Goal: Transaction & Acquisition: Purchase product/service

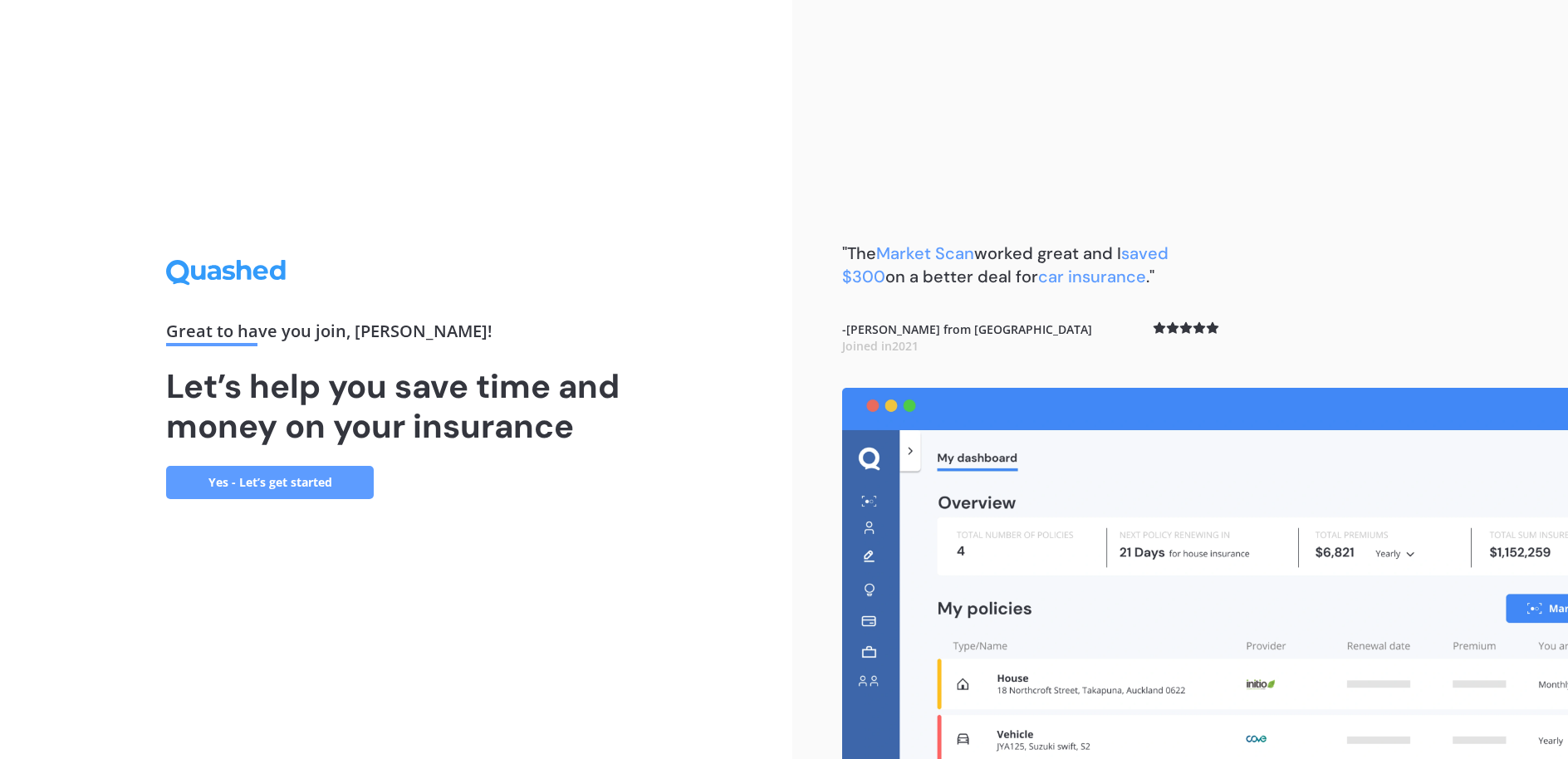
click at [287, 489] on link "Yes - Let’s get started" at bounding box center [269, 483] width 208 height 34
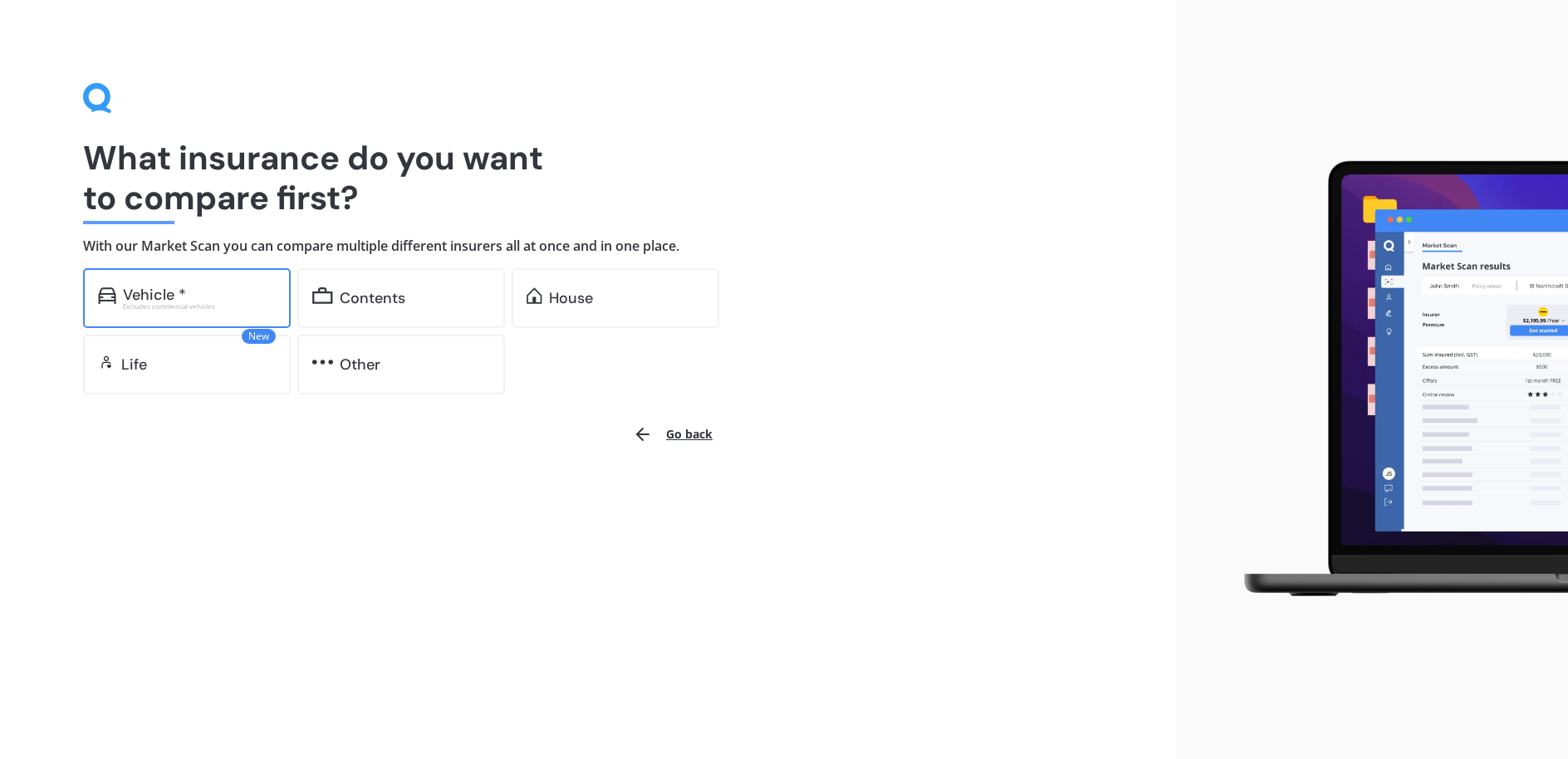
click at [171, 303] on div "Excludes commercial vehicles" at bounding box center [199, 306] width 153 height 7
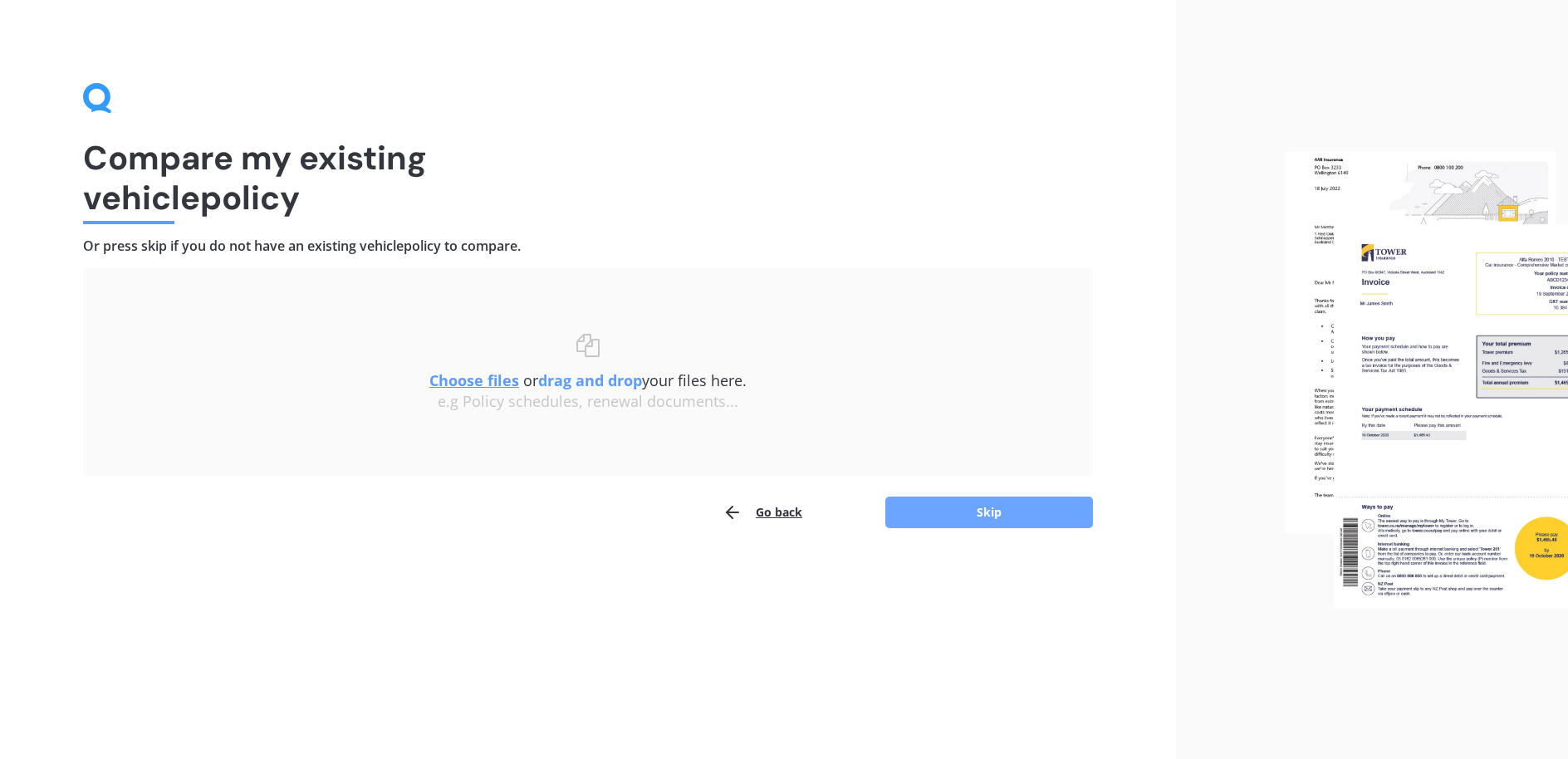
click at [1008, 518] on button "Skip" at bounding box center [989, 513] width 208 height 32
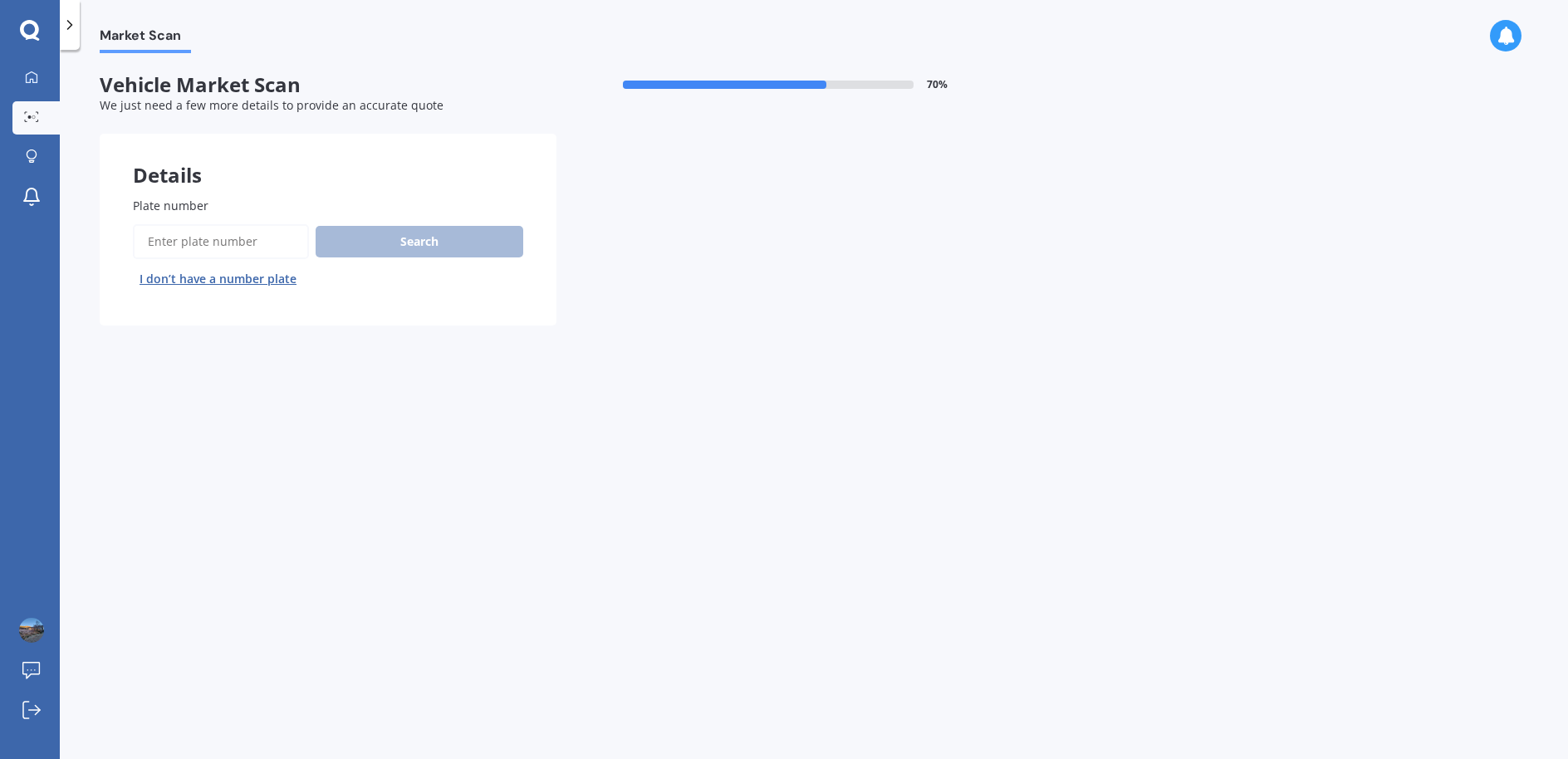
click at [208, 242] on input "Plate number" at bounding box center [221, 242] width 176 height 34
type input "NJD902"
drag, startPoint x: 428, startPoint y: 246, endPoint x: 414, endPoint y: 244, distance: 14.1
click at [414, 244] on button "Search" at bounding box center [420, 242] width 208 height 32
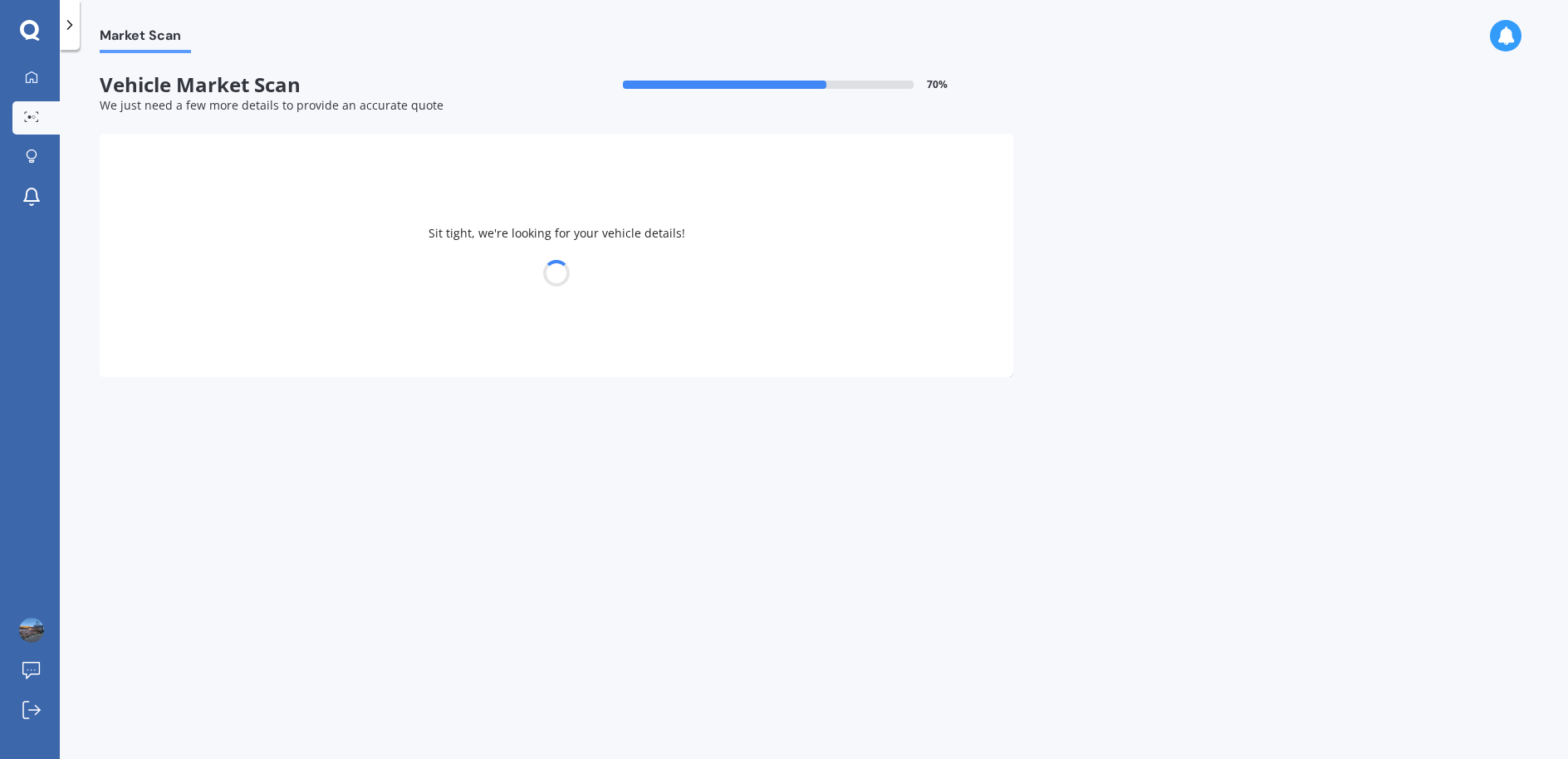
select select "VOLKSWAGEN"
select select "GOLF"
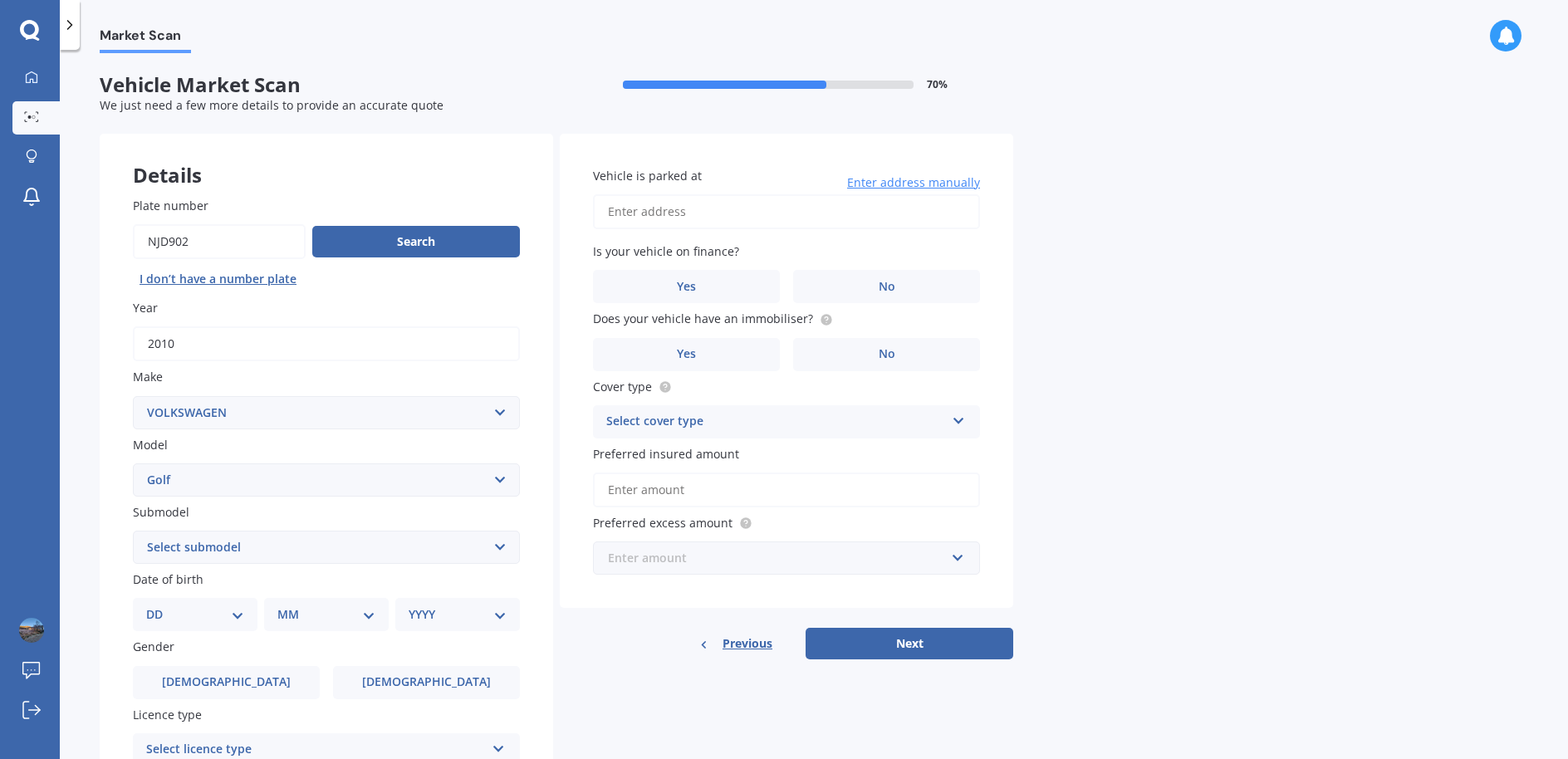
click at [962, 563] on input "text" at bounding box center [780, 559] width 372 height 32
click at [618, 434] on span "$500" at bounding box center [620, 434] width 27 height 16
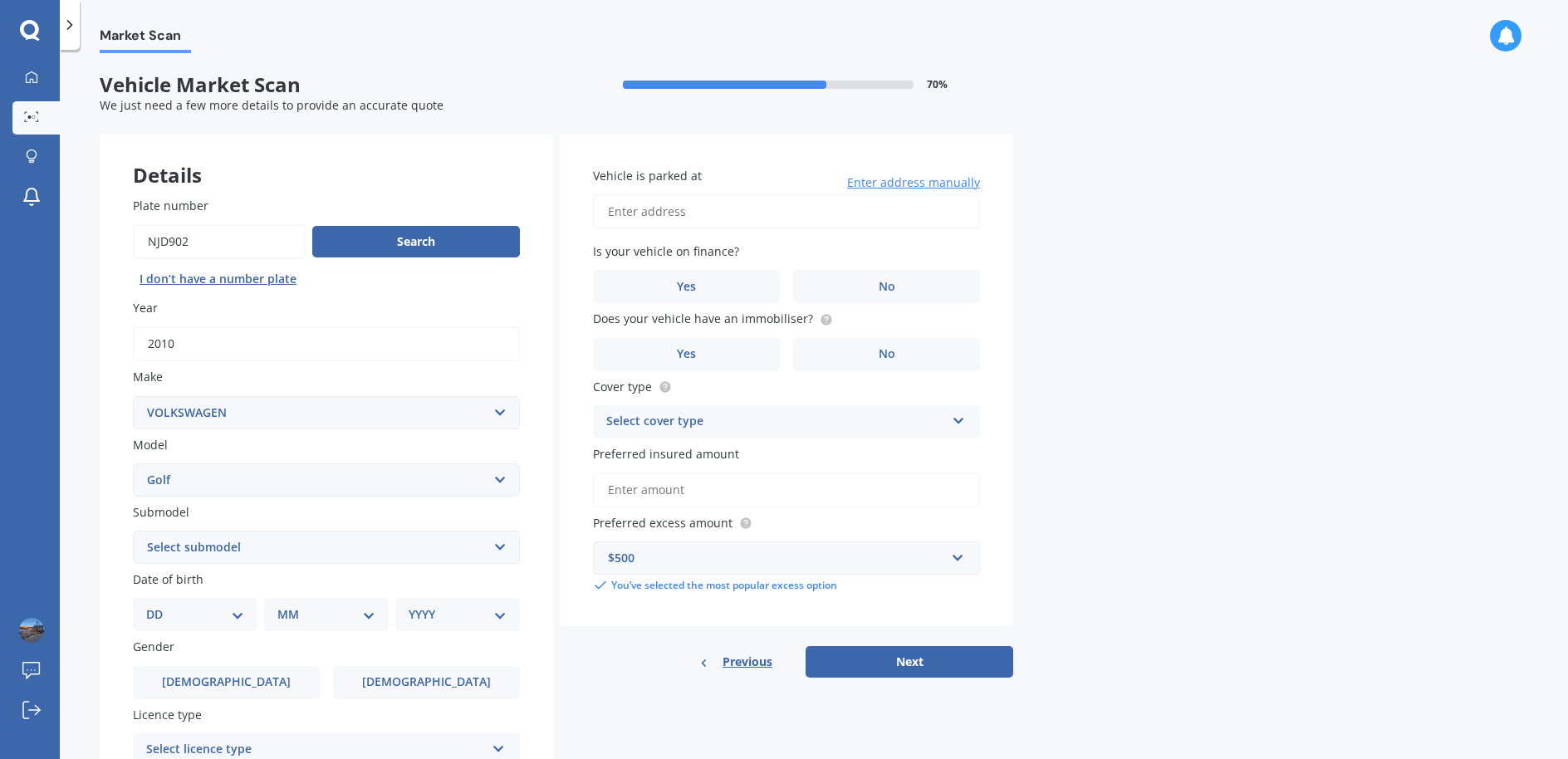
click at [962, 423] on icon at bounding box center [958, 418] width 14 height 11
click at [887, 285] on span "No" at bounding box center [887, 286] width 17 height 14
click at [0, 0] on input "No" at bounding box center [0, 0] width 0 height 0
click at [671, 347] on label "Yes" at bounding box center [686, 355] width 187 height 34
click at [0, 0] on input "Yes" at bounding box center [0, 0] width 0 height 0
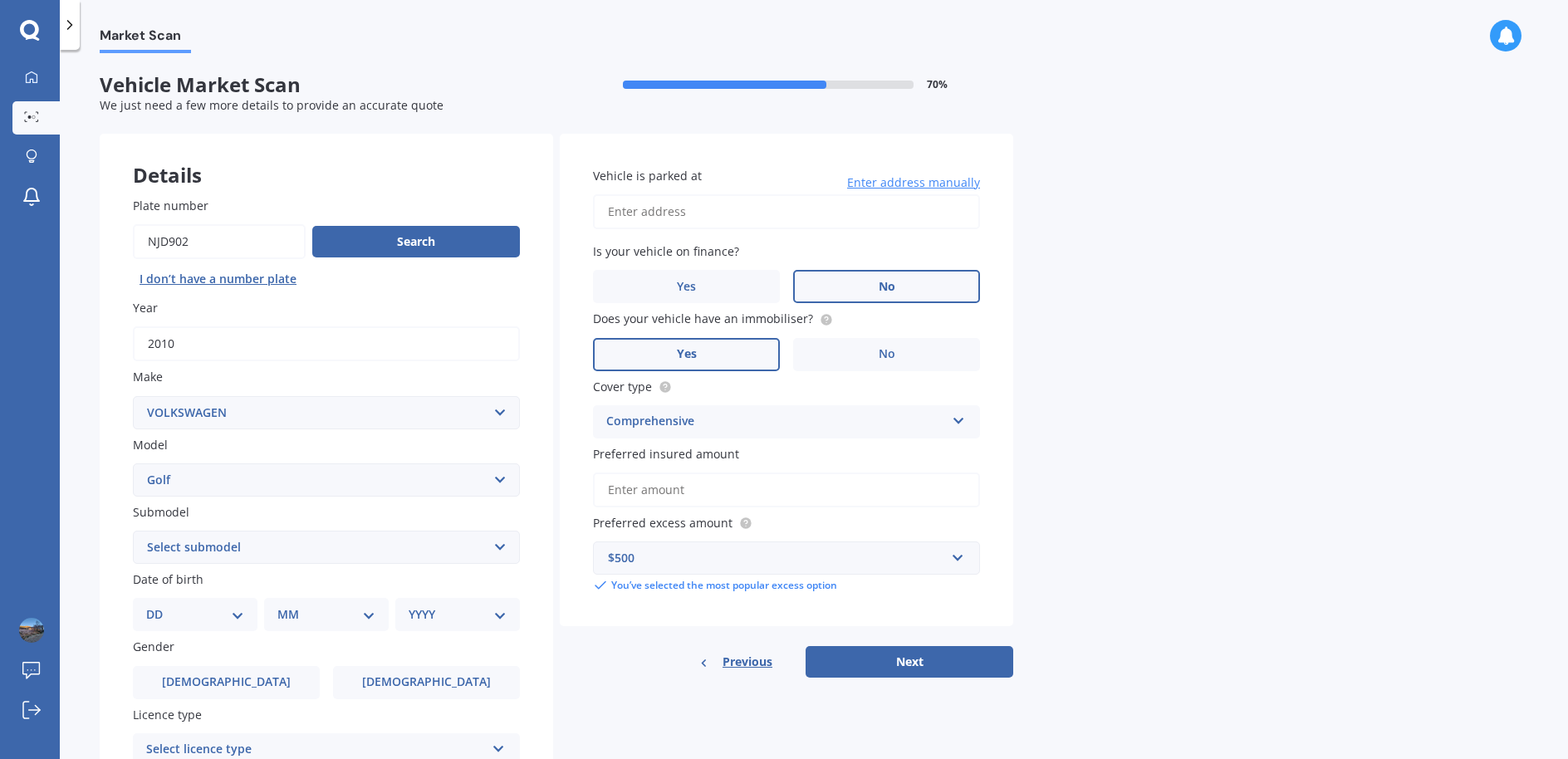
click at [619, 212] on input "Vehicle is parked at" at bounding box center [786, 212] width 387 height 34
type input "16 Simon Owen Place GolflandsAuckland, New Zealand 2013"
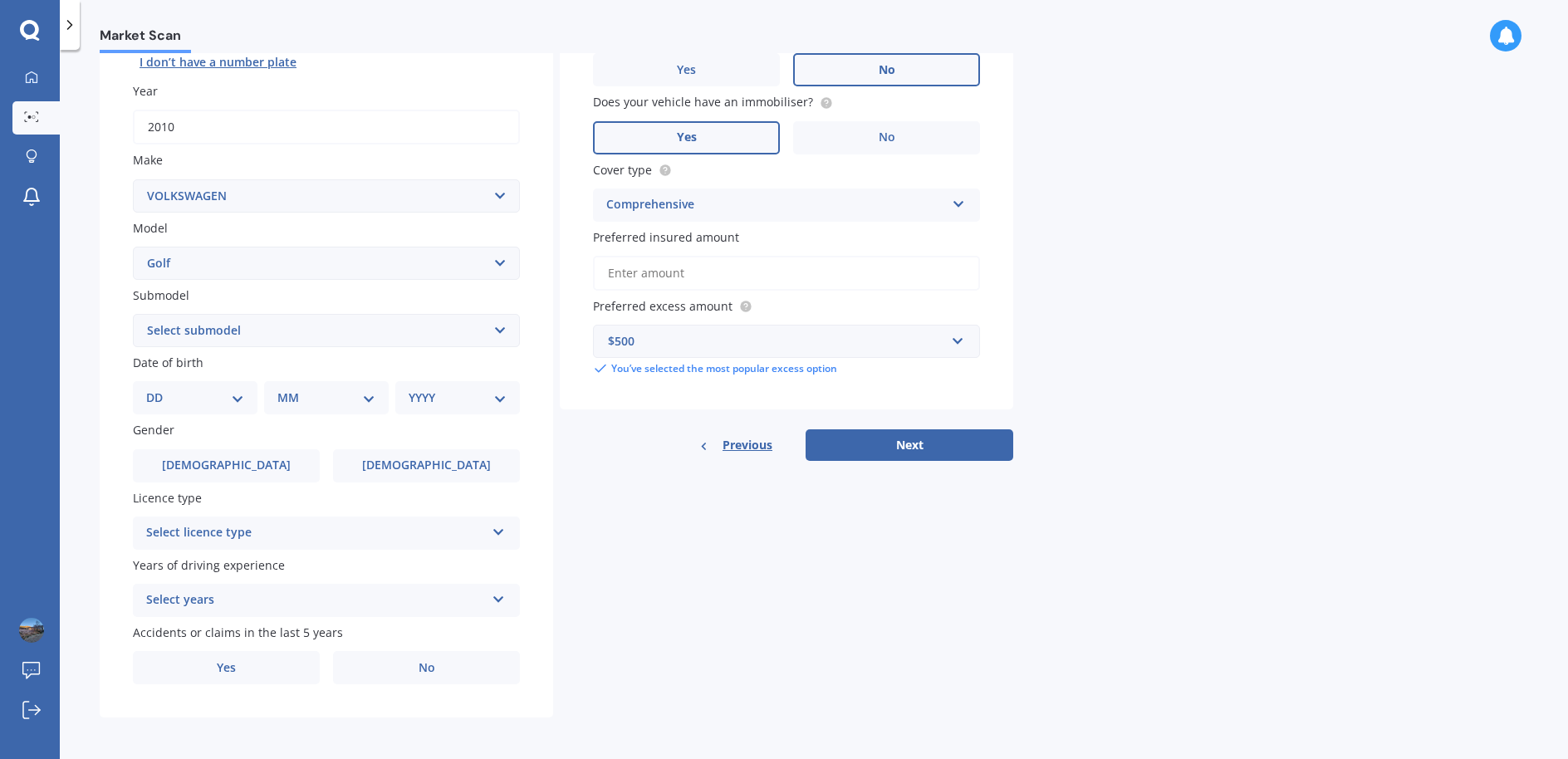
scroll to position [218, 0]
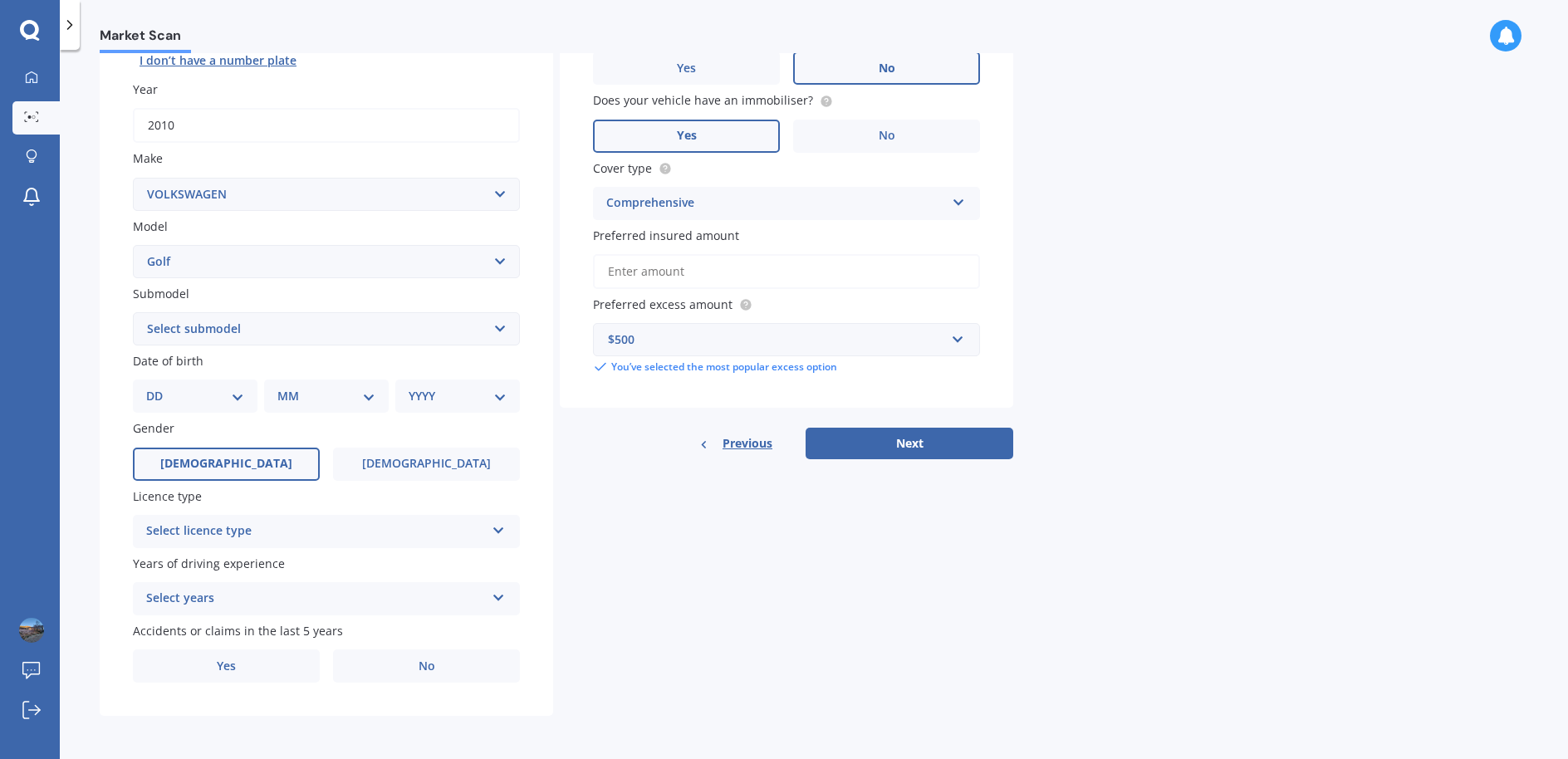
click at [211, 448] on label "Male" at bounding box center [227, 464] width 187 height 34
click at [0, 0] on input "Male" at bounding box center [0, 0] width 0 height 0
click at [238, 394] on select "DD 01 02 03 04 05 06 07 08 09 10 11 12 13 14 15 16 17 18 19 20 21 22 23 24 25 2…" at bounding box center [195, 396] width 98 height 19
select select "20"
click at [159, 387] on select "DD 01 02 03 04 05 06 07 08 09 10 11 12 13 14 15 16 17 18 19 20 21 22 23 24 25 2…" at bounding box center [195, 396] width 98 height 19
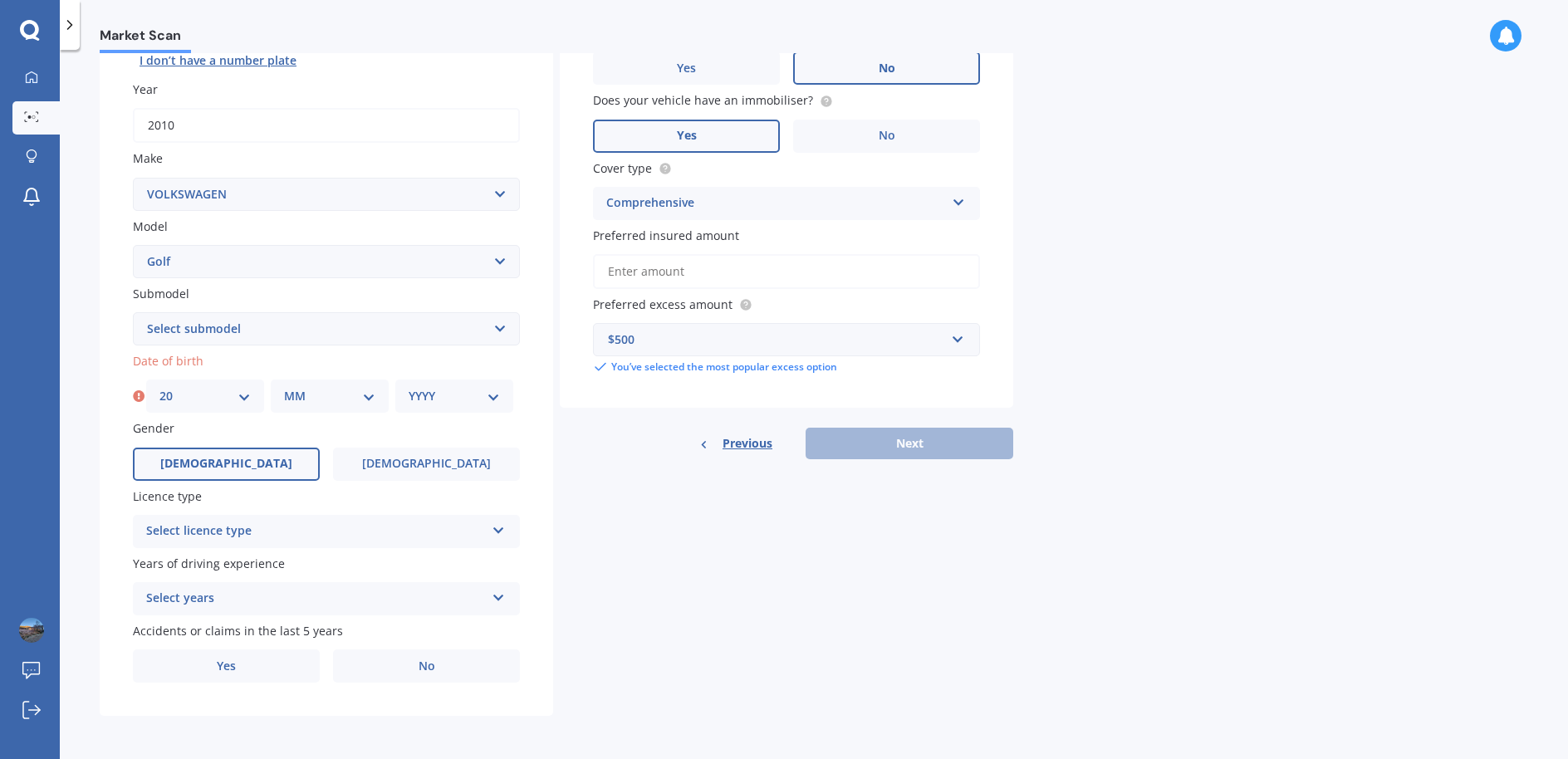
click at [359, 393] on select "MM 01 02 03 04 05 06 07 08 09 10 11 12" at bounding box center [330, 396] width 91 height 19
select select "10"
click at [284, 387] on select "MM 01 02 03 04 05 06 07 08 09 10 11 12" at bounding box center [330, 396] width 91 height 19
click at [506, 396] on div "YYYY 2025 2024 2023 2022 2021 2020 2019 2018 2017 2016 2015 2014 2013 2012 2011…" at bounding box center [454, 396] width 118 height 34
click at [489, 386] on div "YYYY 2025 2024 2023 2022 2021 2020 2019 2018 2017 2016 2015 2014 2013 2012 2011…" at bounding box center [454, 396] width 118 height 34
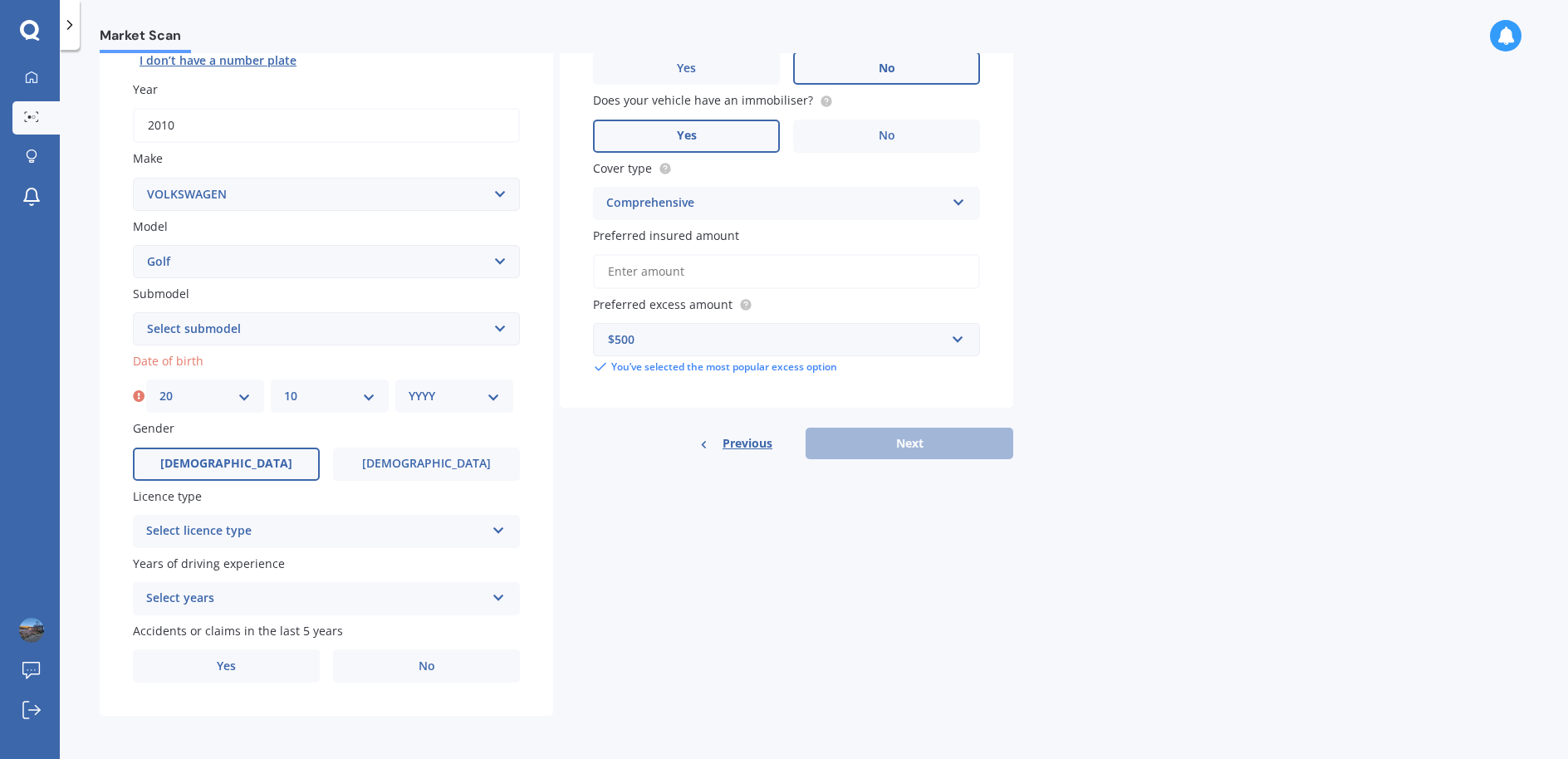
click at [426, 400] on select "YYYY 2025 2024 2023 2022 2021 2020 2019 2018 2017 2016 2015 2014 2013 2012 2011…" at bounding box center [454, 396] width 91 height 19
select select "1970"
click at [244, 335] on select "Select submodel (All other) 1.4 GT TSI 1.4 TSI 1.6 1.6 FSI 1.6 TSI 1.8 1.9 TDI …" at bounding box center [326, 329] width 387 height 34
select select "1.4 TSI"
click at [133, 312] on select "Select submodel (All other) 1.4 GT TSI 1.4 TSI 1.6 1.6 FSI 1.6 TSI 1.8 1.9 TDI …" at bounding box center [326, 329] width 387 height 34
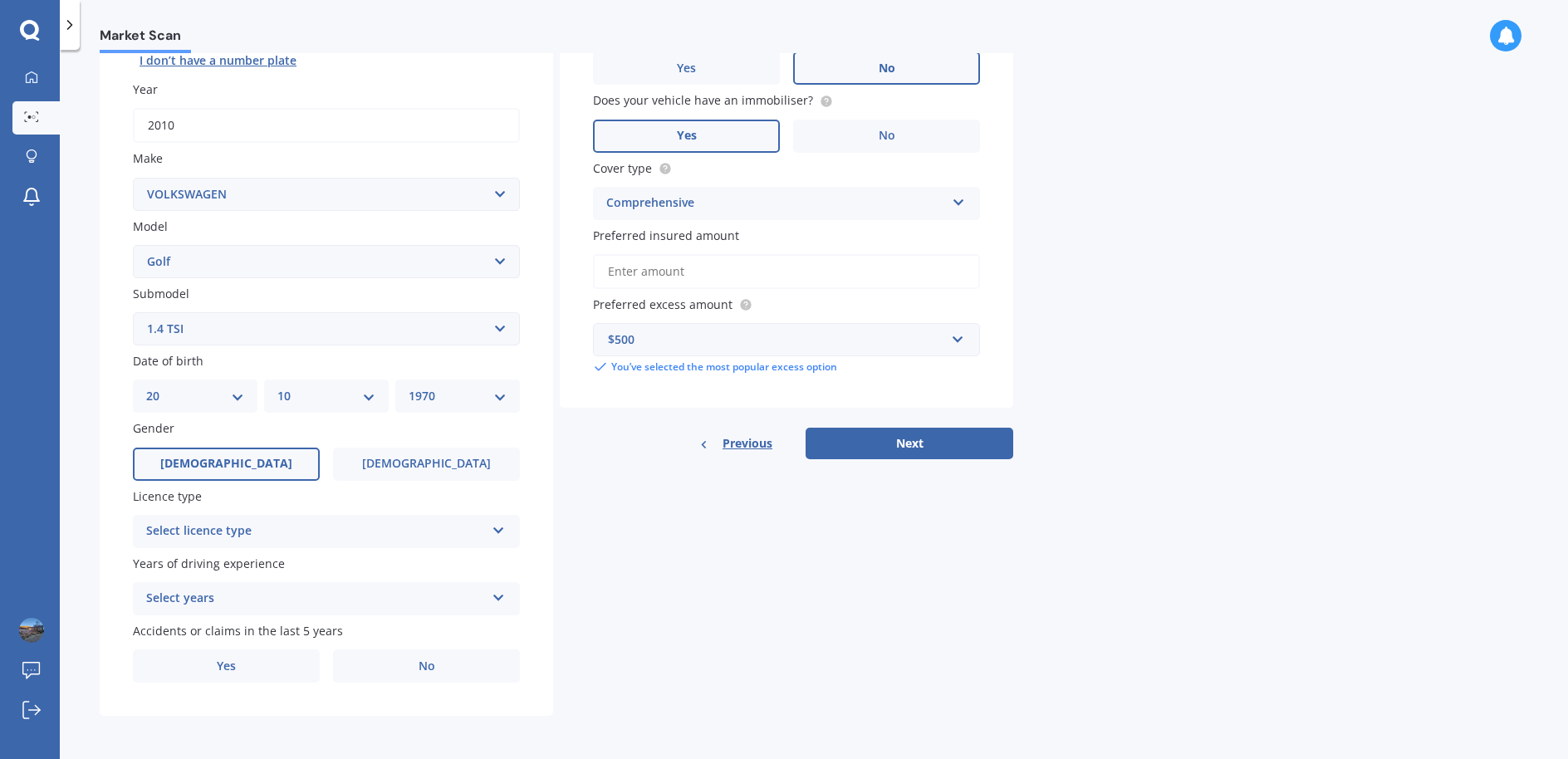
click at [505, 529] on icon at bounding box center [499, 528] width 14 height 11
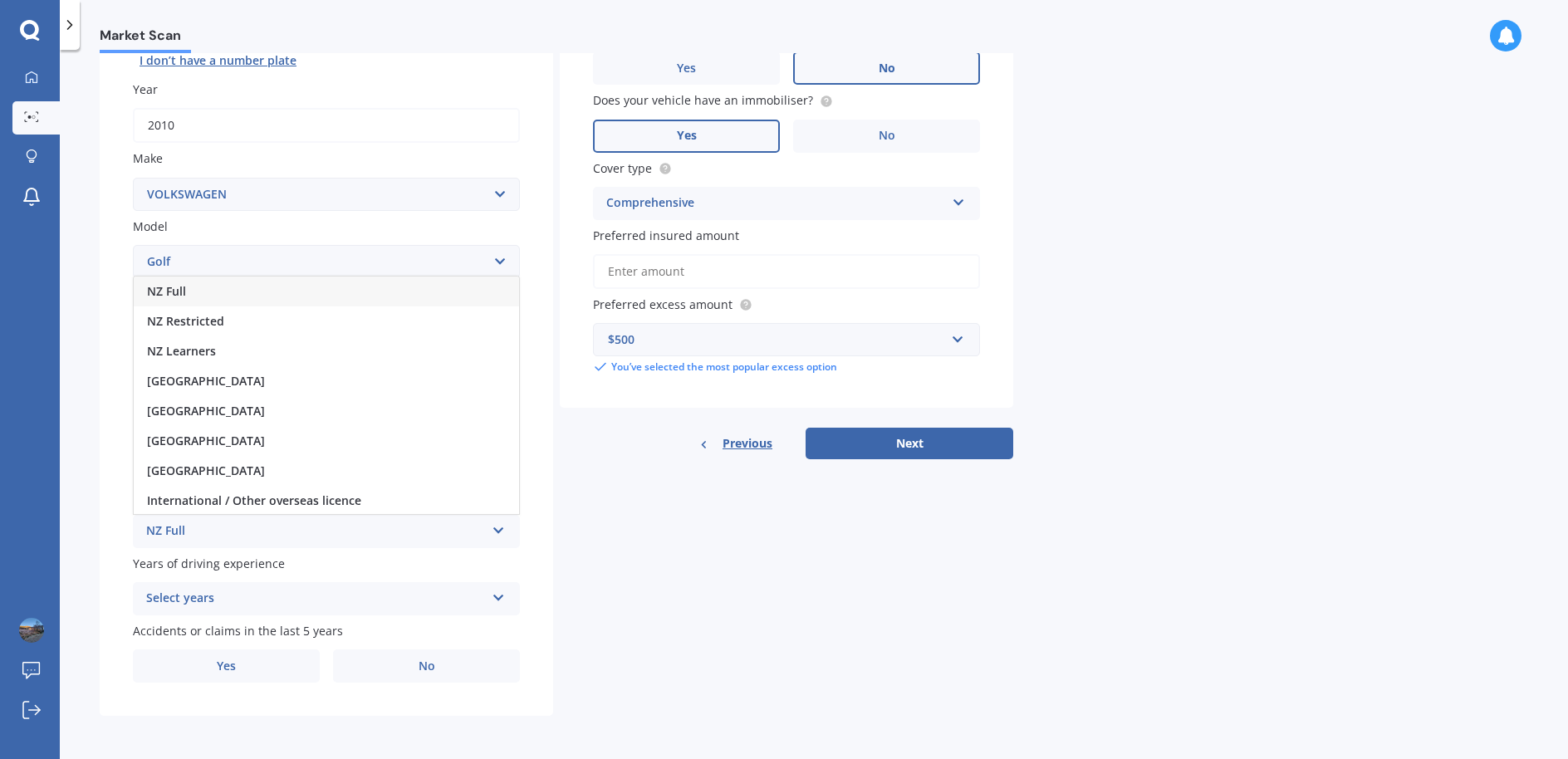
click at [185, 287] on span "NZ Full" at bounding box center [167, 291] width 39 height 16
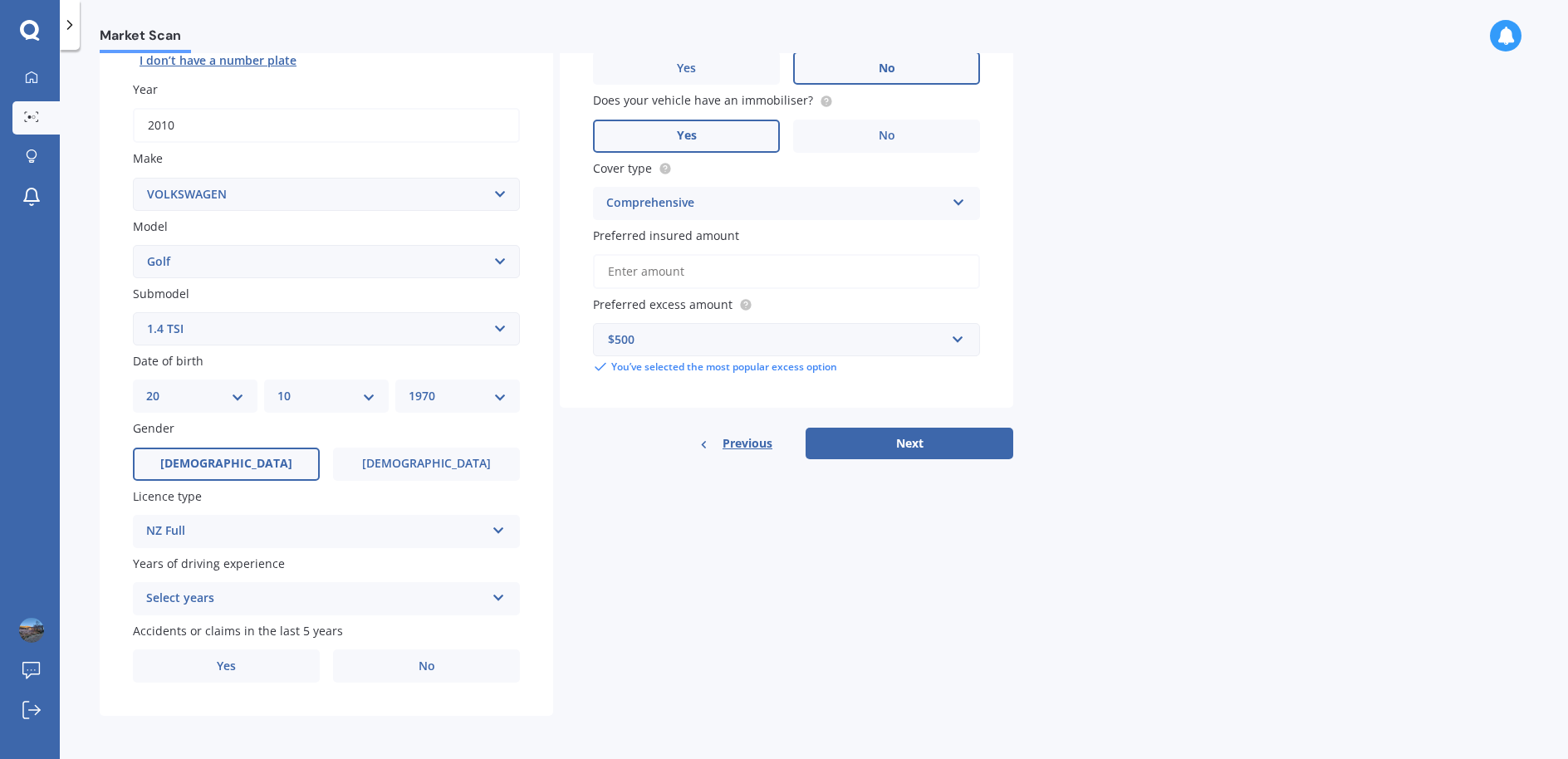
click at [499, 605] on div "Select years 5 or more years 4 years 3 years 2 years 1 year" at bounding box center [326, 600] width 387 height 34
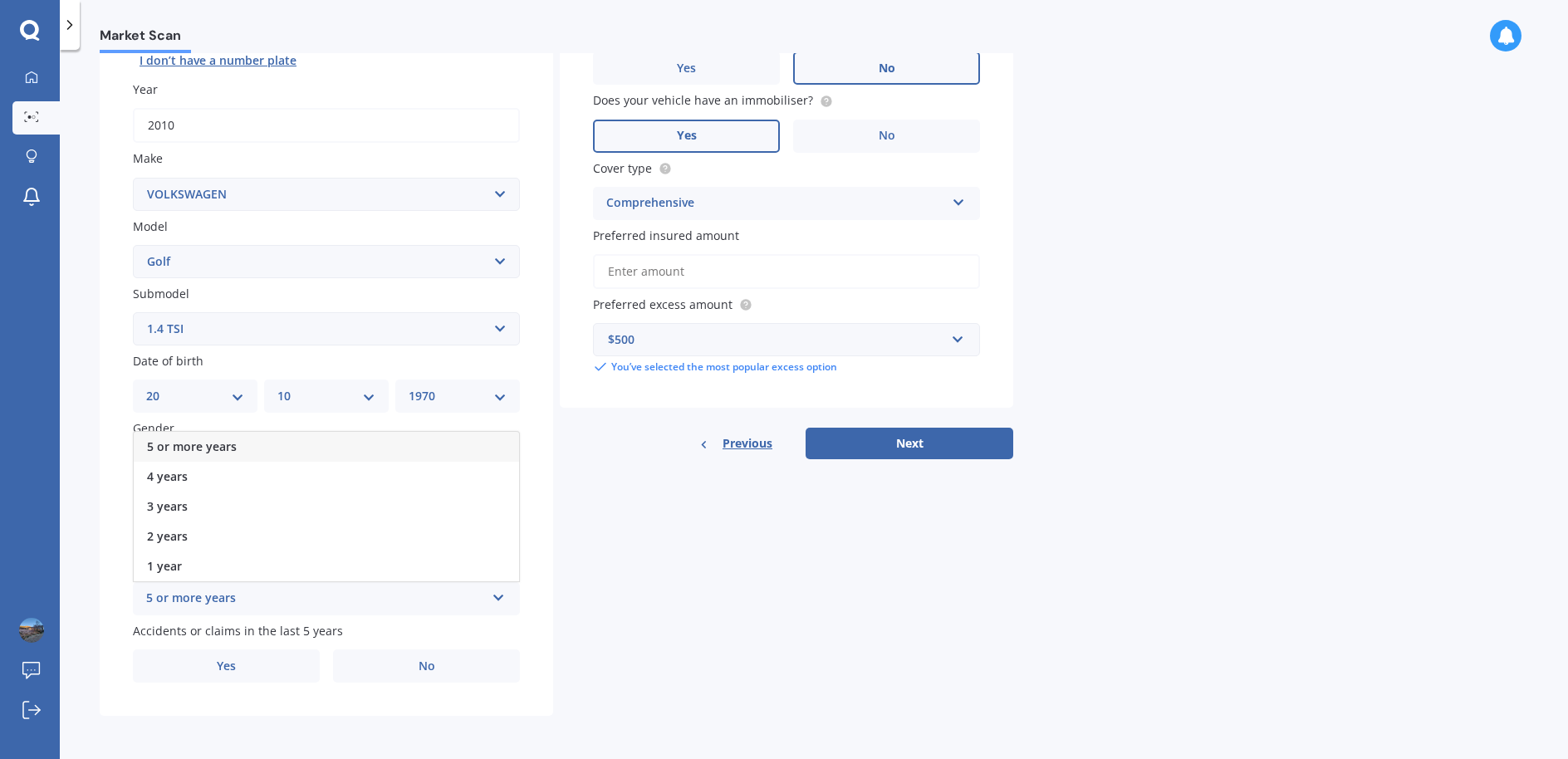
click at [239, 592] on div "5 or more years" at bounding box center [316, 599] width 339 height 20
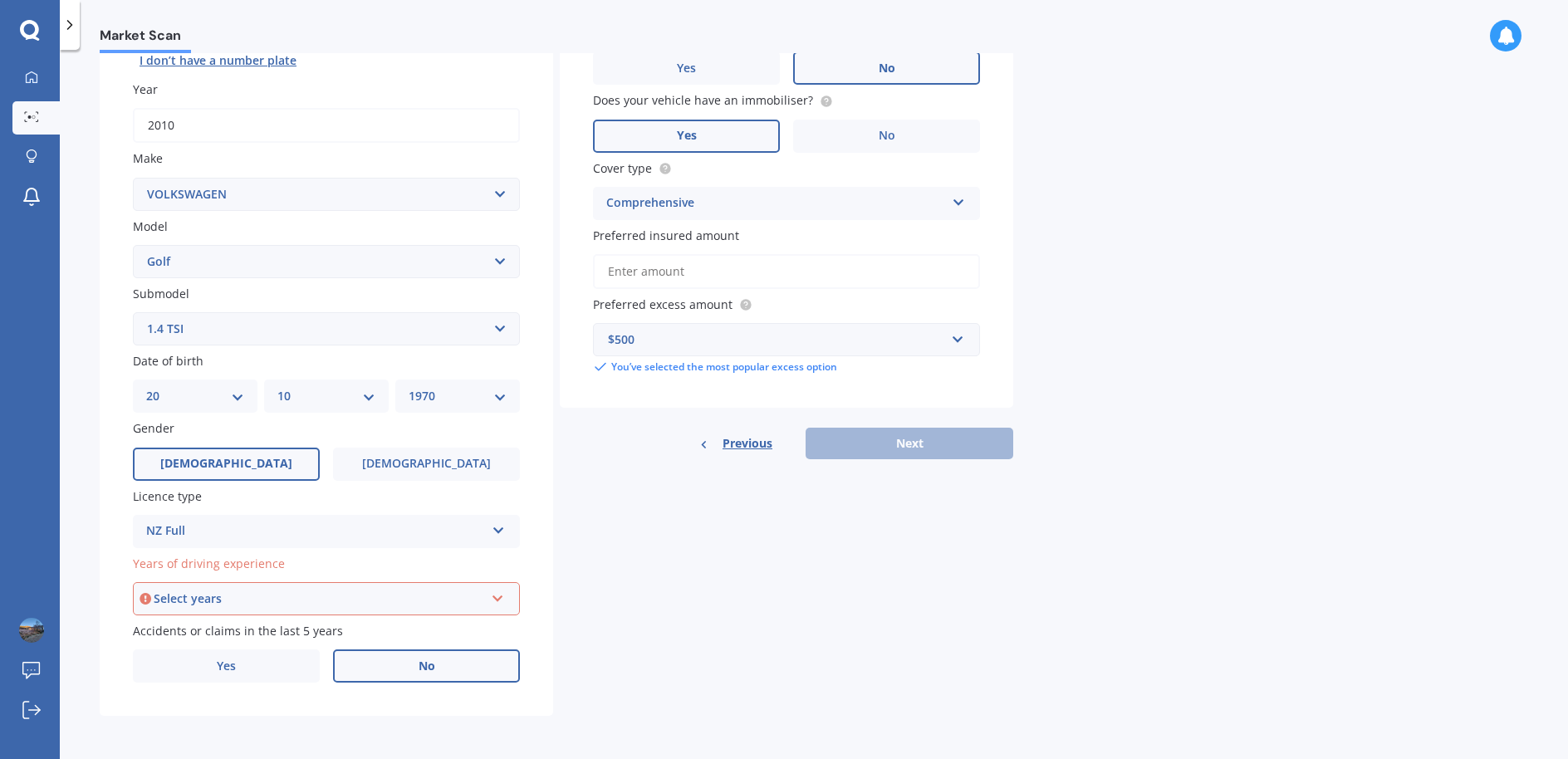
click at [430, 660] on span "No" at bounding box center [427, 667] width 17 height 14
click at [0, 0] on input "No" at bounding box center [0, 0] width 0 height 0
click at [492, 597] on icon at bounding box center [498, 596] width 14 height 11
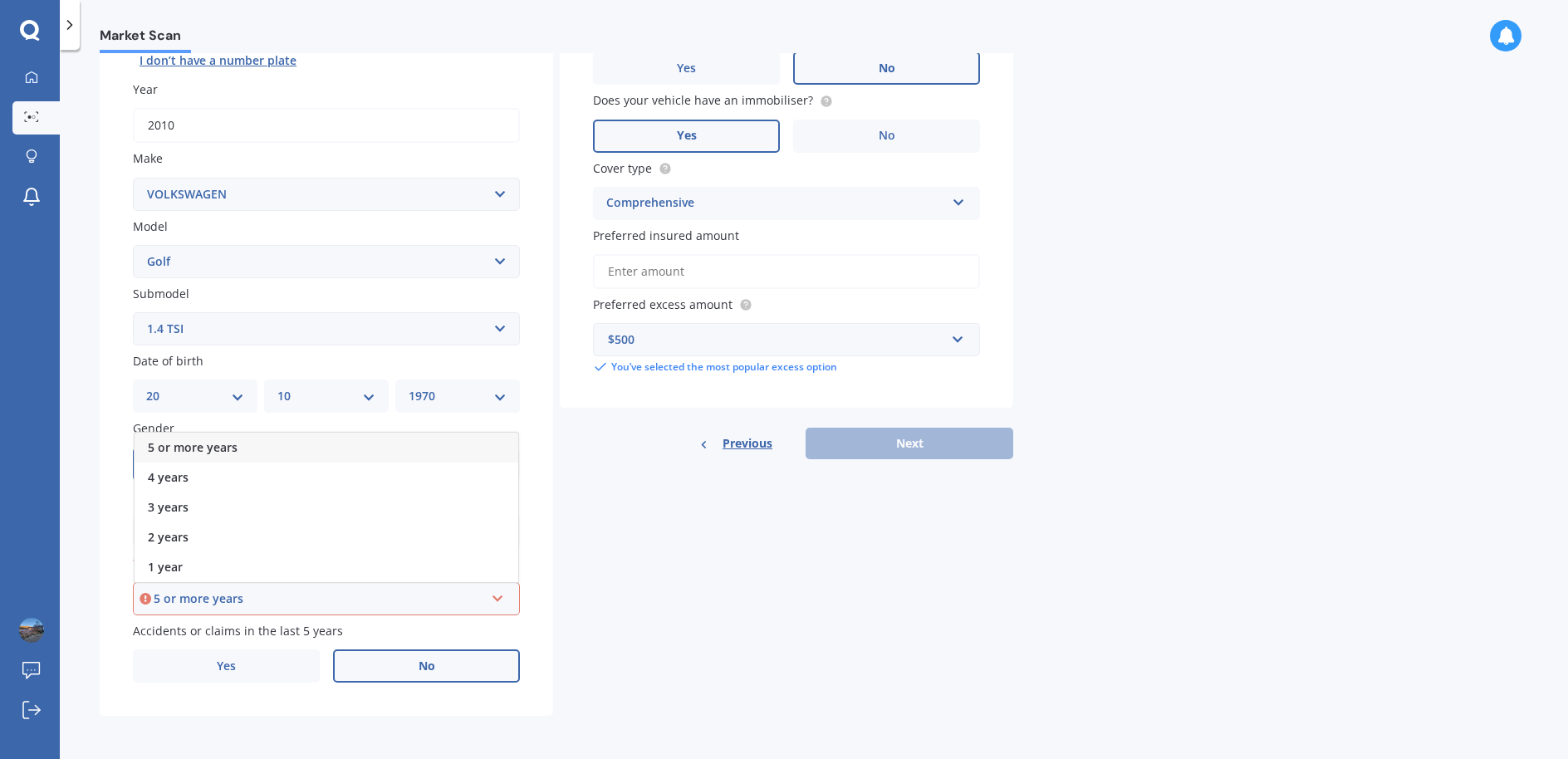
click at [200, 599] on div "5 or more years" at bounding box center [319, 600] width 331 height 19
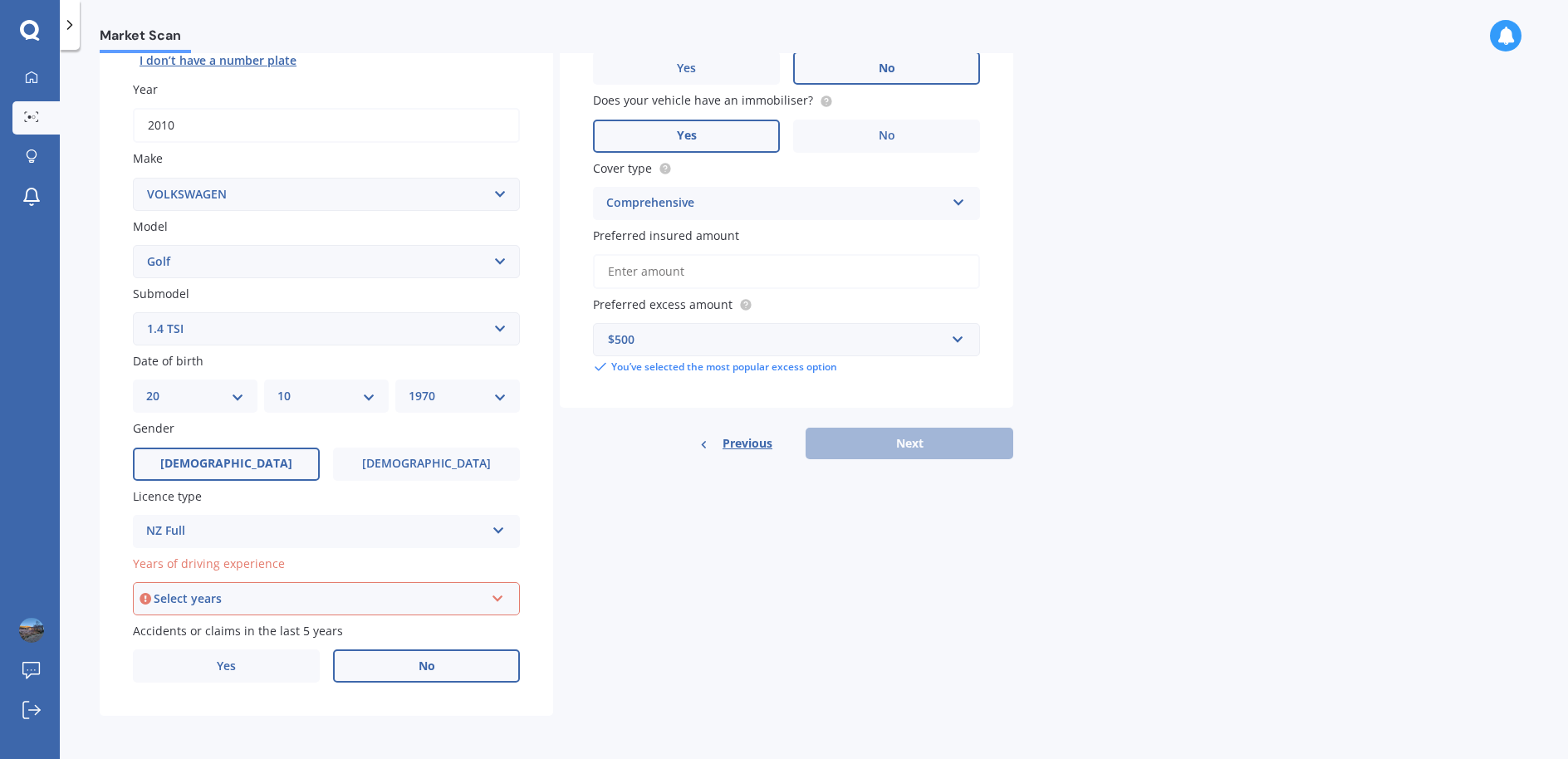
click at [219, 603] on div "Select years" at bounding box center [319, 600] width 331 height 19
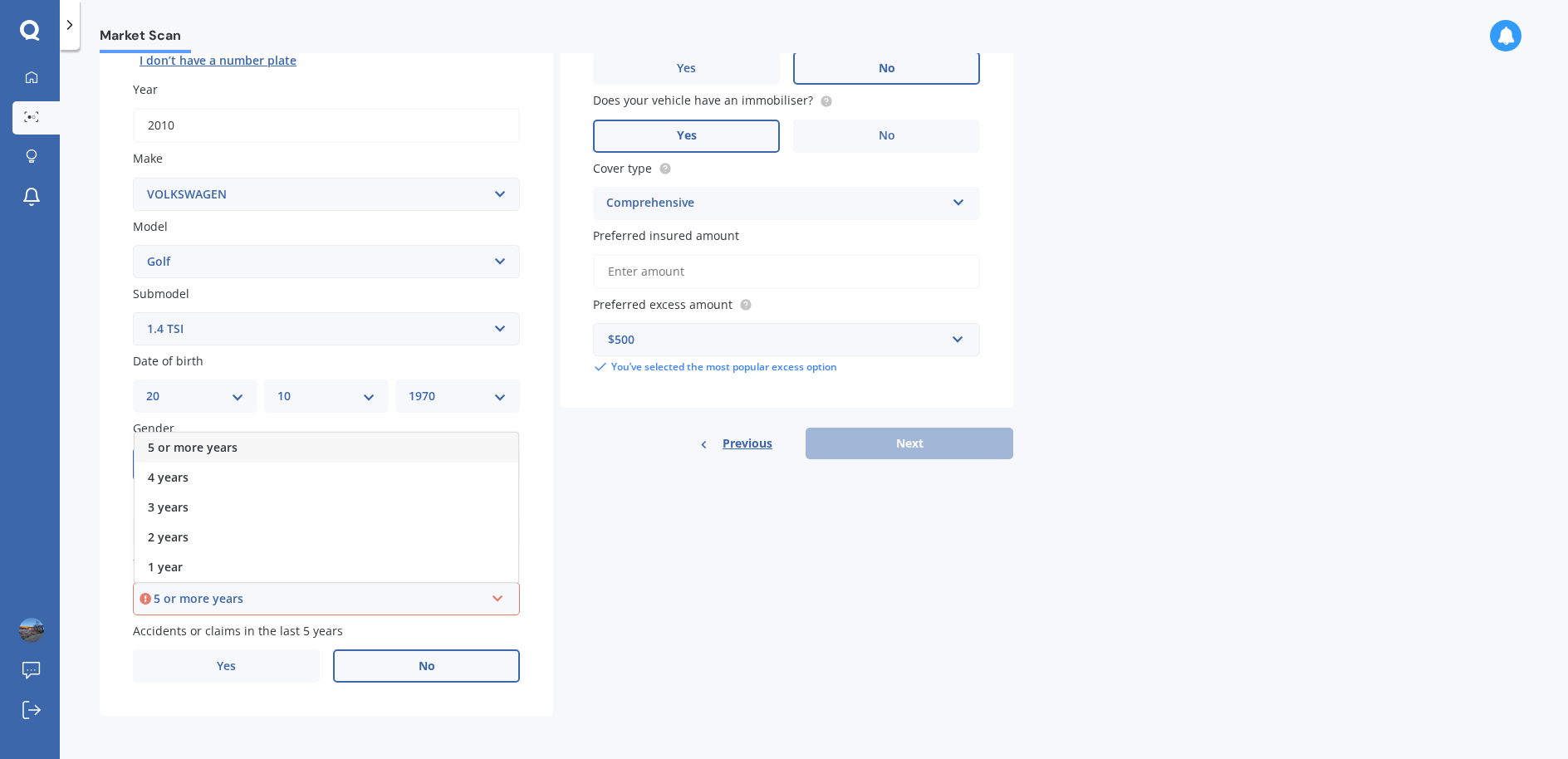
click at [227, 445] on span "5 or more years" at bounding box center [193, 447] width 89 height 16
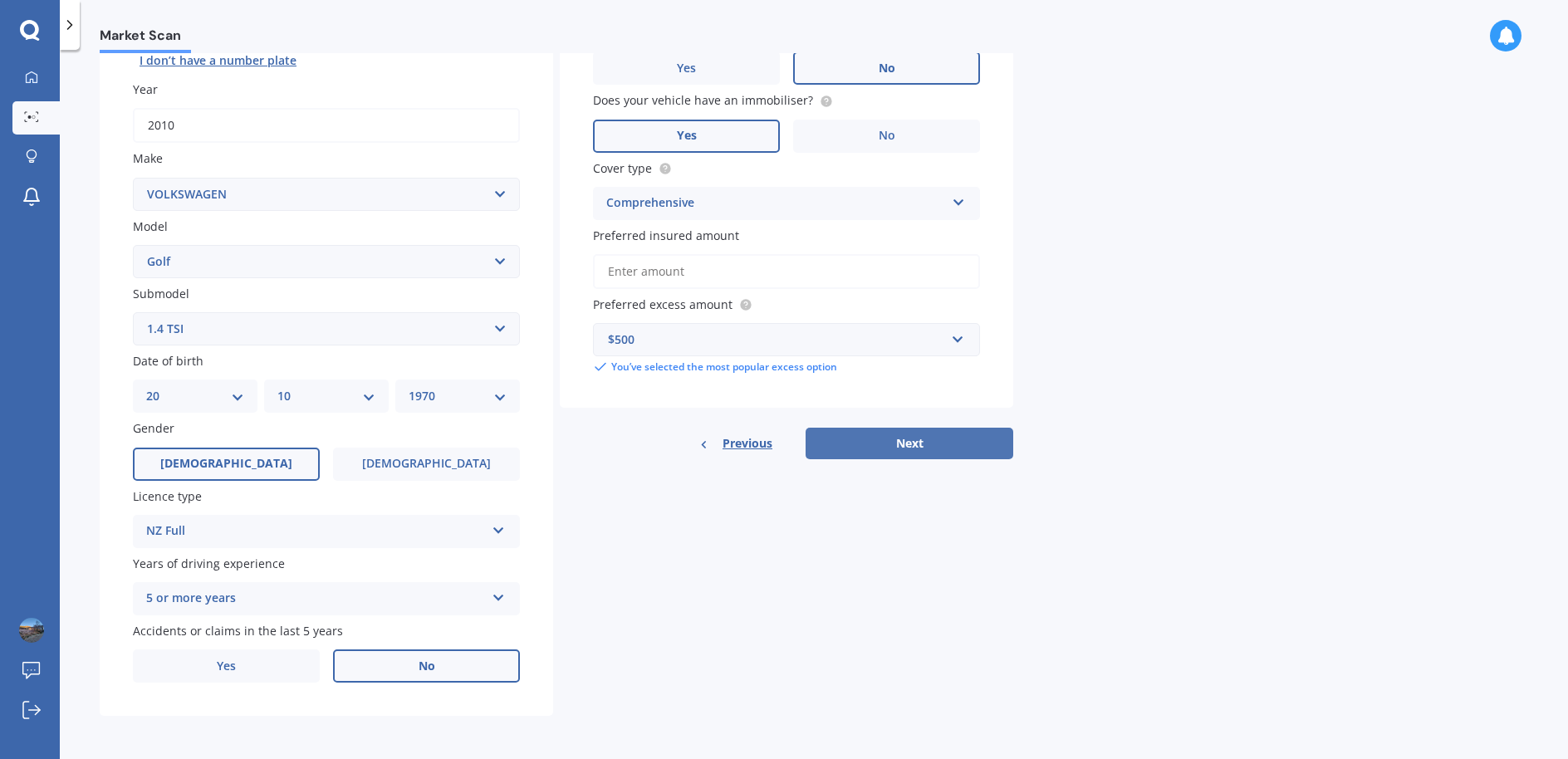
click at [917, 445] on button "Next" at bounding box center [909, 444] width 208 height 32
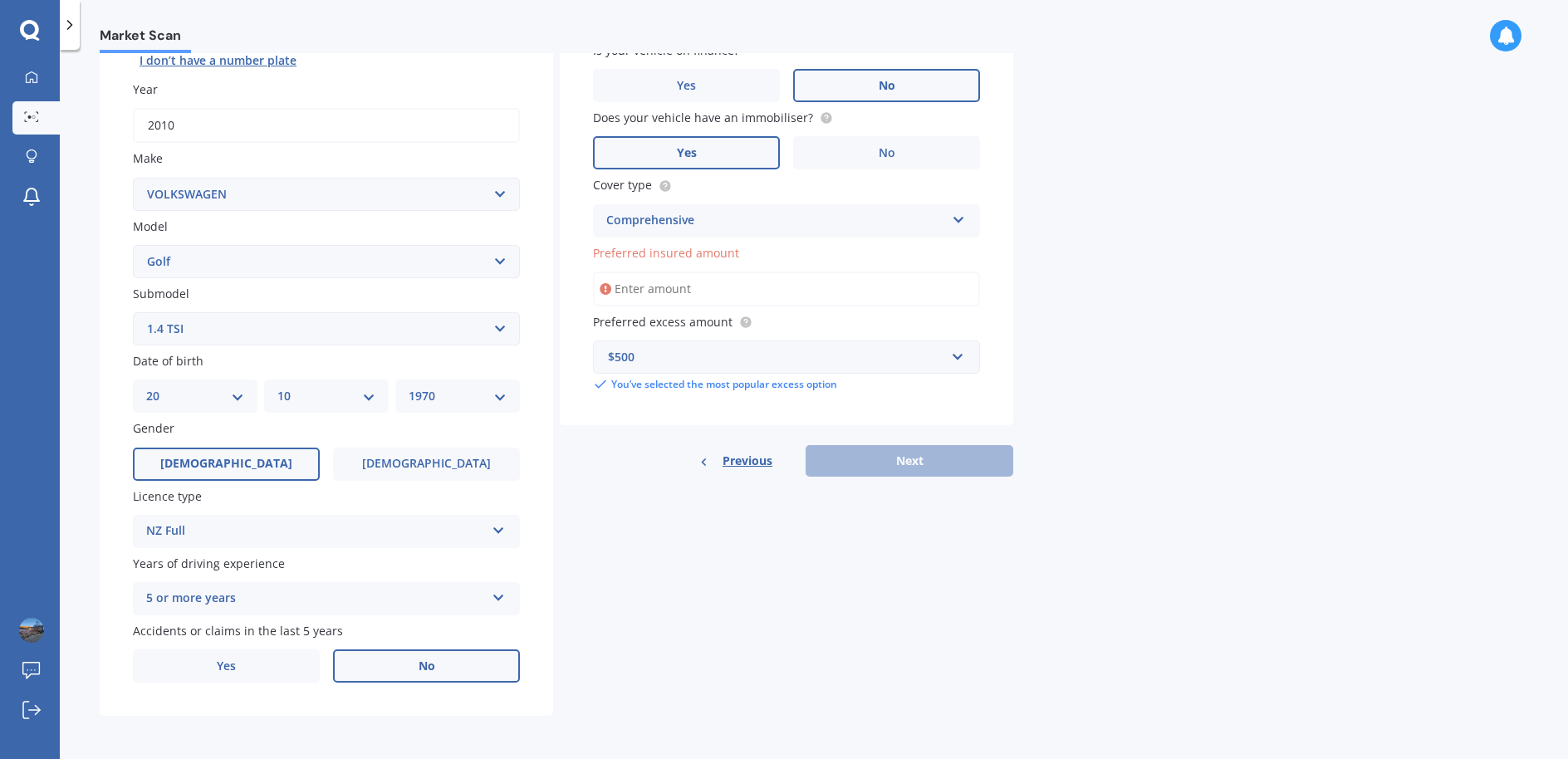
scroll to position [114, 0]
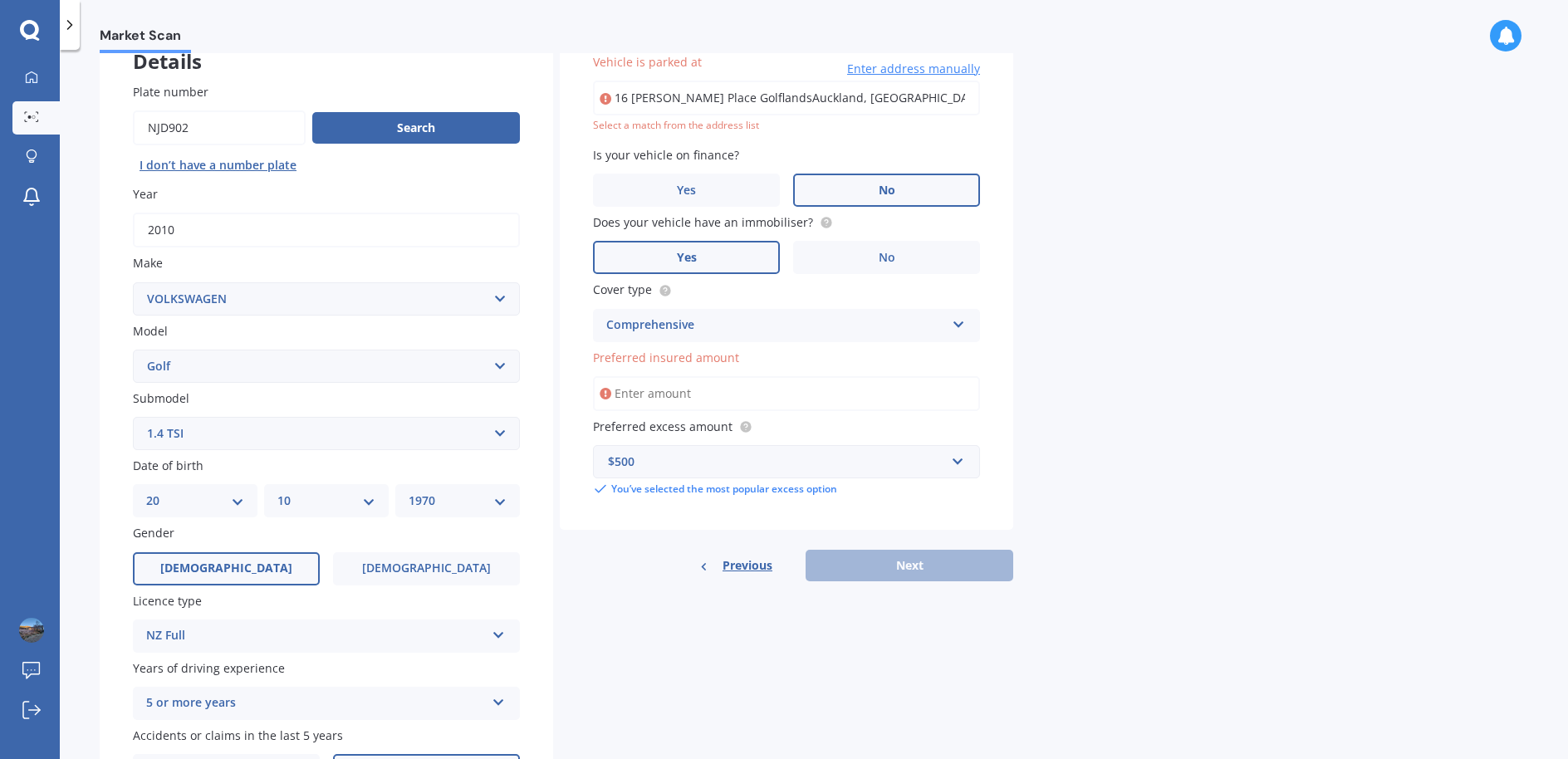
click at [630, 390] on input "Preferred insured amount" at bounding box center [786, 393] width 387 height 34
type input "$7,500"
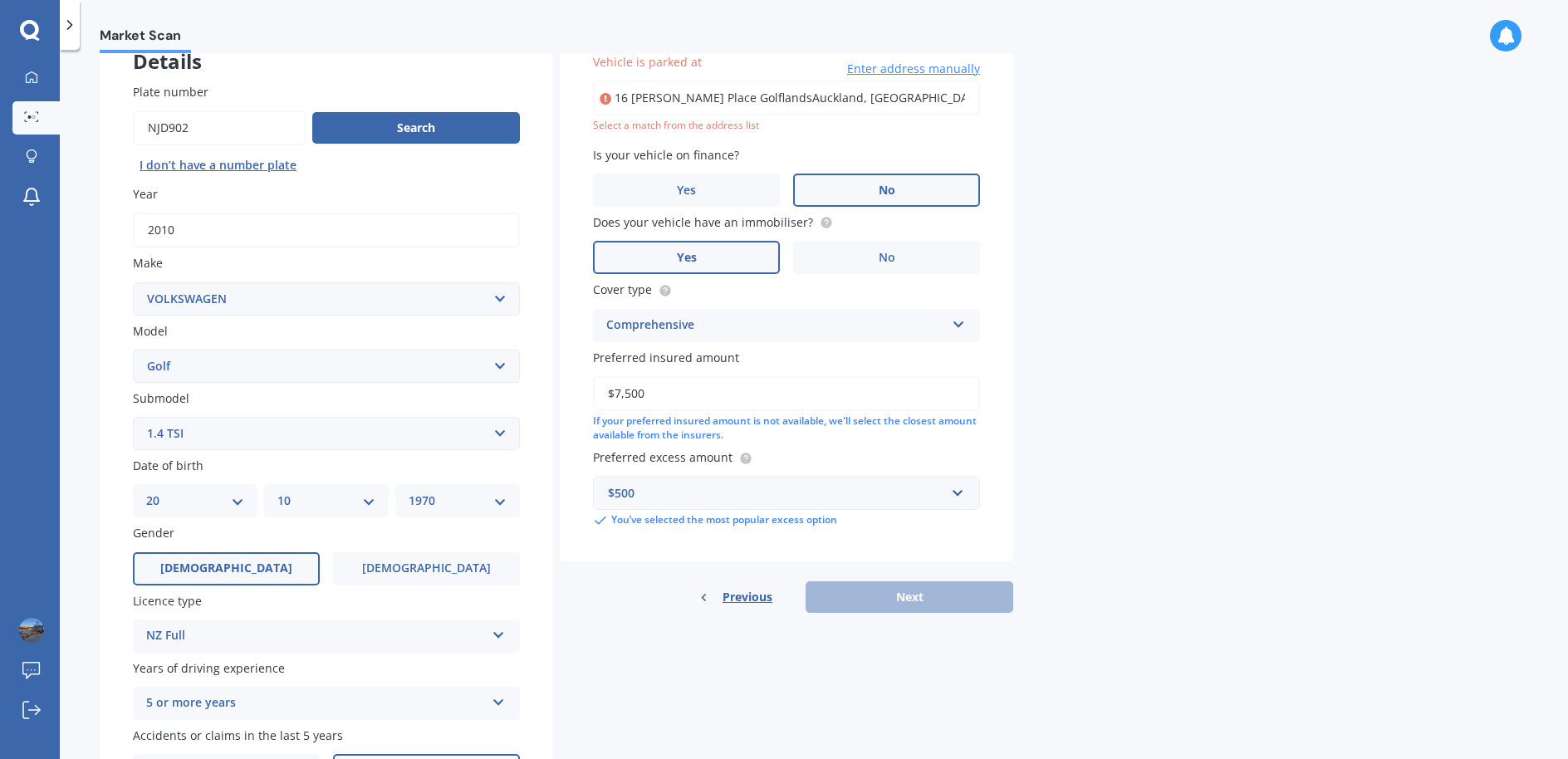
click at [879, 592] on div "Previous Next" at bounding box center [787, 598] width 454 height 32
click at [916, 607] on div "Previous Next" at bounding box center [787, 598] width 454 height 32
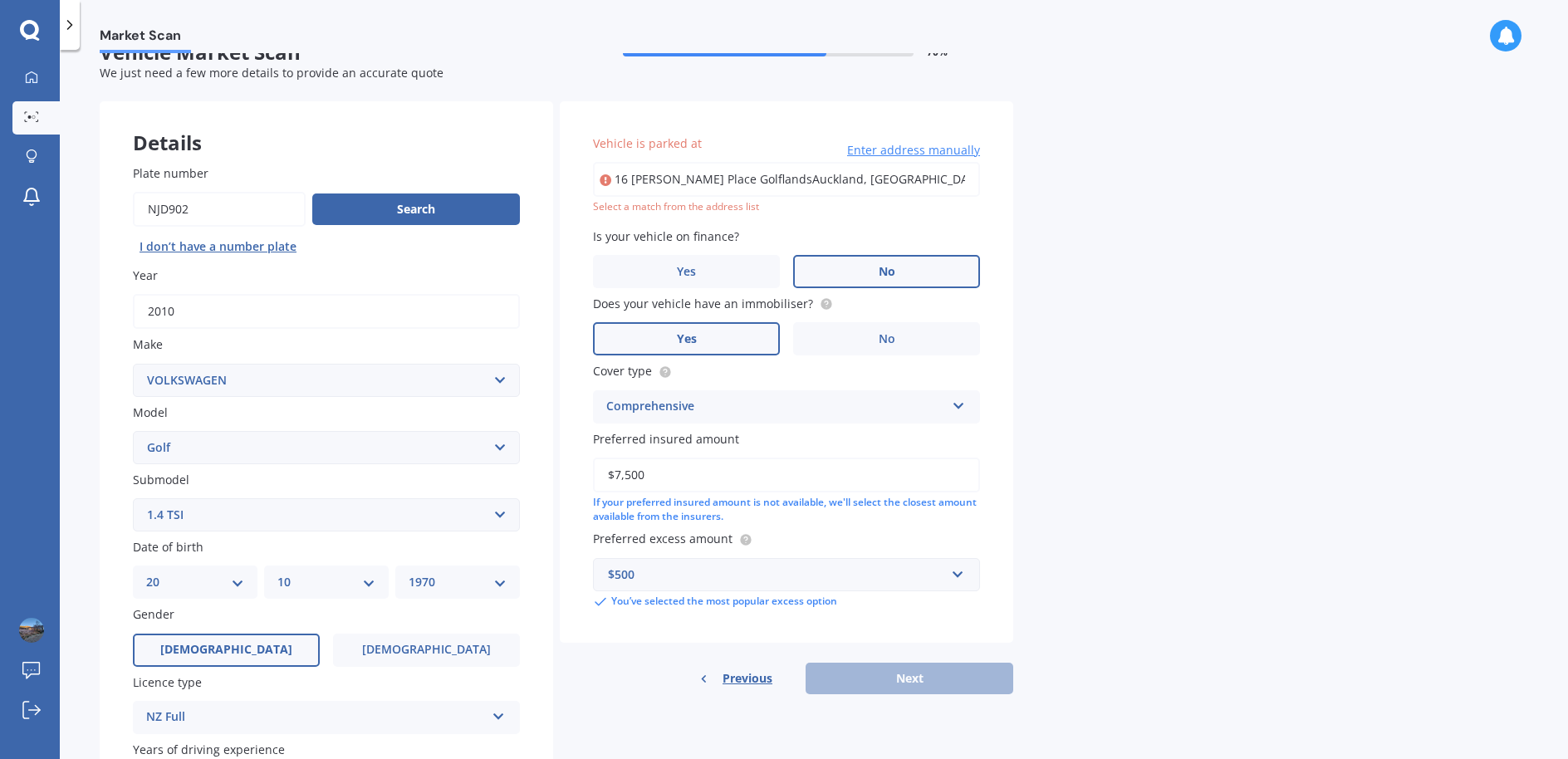
scroll to position [0, 0]
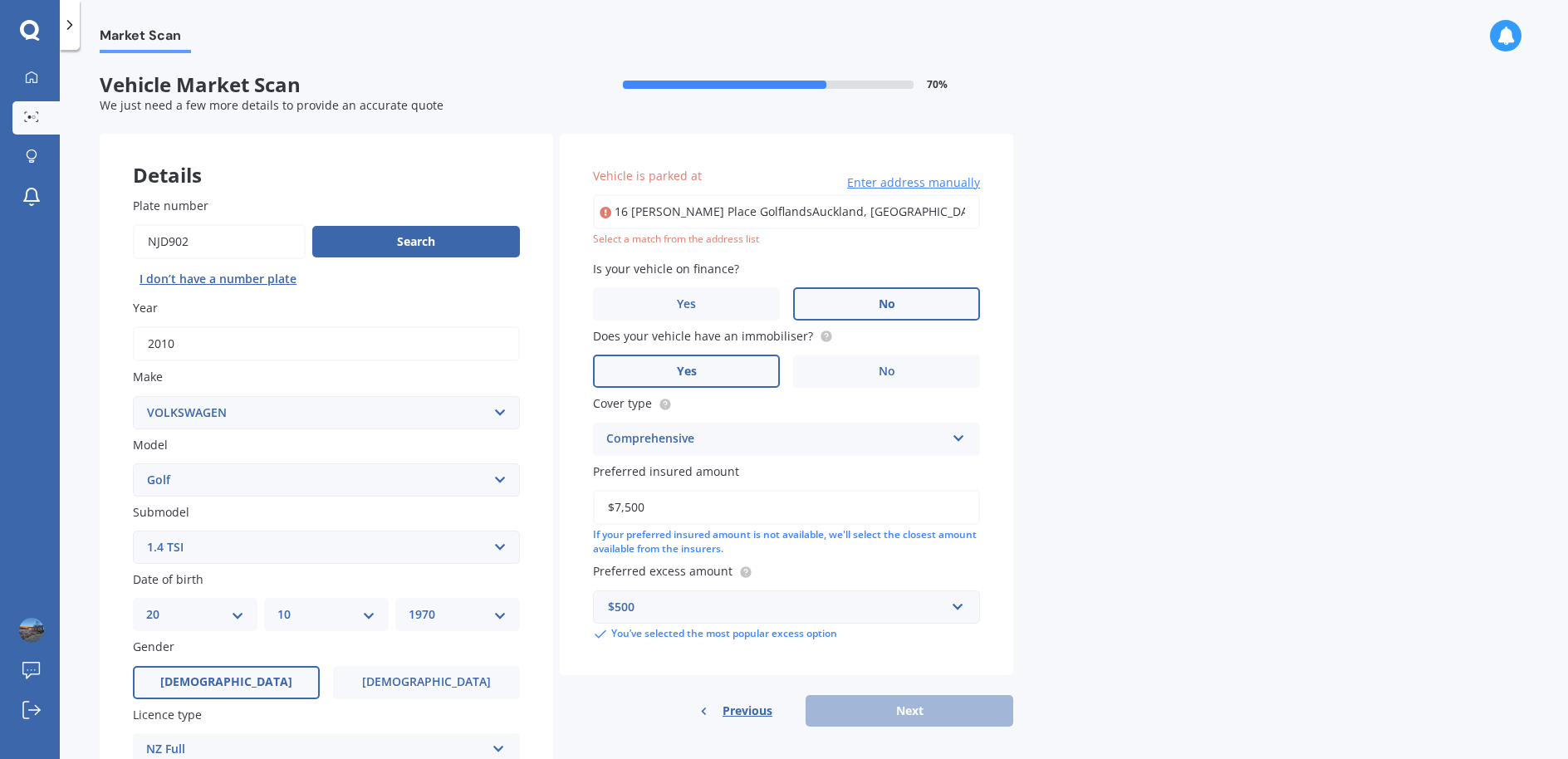
click at [805, 210] on input "16 Simon Owen Place GolflandsAuckland, New Zealand 2013" at bounding box center [786, 212] width 387 height 34
click at [918, 709] on div "Previous Next" at bounding box center [787, 711] width 454 height 32
click at [961, 212] on input "16 Simon Owen Place GolflandsAuckland, New Zealand 2013" at bounding box center [786, 212] width 387 height 34
click at [782, 212] on input "16 Simon Owen Place GolflandsAuckland, New Zealand 2013" at bounding box center [786, 212] width 387 height 34
type input "[STREET_ADDRESS][PERSON_NAME] 2013"
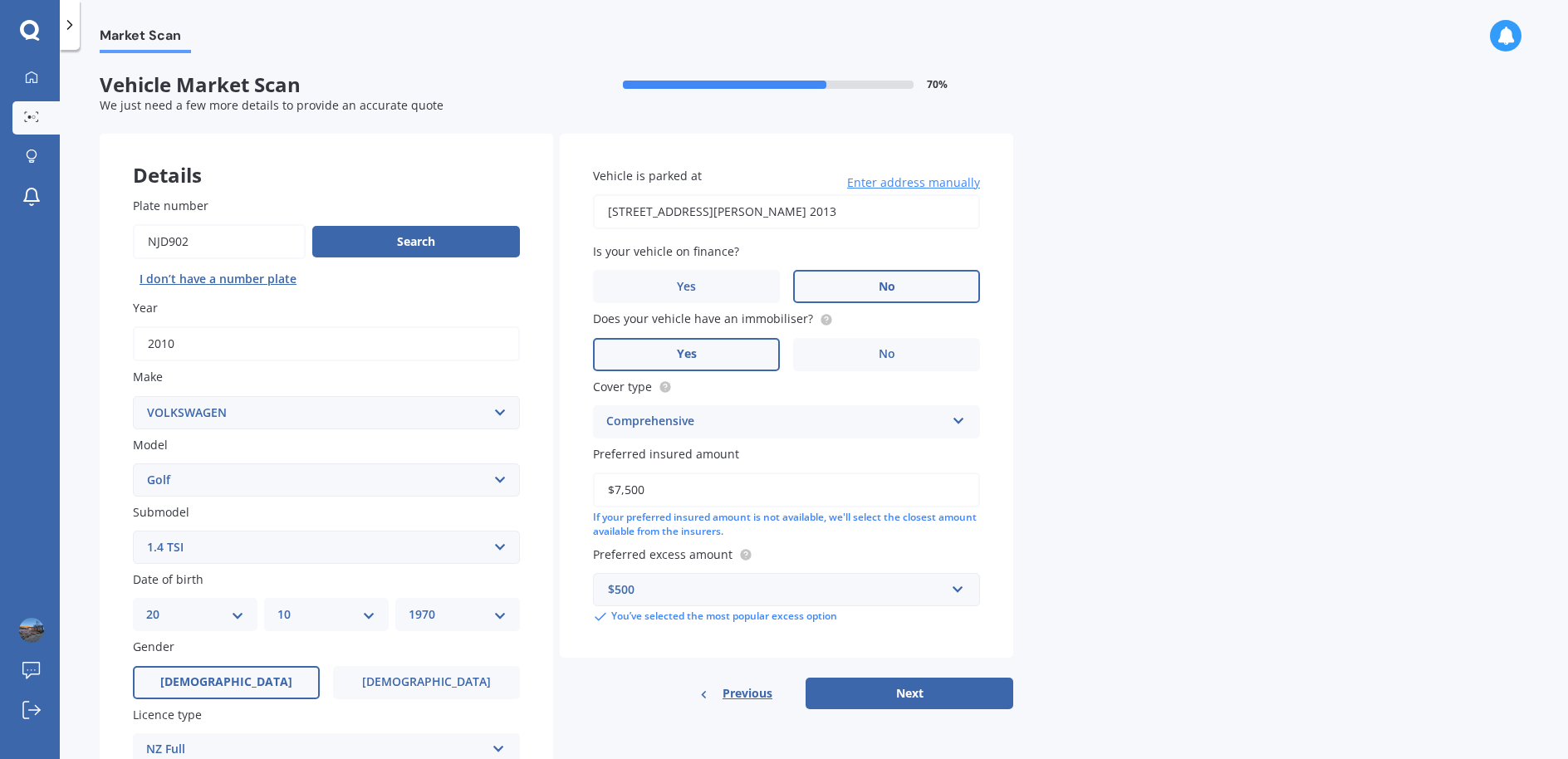
click at [928, 697] on button "Next" at bounding box center [909, 694] width 208 height 32
select select "20"
select select "10"
select select "1970"
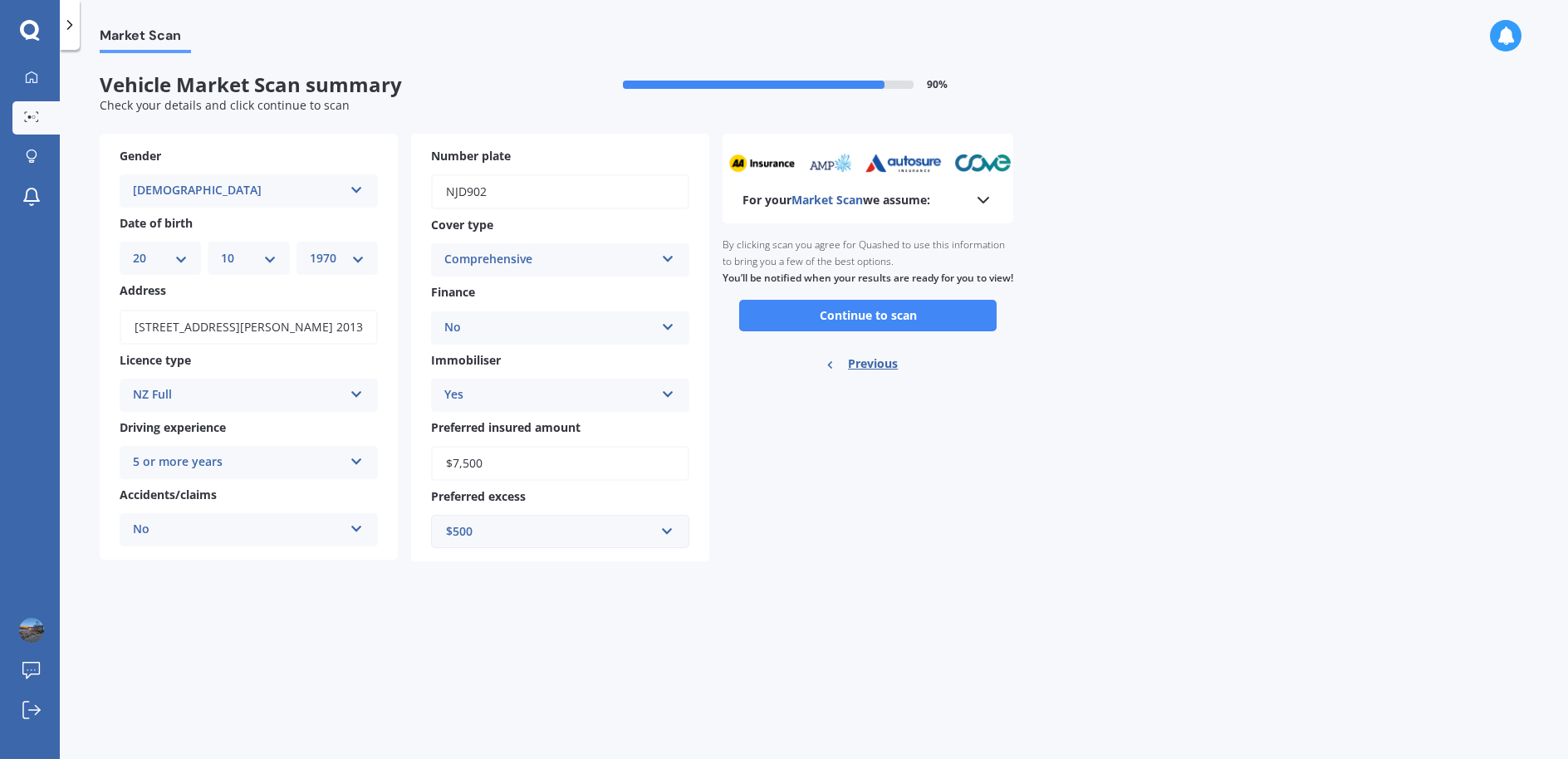
click at [666, 259] on icon at bounding box center [667, 255] width 14 height 11
click at [502, 348] on span "Third Party" at bounding box center [477, 352] width 64 height 16
click at [873, 331] on button "Continue to scan" at bounding box center [868, 316] width 257 height 32
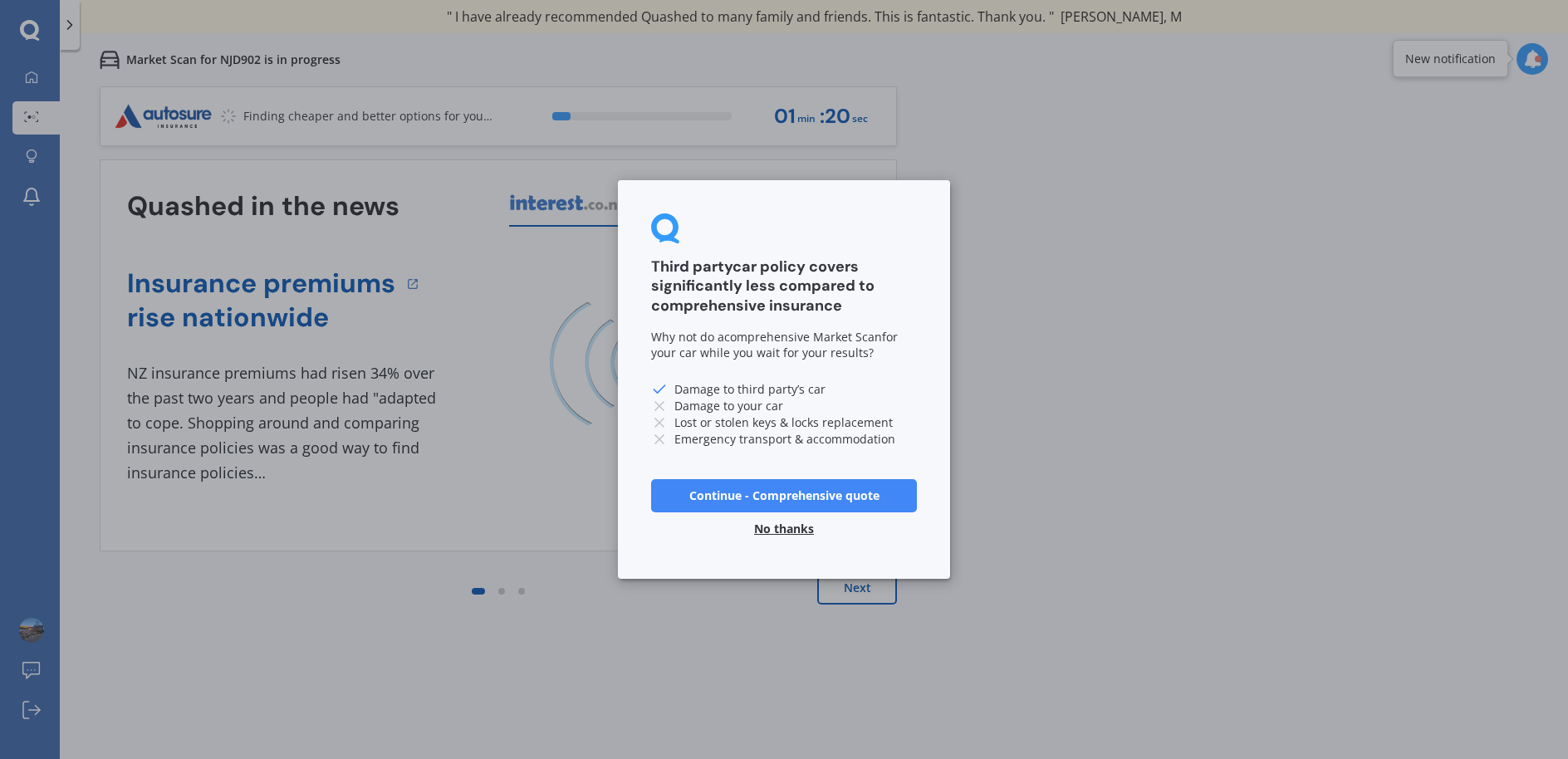
click at [790, 494] on button "Continue - Comprehensive quote" at bounding box center [784, 496] width 266 height 34
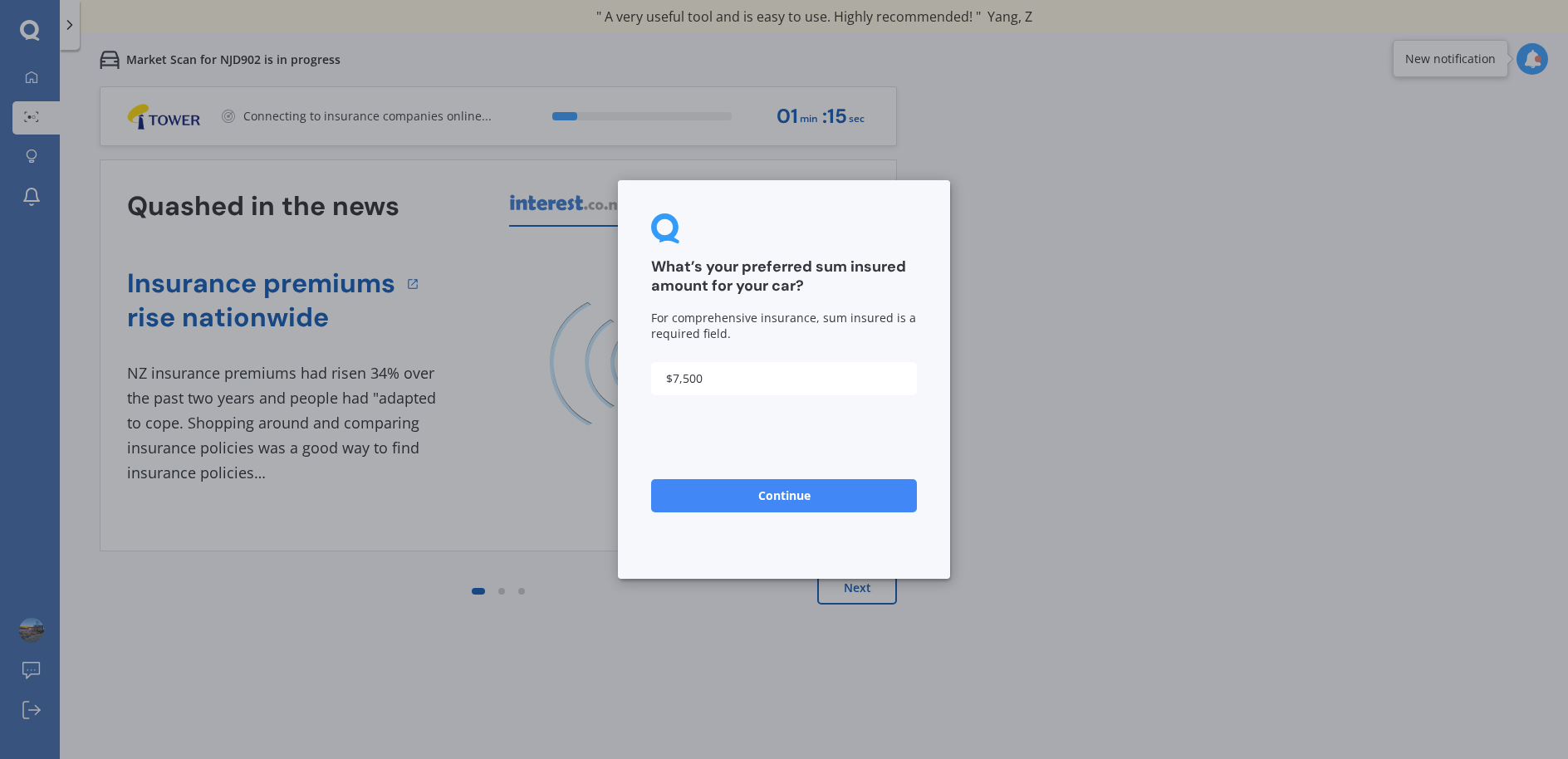
click at [786, 500] on button "Continue" at bounding box center [784, 496] width 266 height 34
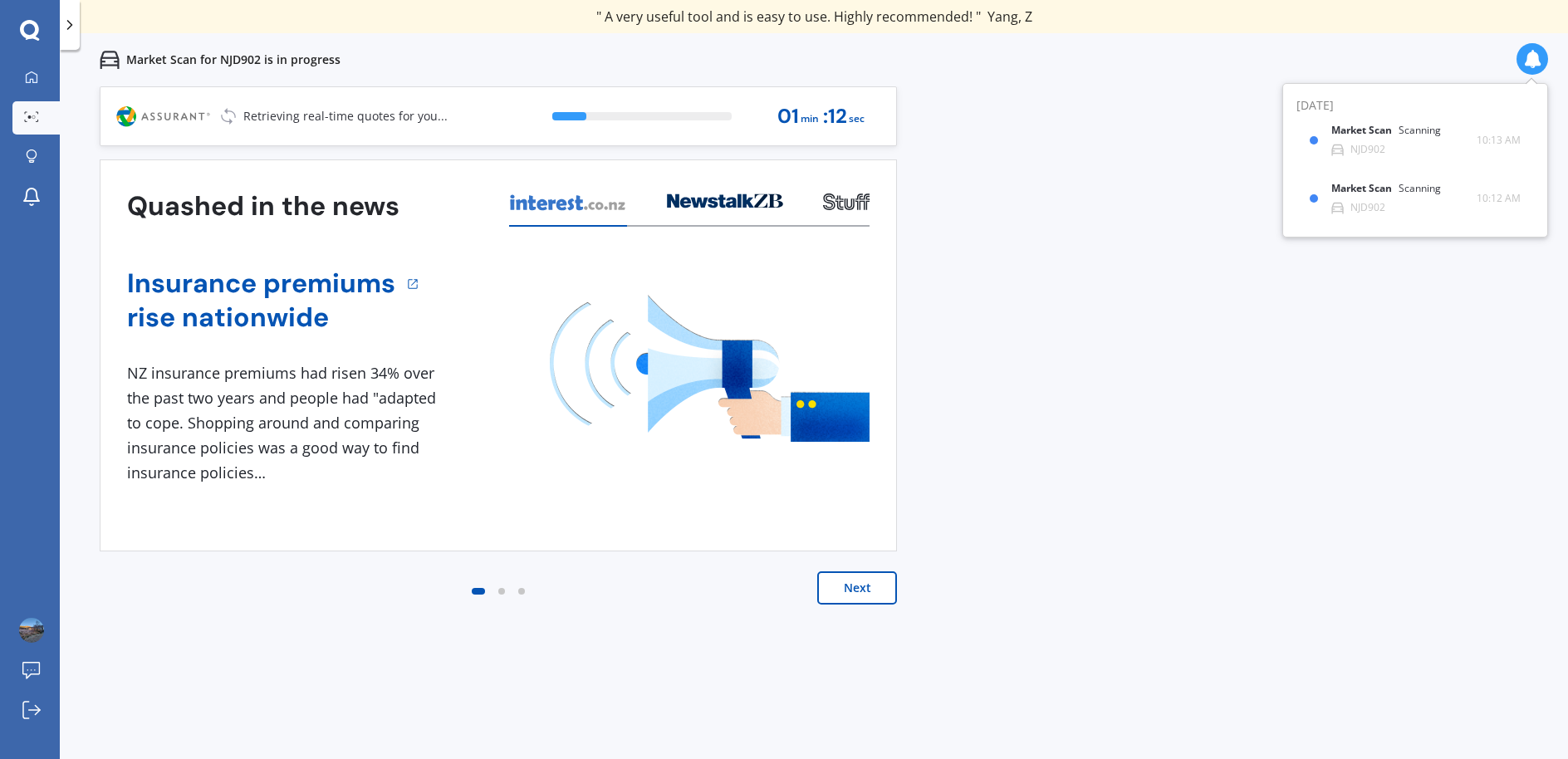
click at [860, 588] on button "Next" at bounding box center [858, 588] width 80 height 34
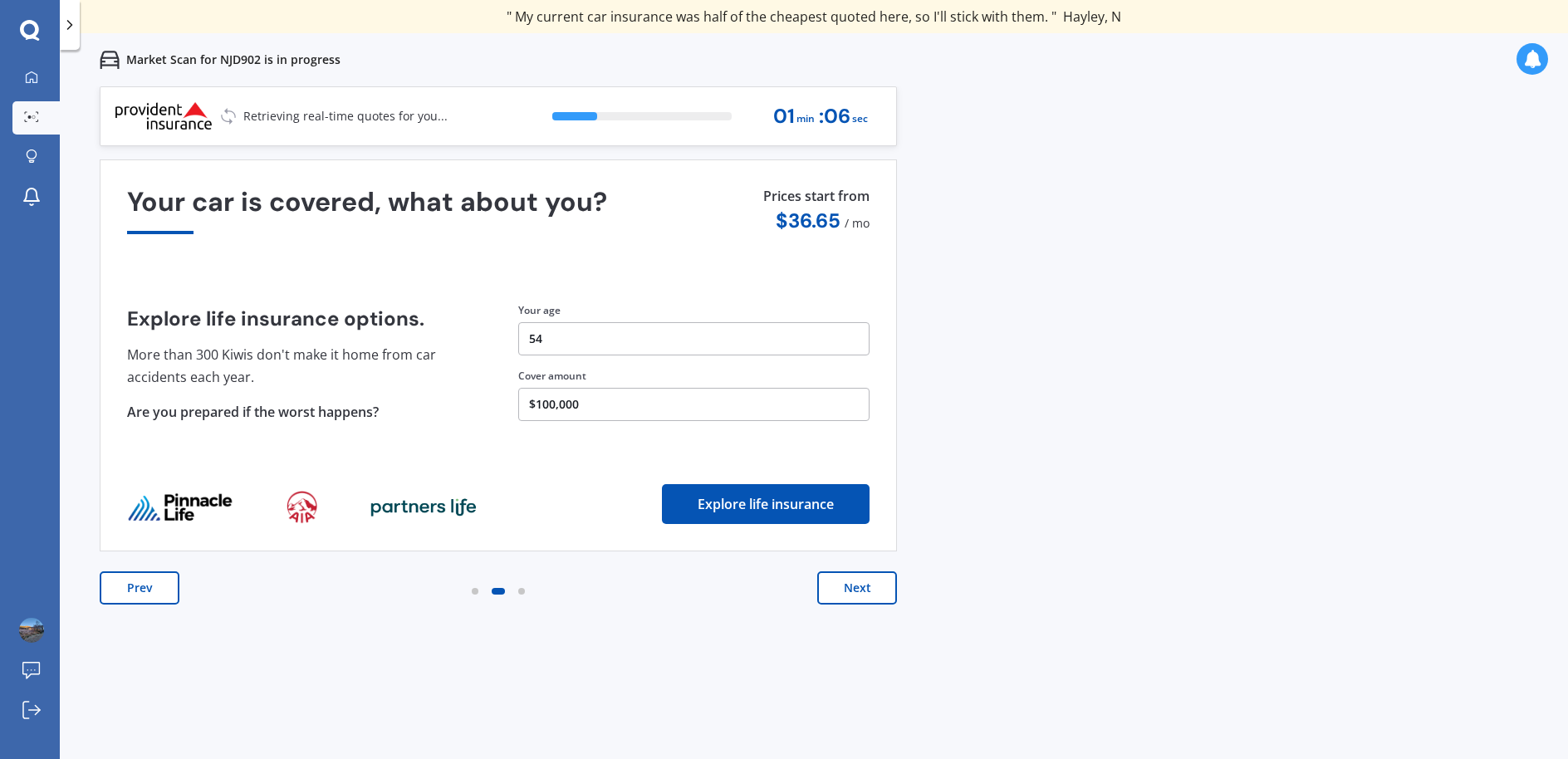
click at [866, 593] on button "Next" at bounding box center [858, 588] width 80 height 34
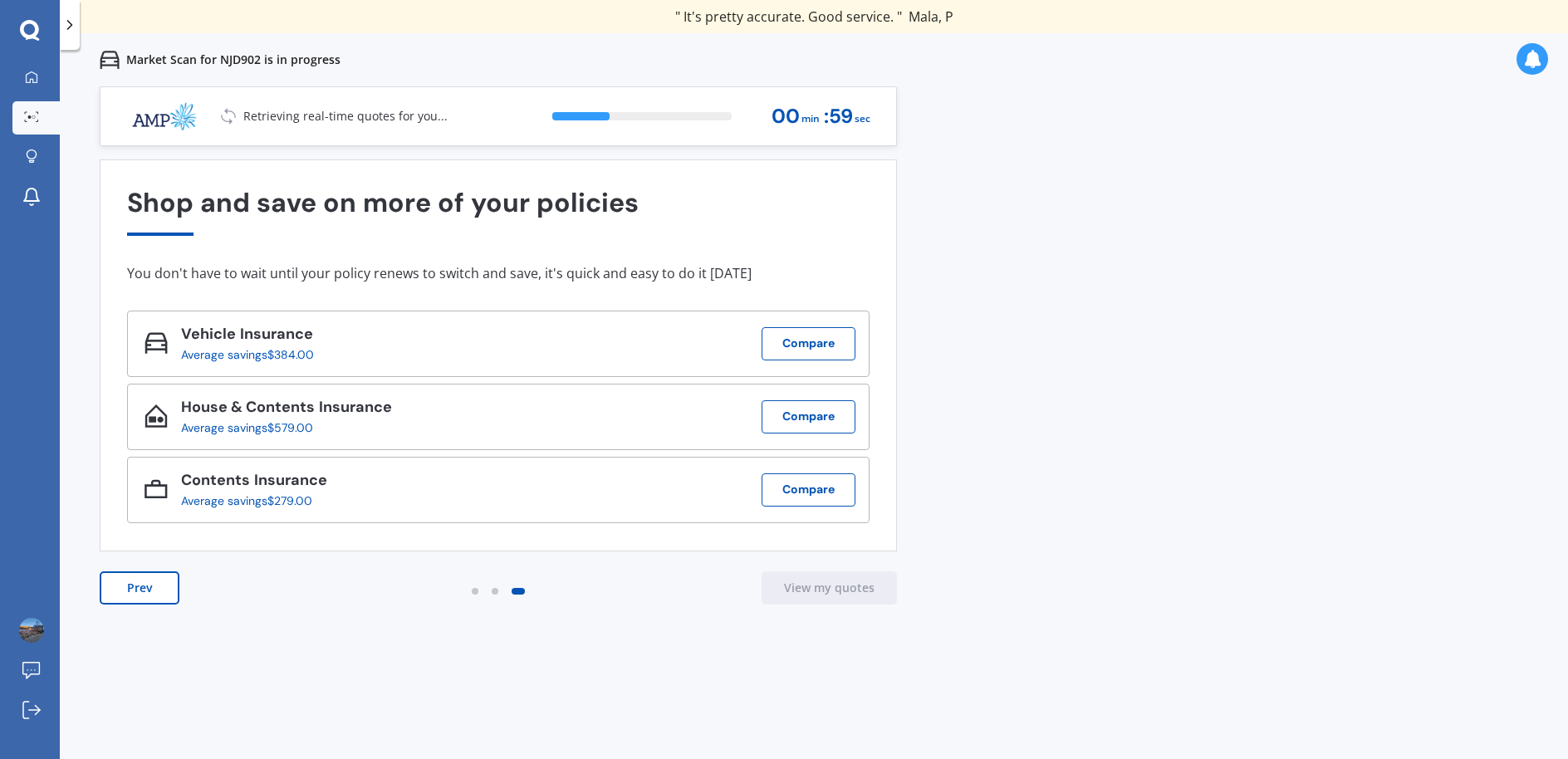
click at [165, 592] on button "Prev" at bounding box center [140, 588] width 80 height 34
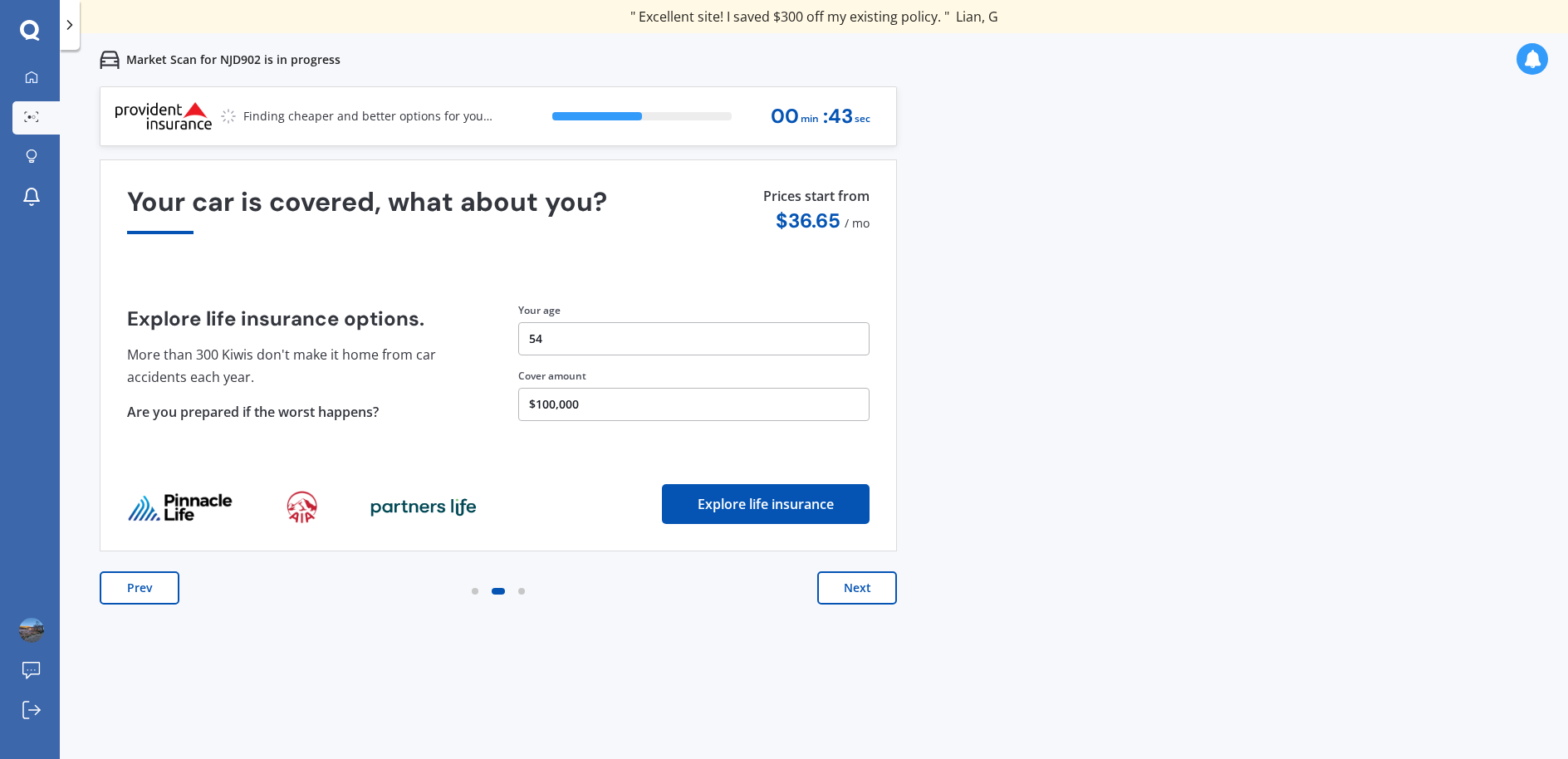
click at [576, 403] on button "$100,000" at bounding box center [694, 405] width 351 height 34
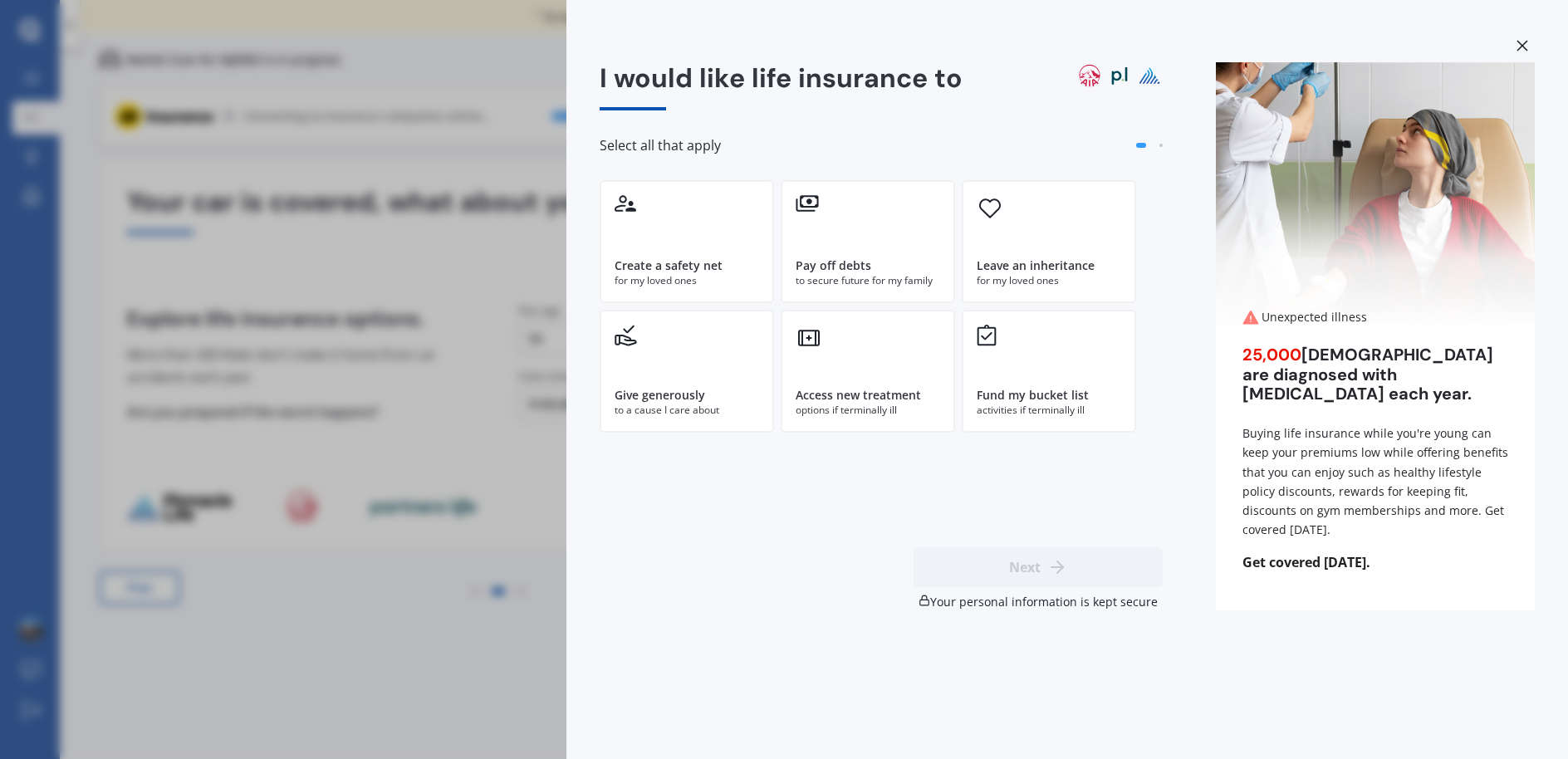
click at [1527, 48] on icon at bounding box center [1522, 46] width 11 height 11
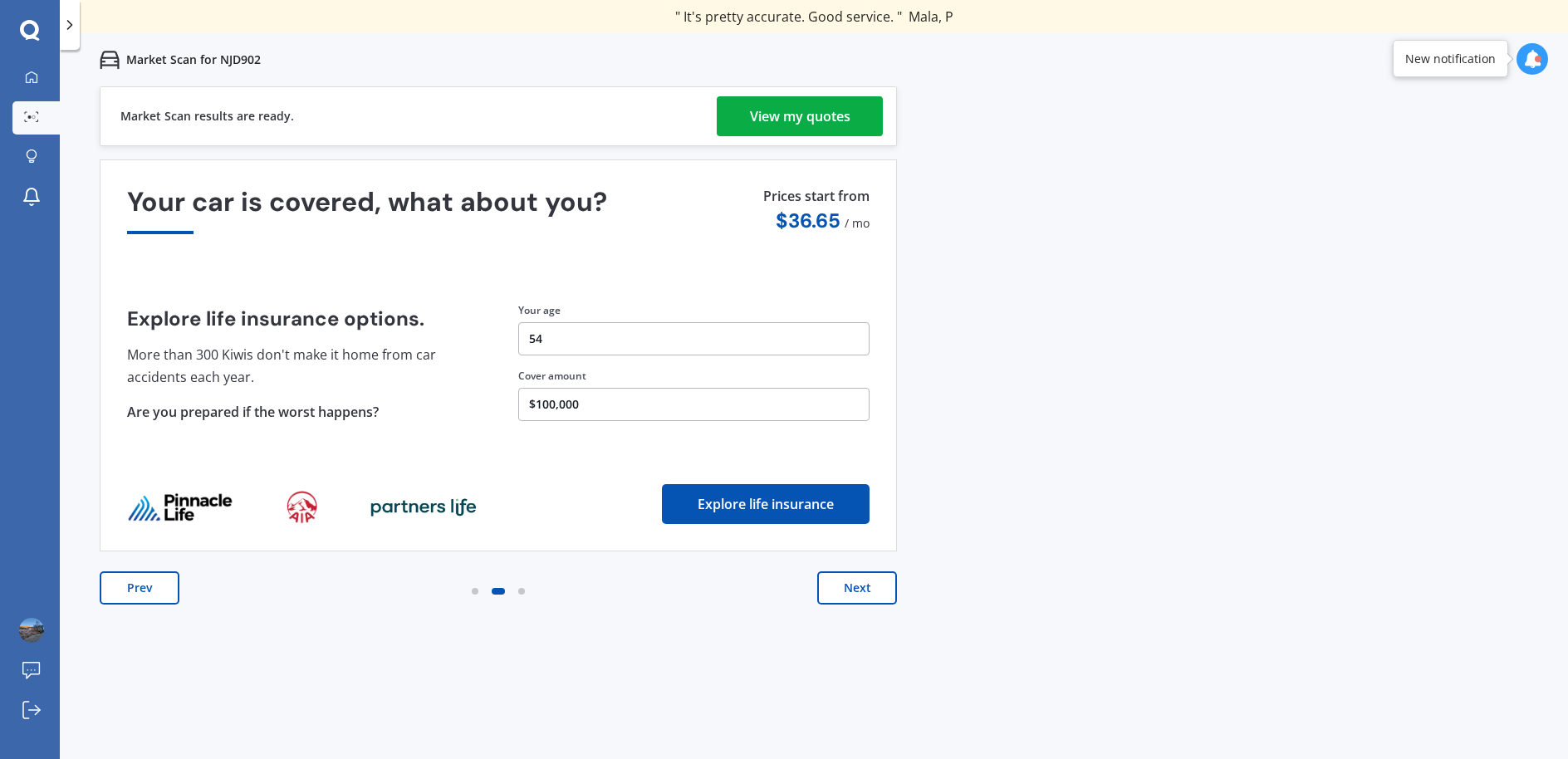
click at [791, 120] on div "View my quotes" at bounding box center [801, 116] width 101 height 40
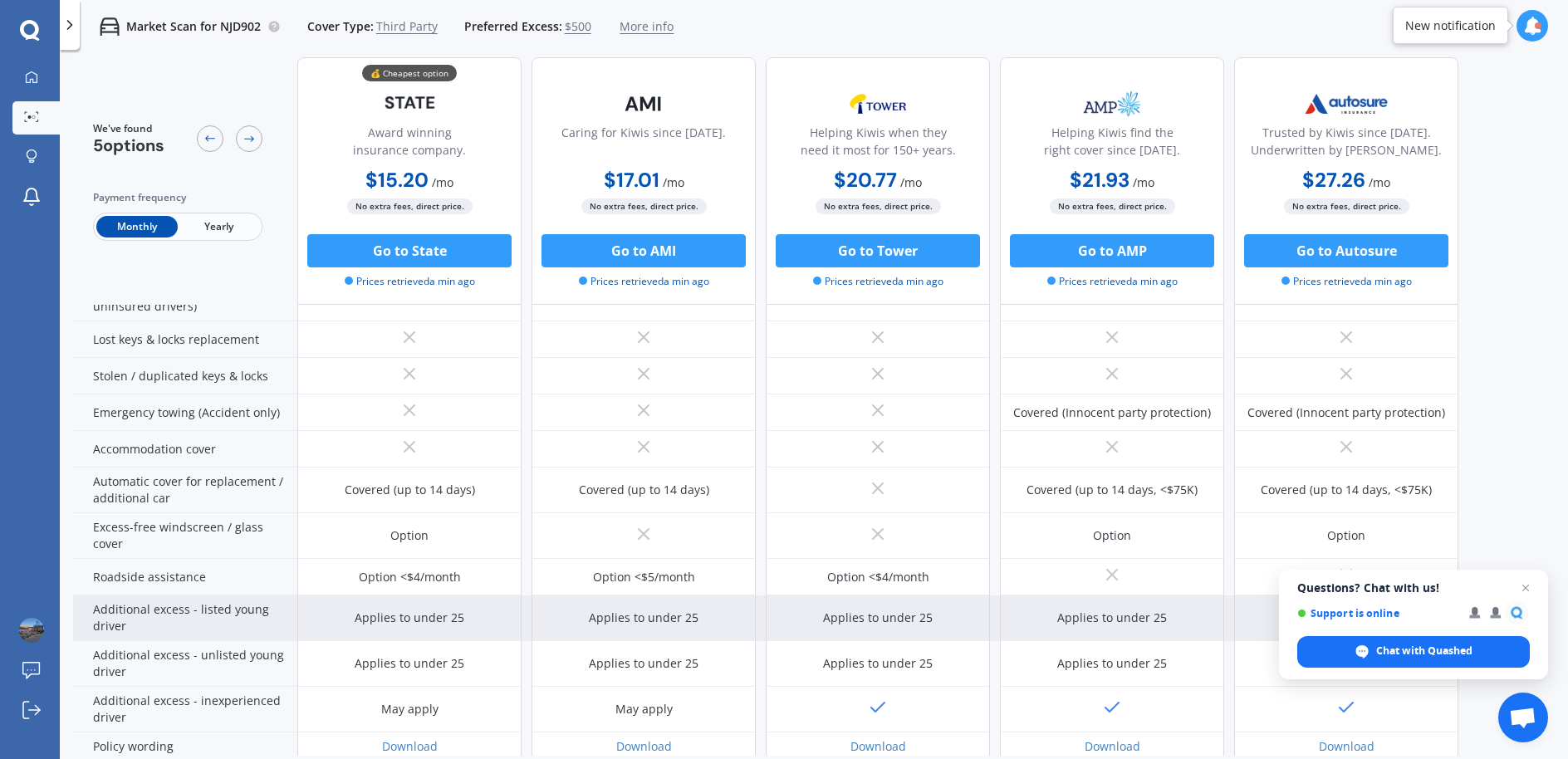
scroll to position [249, 0]
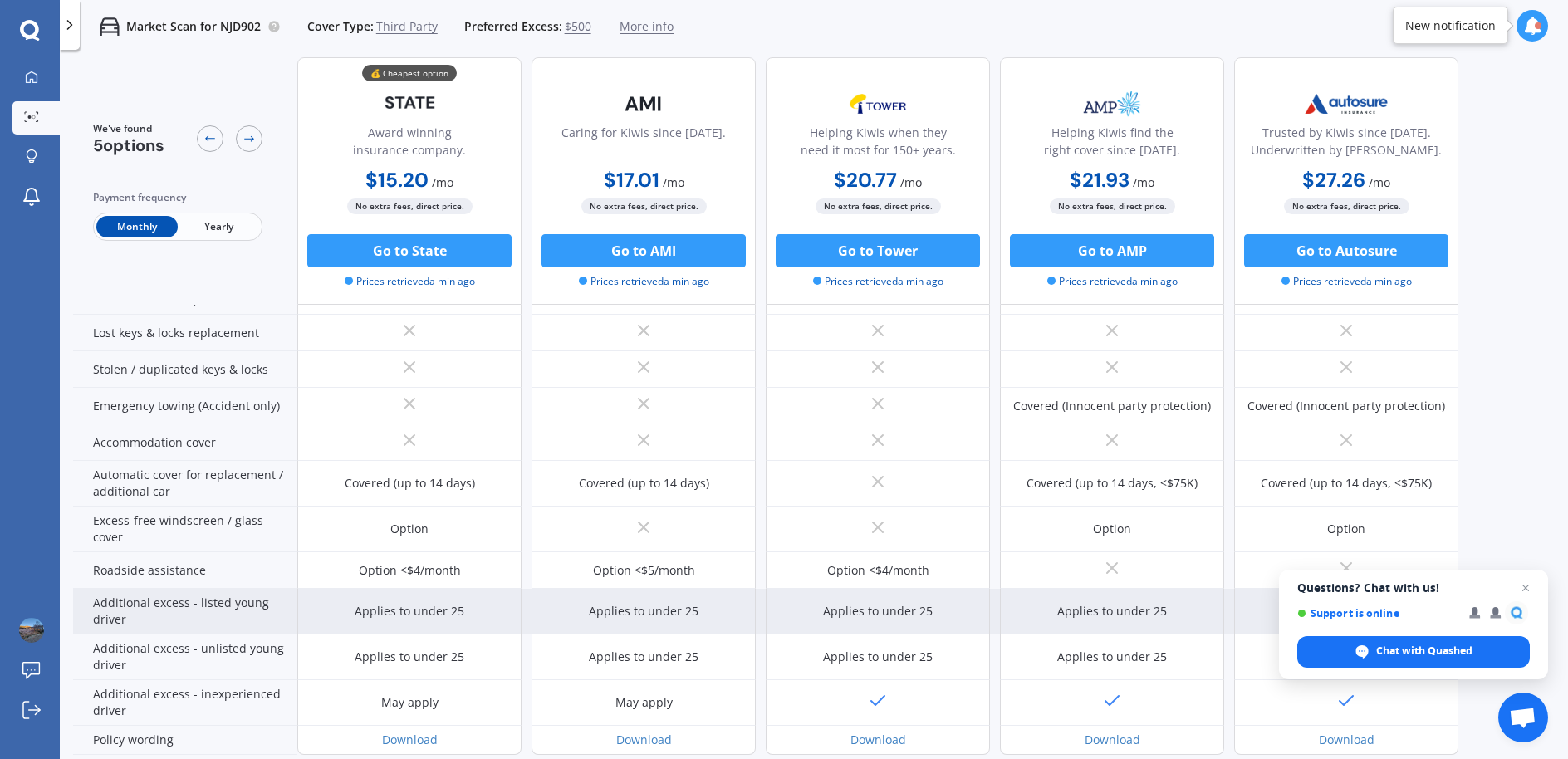
click at [408, 613] on div "Applies to under 25" at bounding box center [410, 612] width 110 height 17
click at [188, 600] on div "Additional excess - listed young driver" at bounding box center [185, 612] width 225 height 46
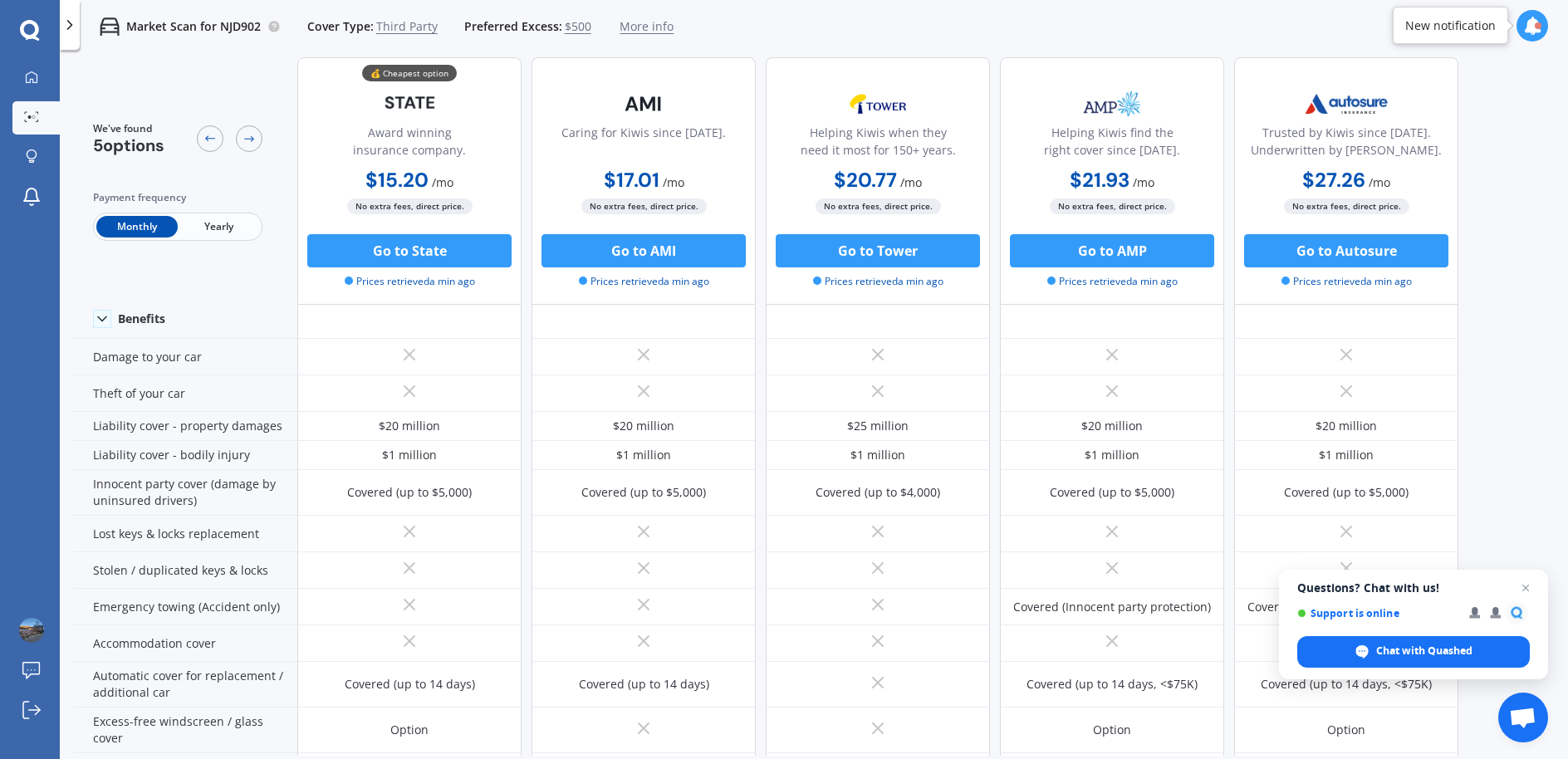
scroll to position [0, 0]
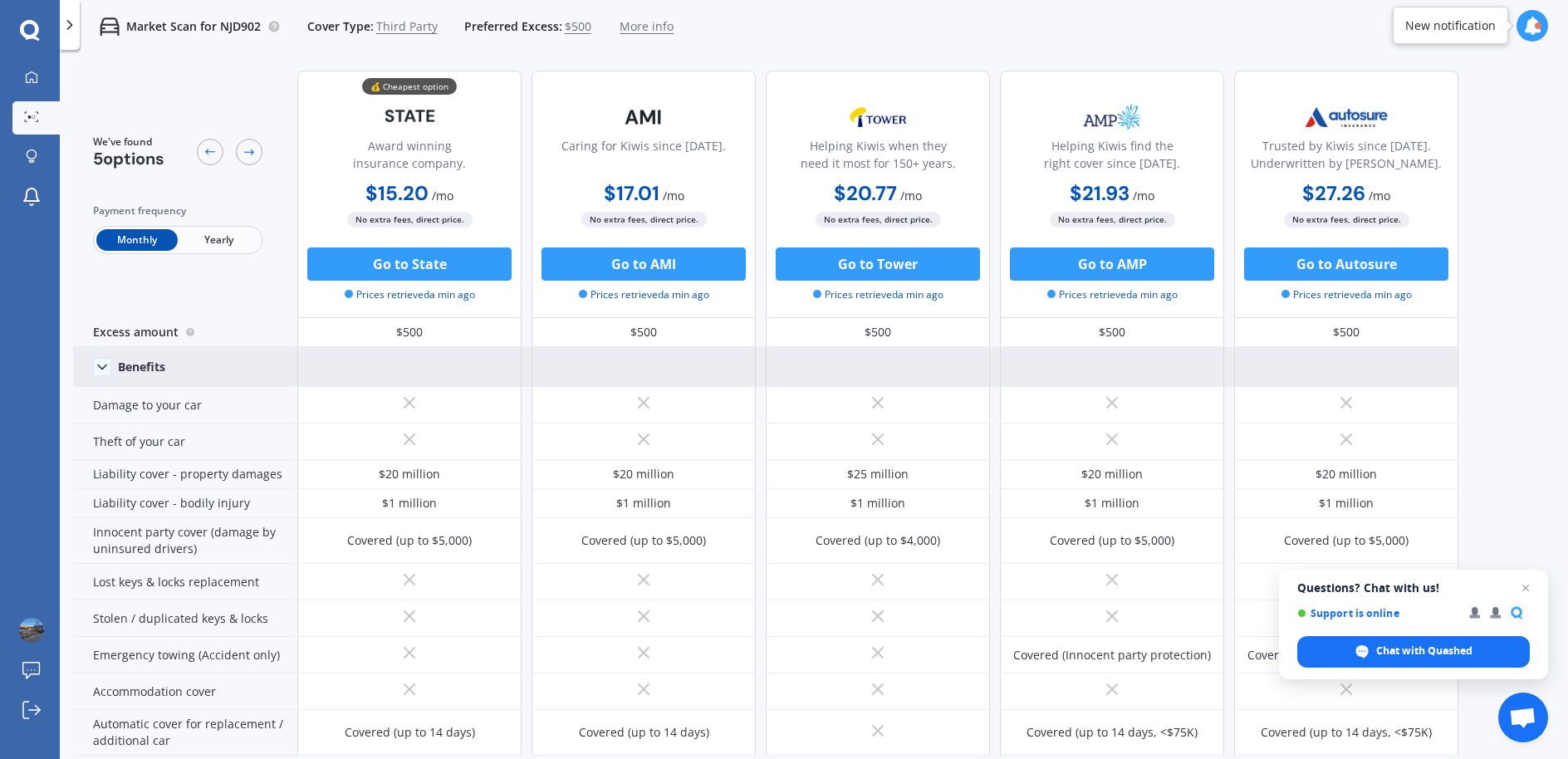
click at [100, 365] on icon at bounding box center [103, 367] width 17 height 17
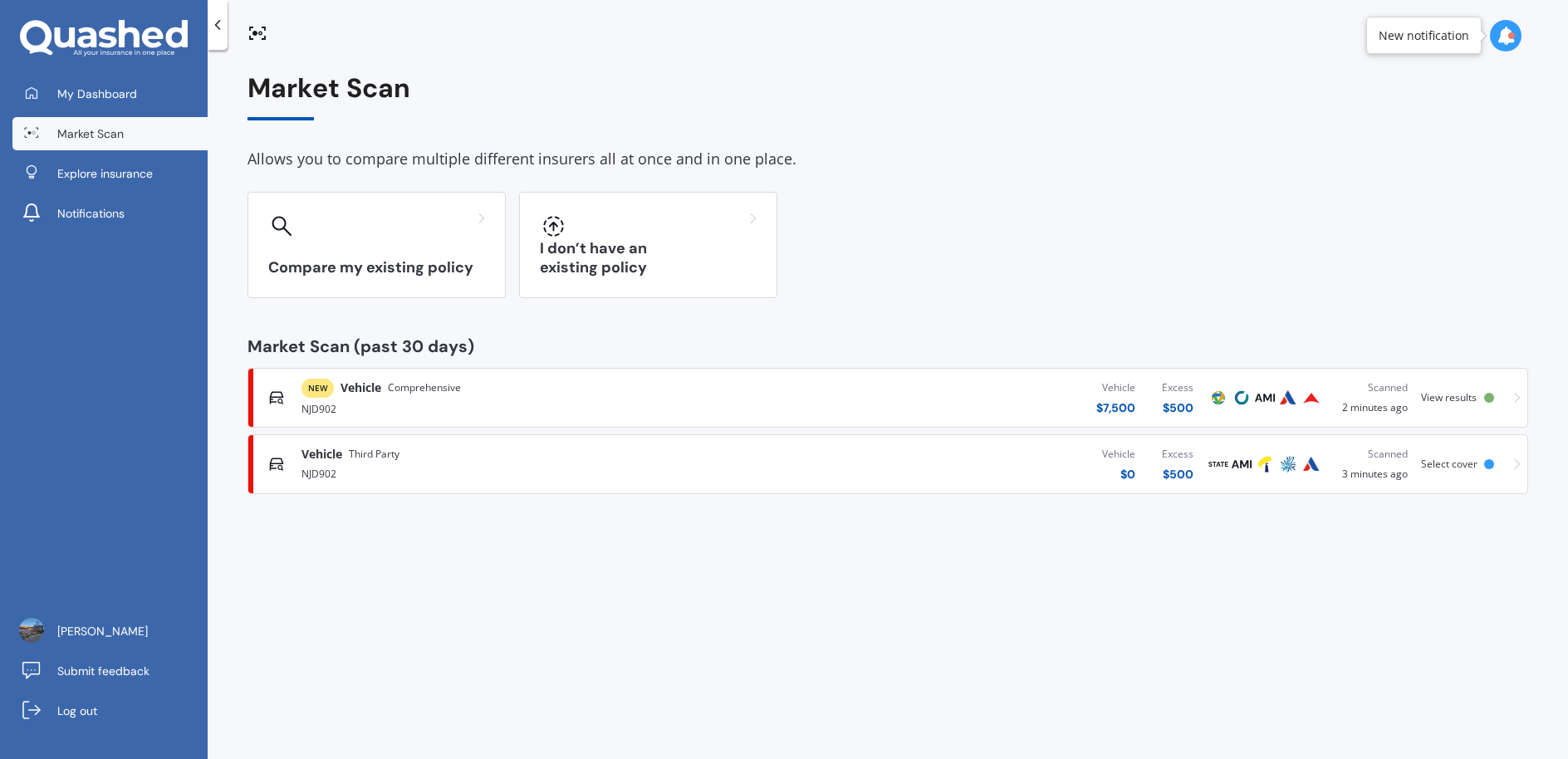
click at [1475, 394] on span "View results" at bounding box center [1450, 397] width 56 height 14
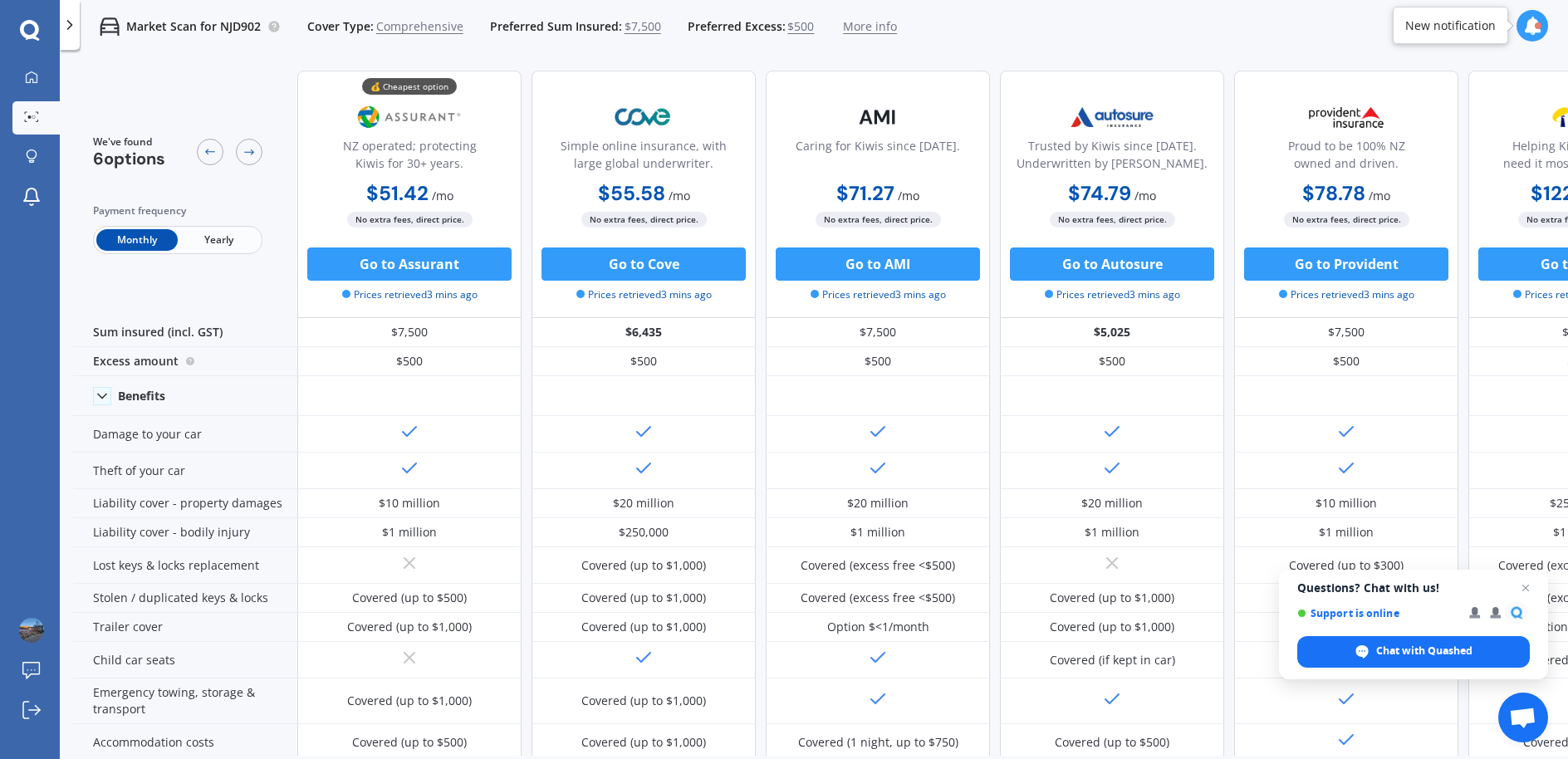
click at [508, 255] on div "We've found 6 options Payment frequency Monthly Yearly 💰 Cheapest option NZ ope…" at bounding box center [883, 727] width 1620 height 1341
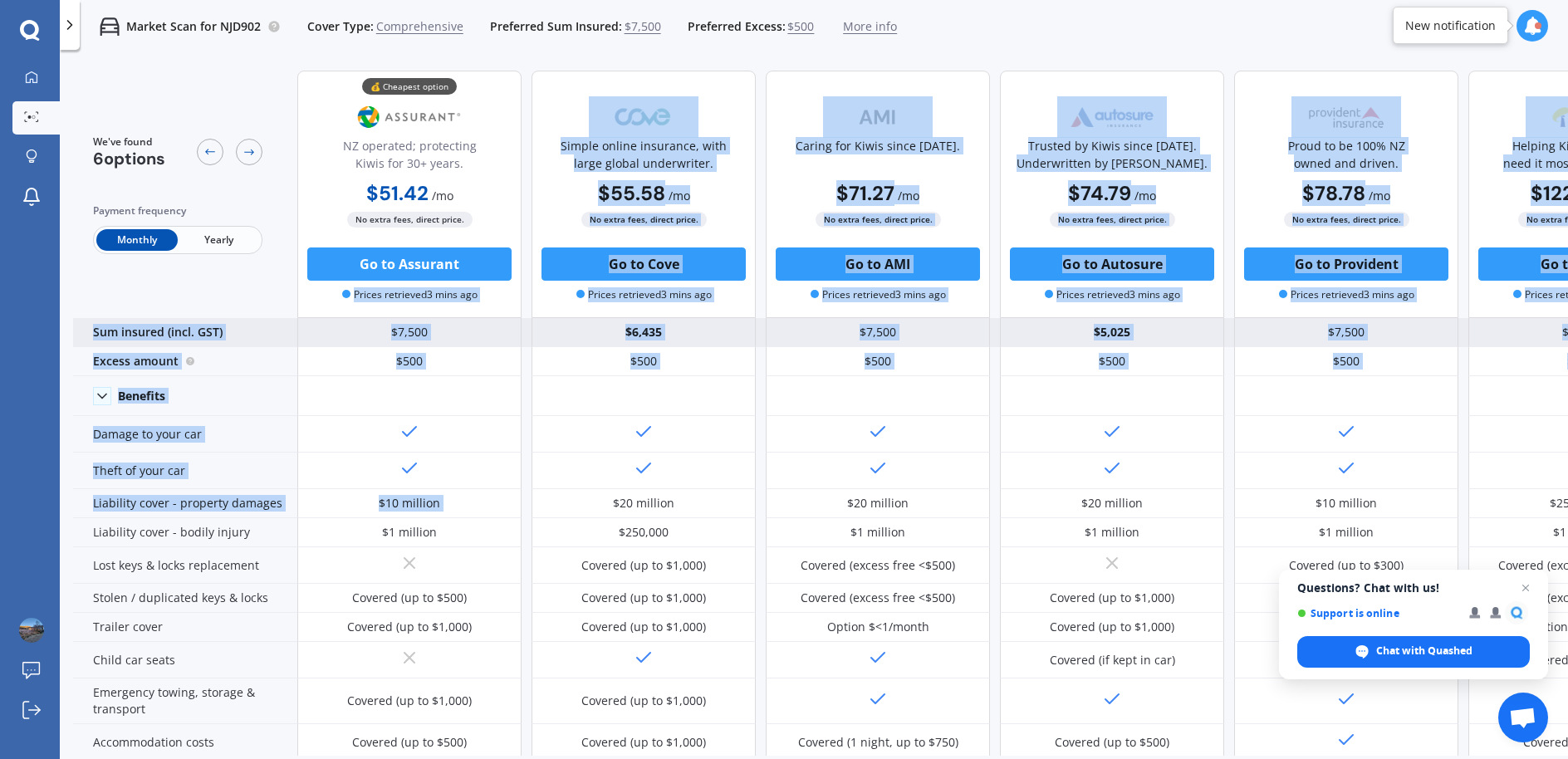
click at [471, 329] on div "$7,500" at bounding box center [409, 332] width 225 height 29
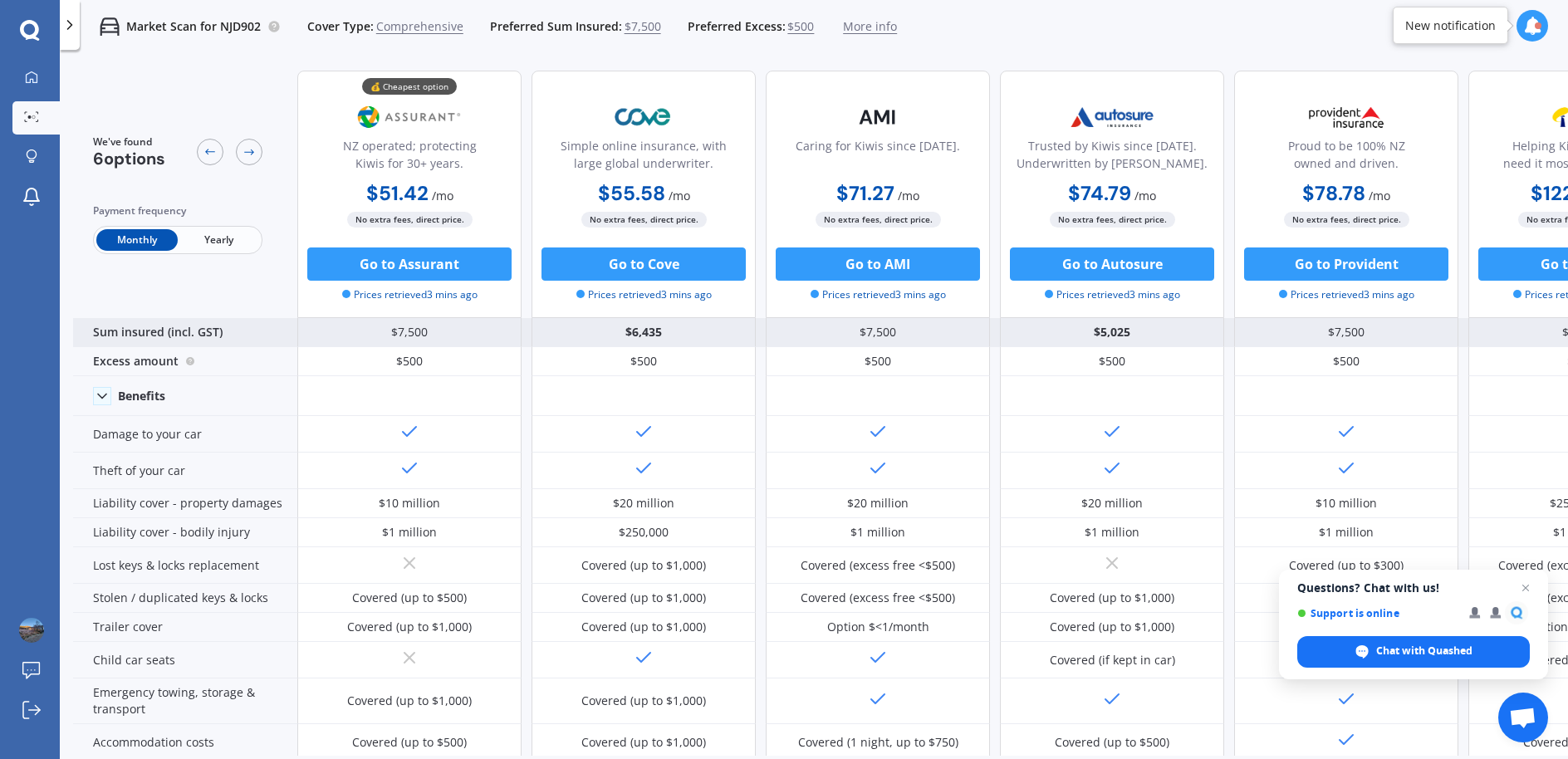
click at [441, 338] on div "$7,500" at bounding box center [409, 332] width 225 height 29
click at [413, 336] on div "$7,500" at bounding box center [409, 332] width 225 height 29
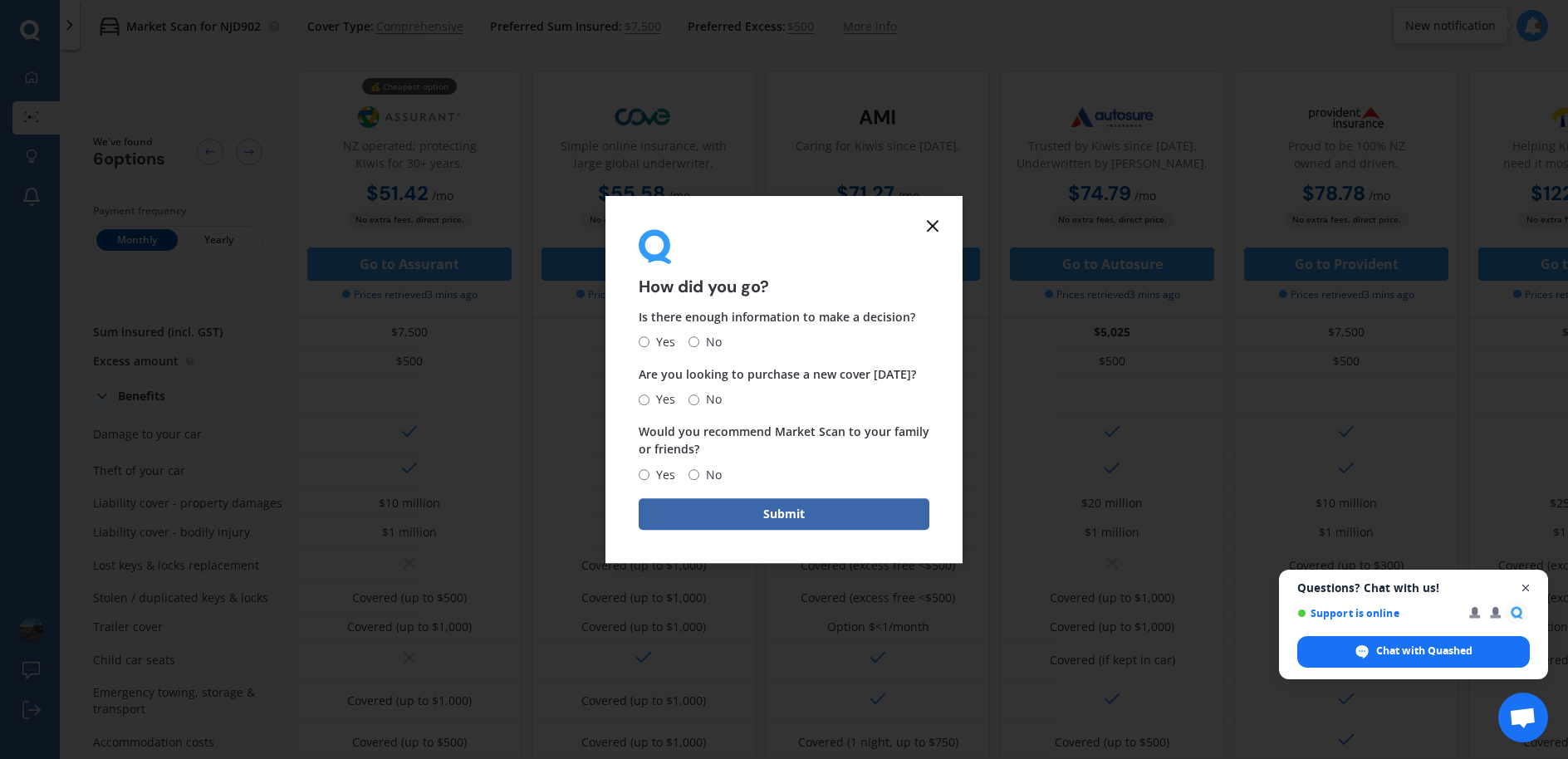
click at [1530, 587] on span "Close chat" at bounding box center [1526, 588] width 21 height 21
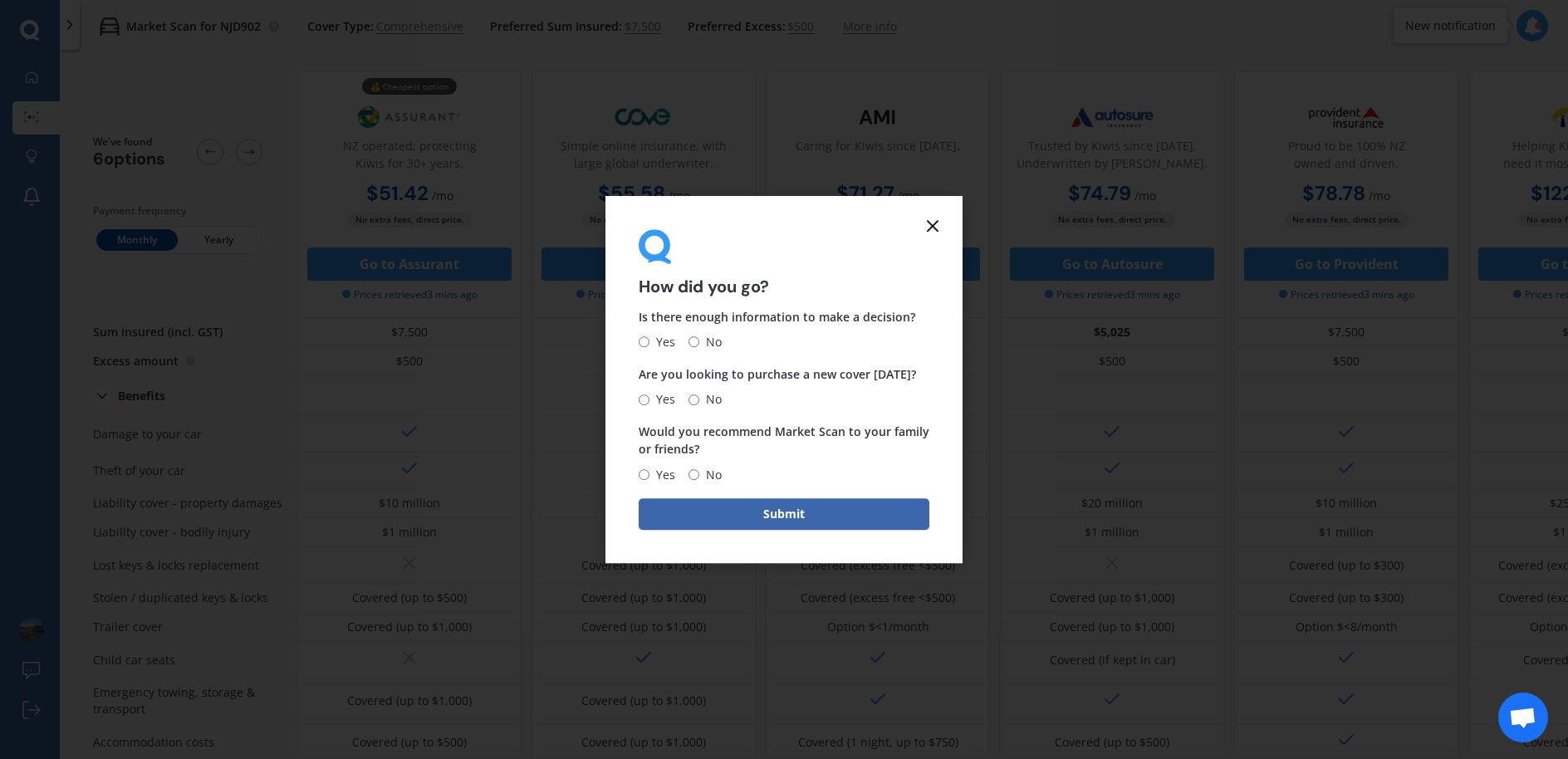
click at [941, 221] on icon at bounding box center [932, 226] width 20 height 20
click at [939, 228] on icon at bounding box center [932, 226] width 20 height 20
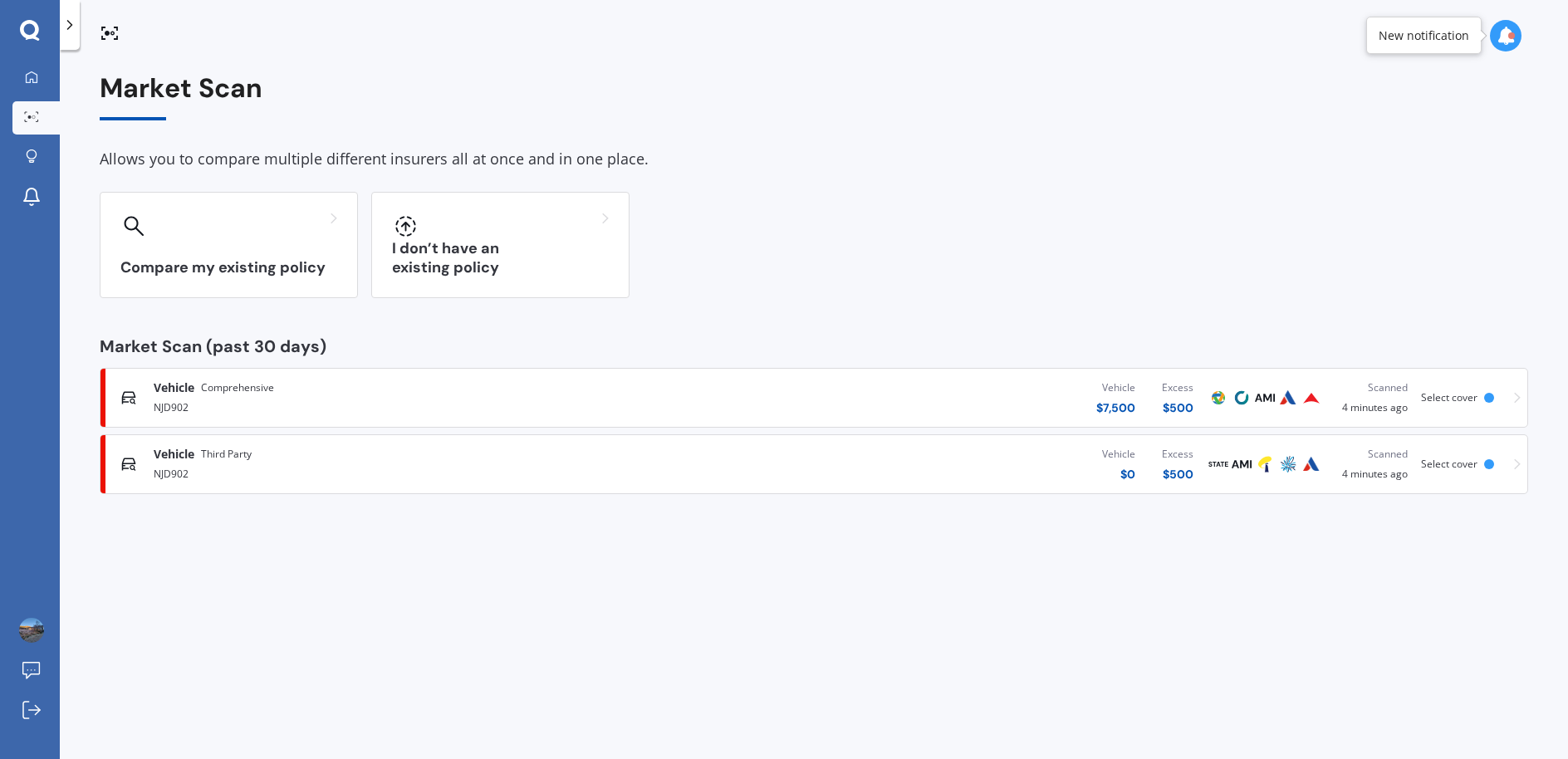
click at [368, 404] on div "NJD902" at bounding box center [408, 406] width 510 height 20
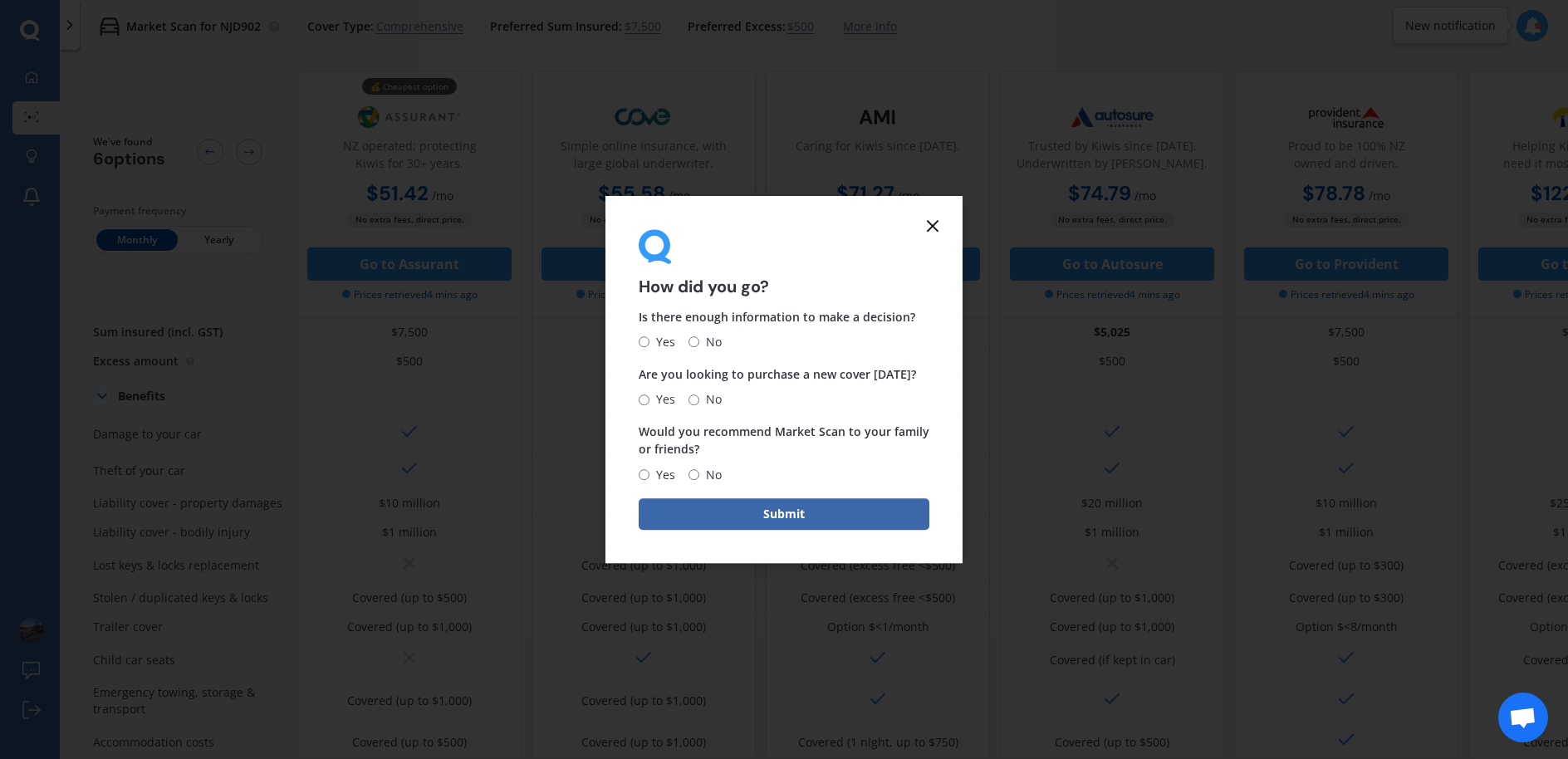
click at [936, 232] on icon at bounding box center [932, 226] width 20 height 20
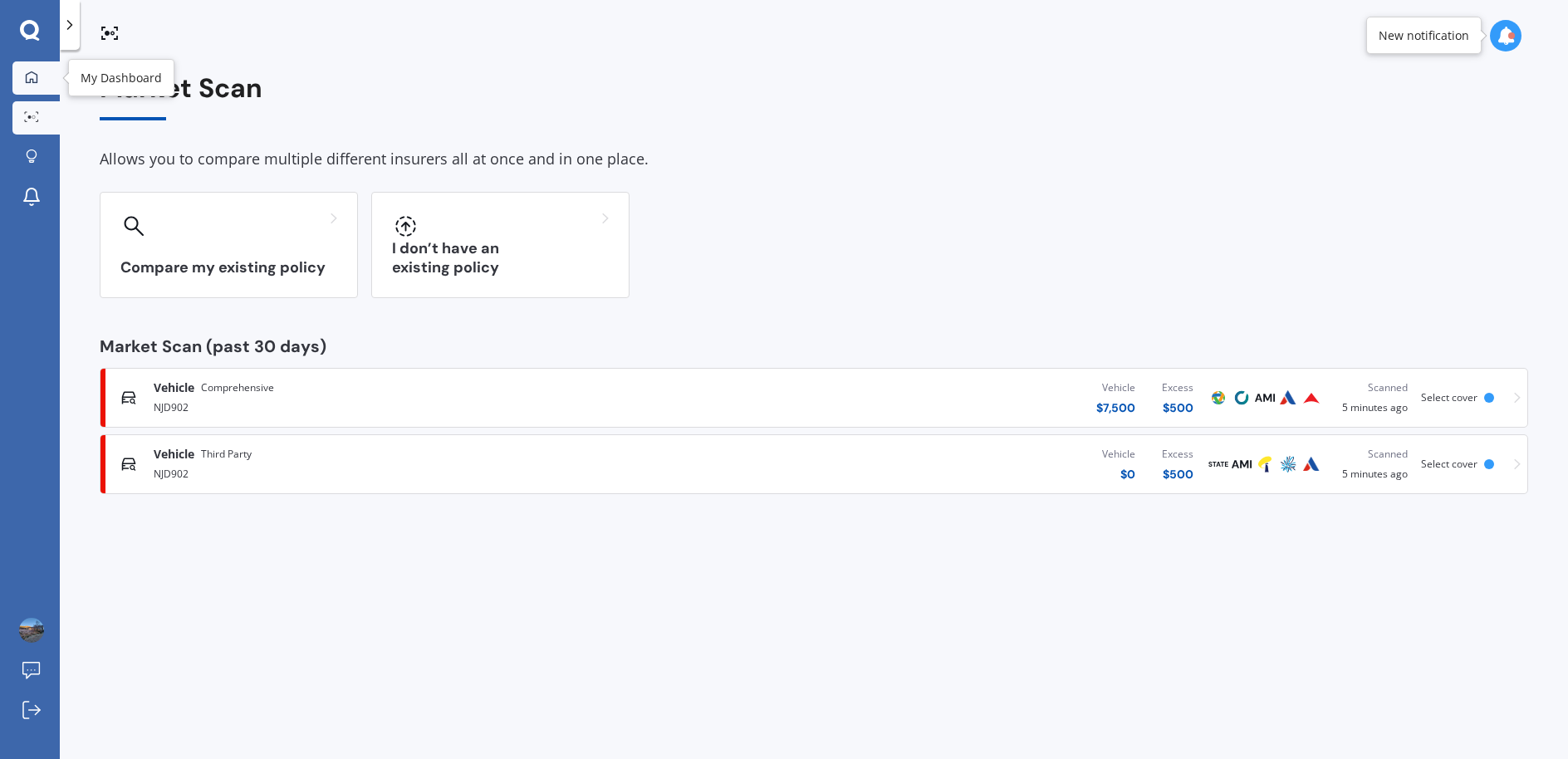
click at [29, 74] on icon at bounding box center [32, 77] width 13 height 13
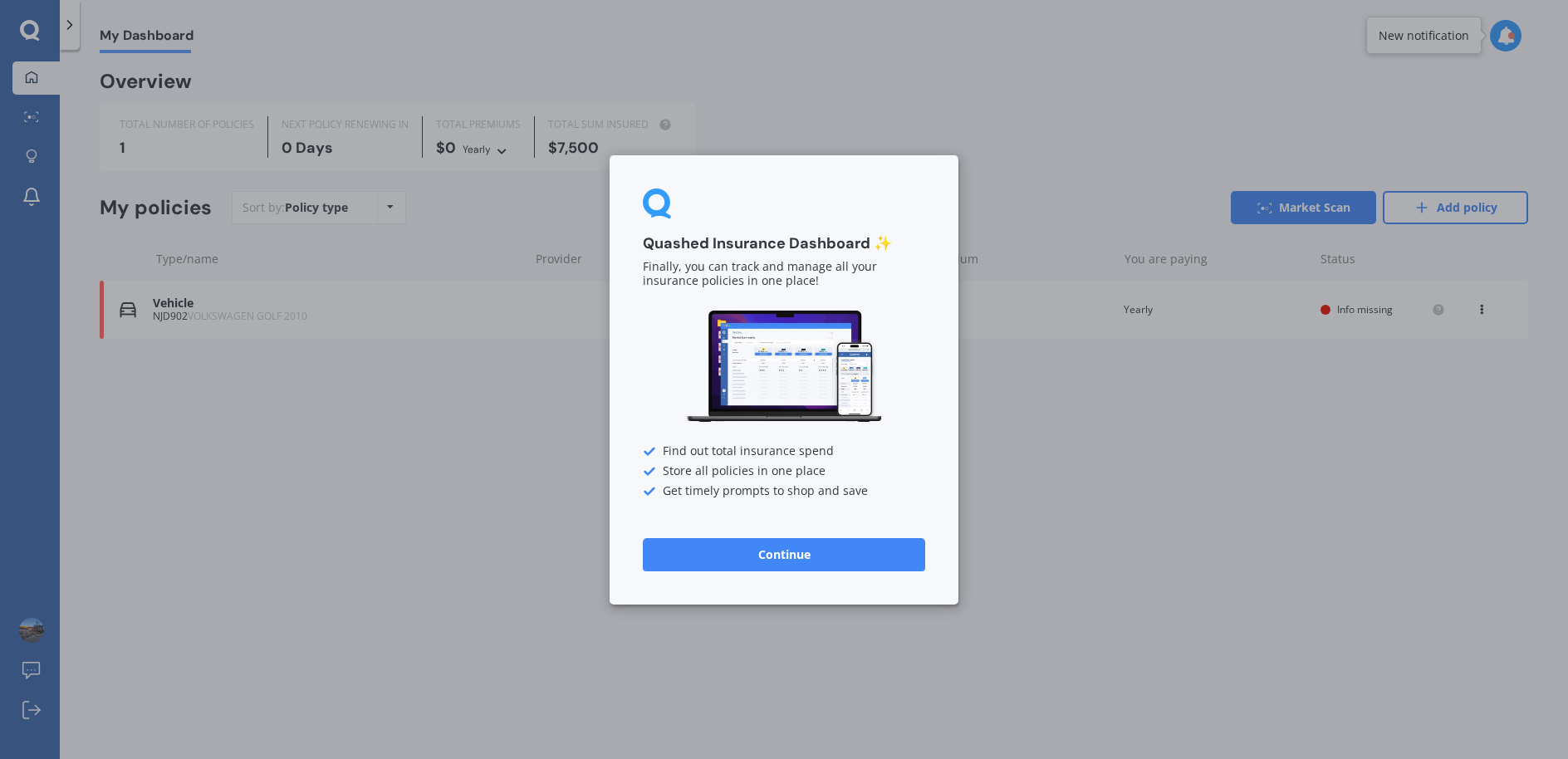
click at [162, 140] on div "Quashed Insurance Dashboard ✨ Finally, you can track and manage all your insura…" at bounding box center [784, 380] width 1568 height 759
click at [32, 112] on div "Quashed Insurance Dashboard ✨ Finally, you can track and manage all your insura…" at bounding box center [784, 380] width 1568 height 759
drag, startPoint x: 33, startPoint y: 160, endPoint x: 89, endPoint y: 198, distance: 67.7
click at [32, 160] on div "Quashed Insurance Dashboard ✨ Finally, you can track and manage all your insura…" at bounding box center [784, 380] width 1568 height 759
click at [1092, 570] on div "Quashed Insurance Dashboard ✨ Finally, you can track and manage all your insura…" at bounding box center [784, 380] width 1568 height 759
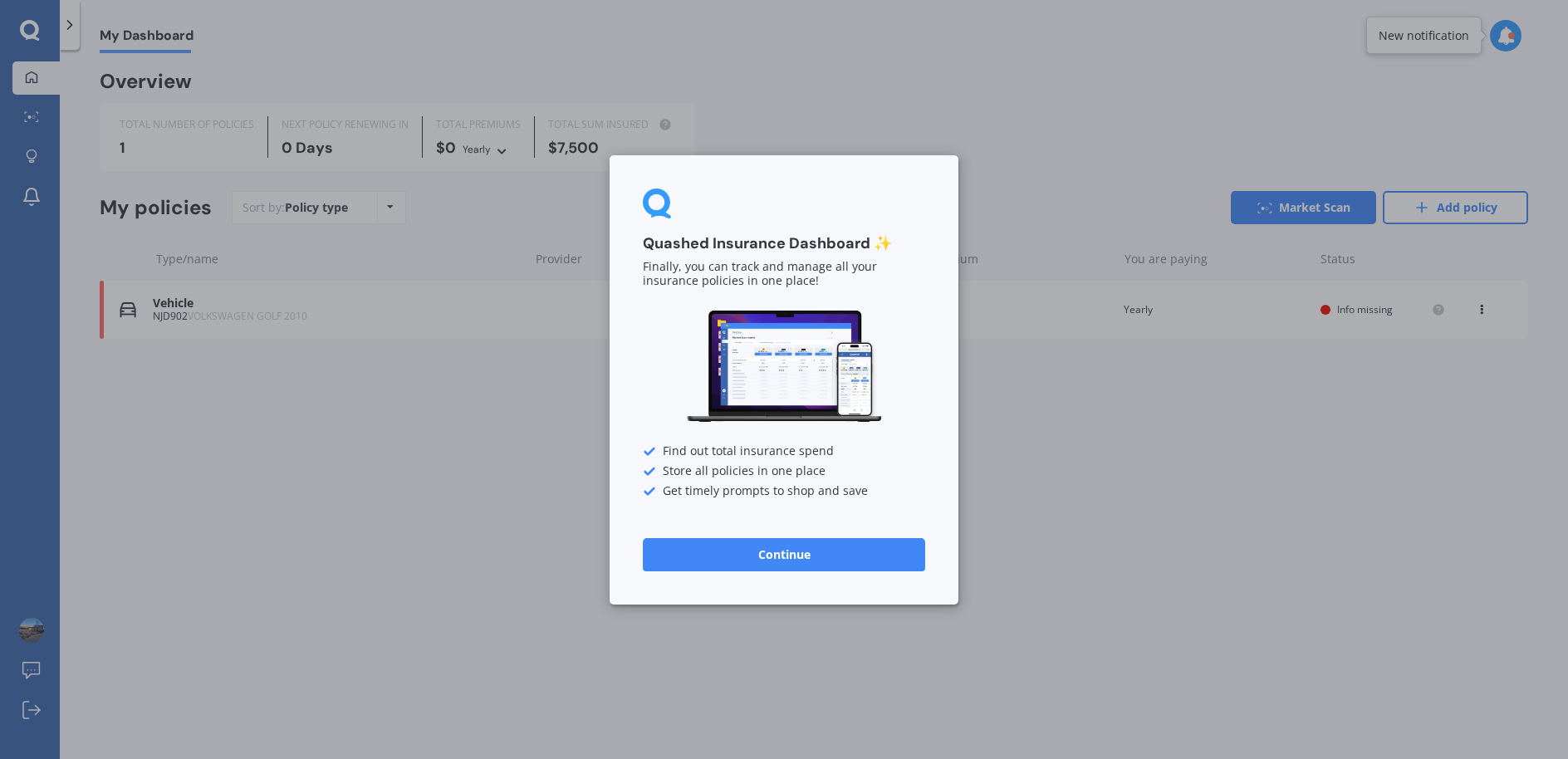
click at [745, 551] on button "Continue" at bounding box center [784, 555] width 282 height 34
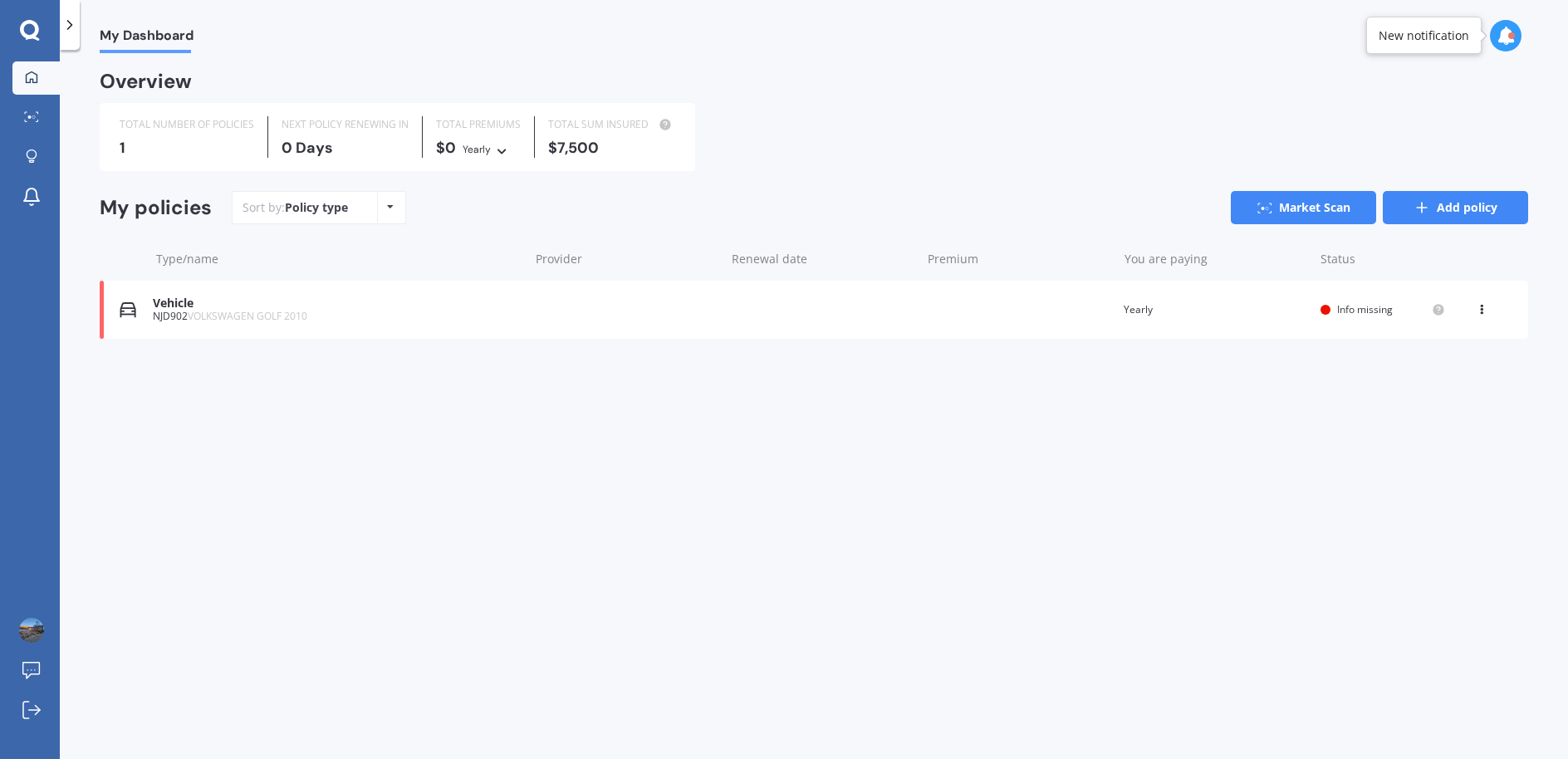
click at [1465, 198] on link "Add policy" at bounding box center [1456, 208] width 145 height 34
click at [123, 33] on span "My Dashboard" at bounding box center [146, 38] width 94 height 22
click at [63, 26] on icon at bounding box center [70, 25] width 17 height 17
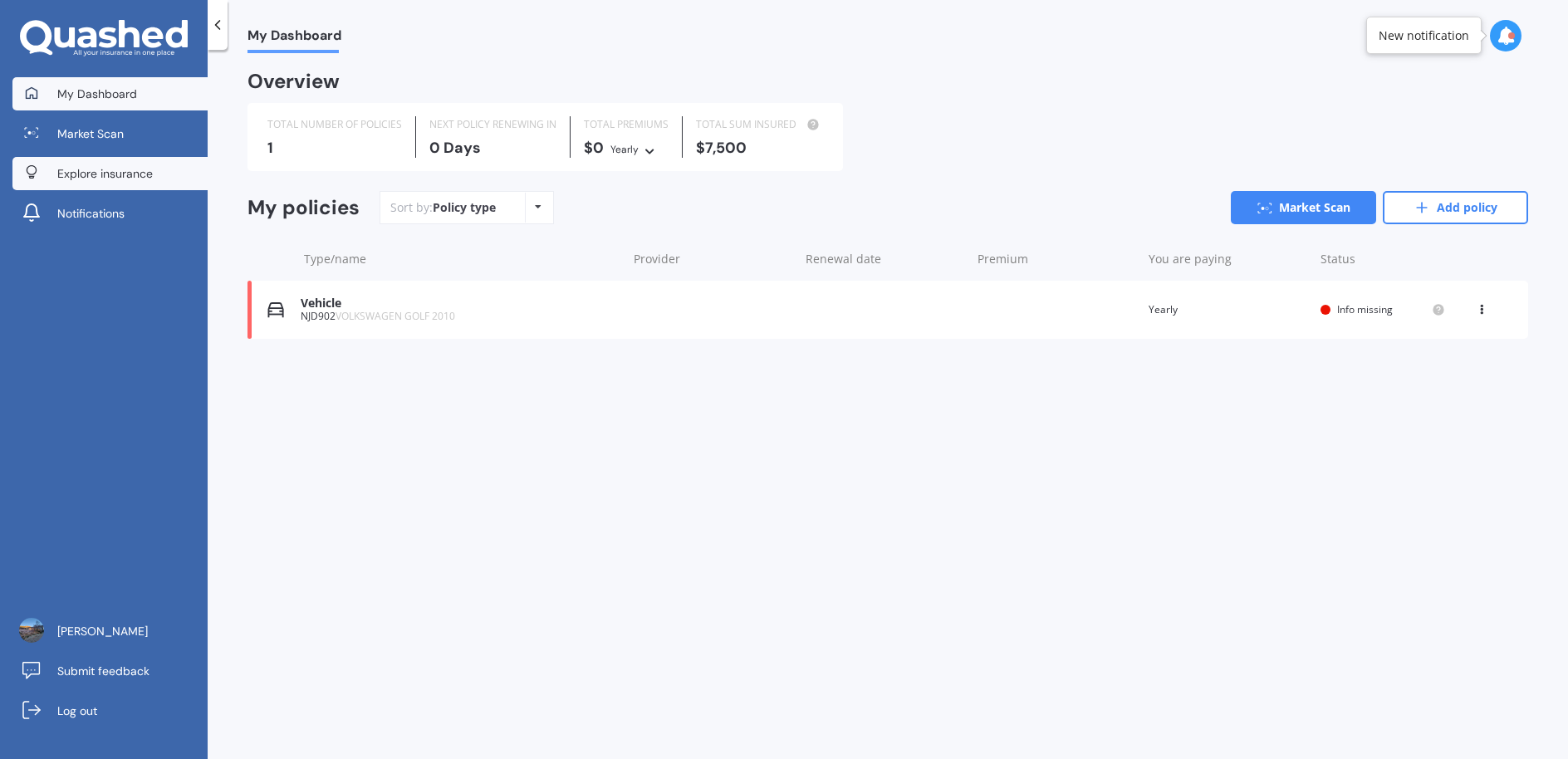
click at [97, 168] on span "Explore insurance" at bounding box center [104, 173] width 95 height 17
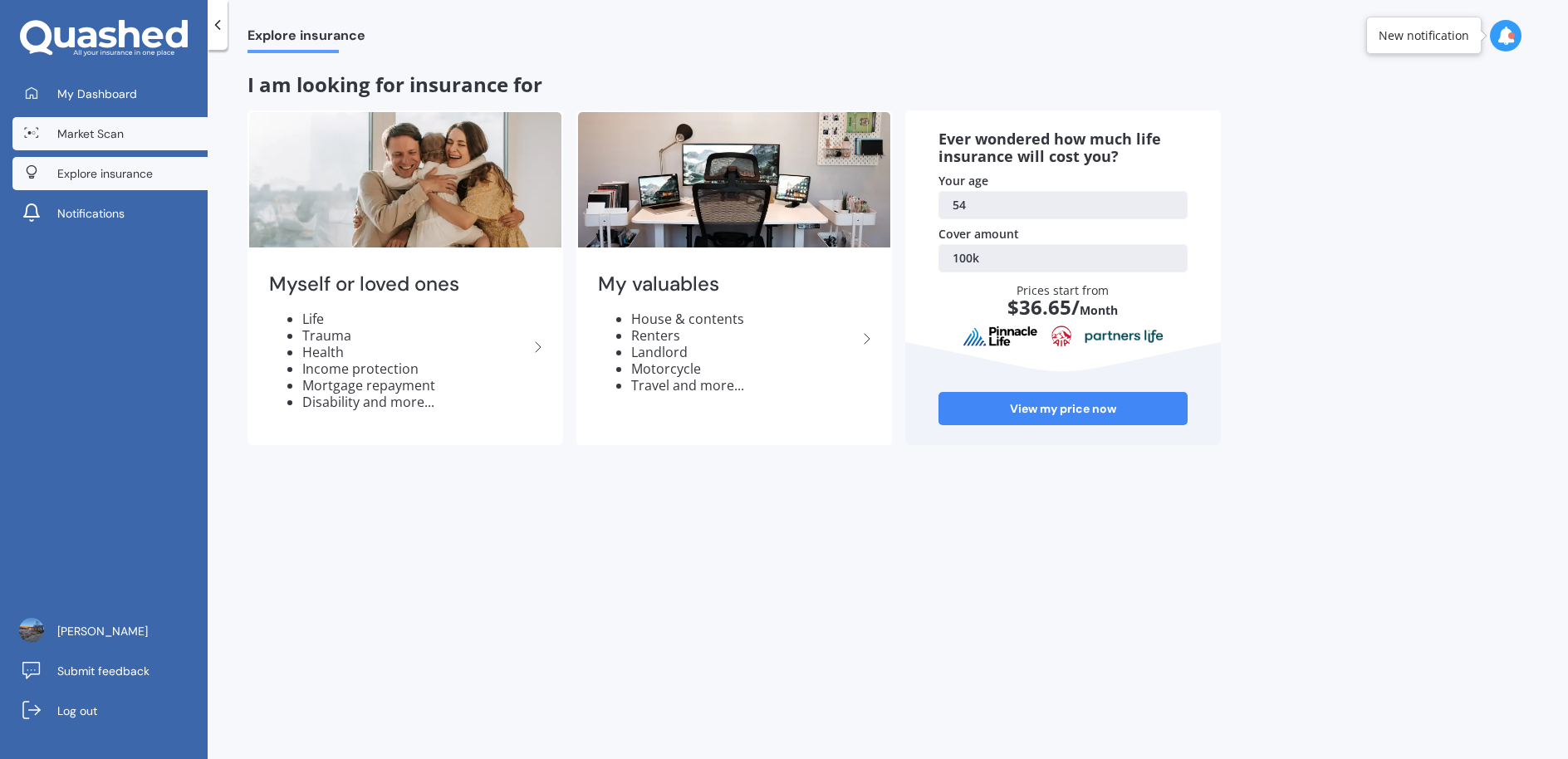
click at [100, 131] on span "Market Scan" at bounding box center [89, 134] width 66 height 17
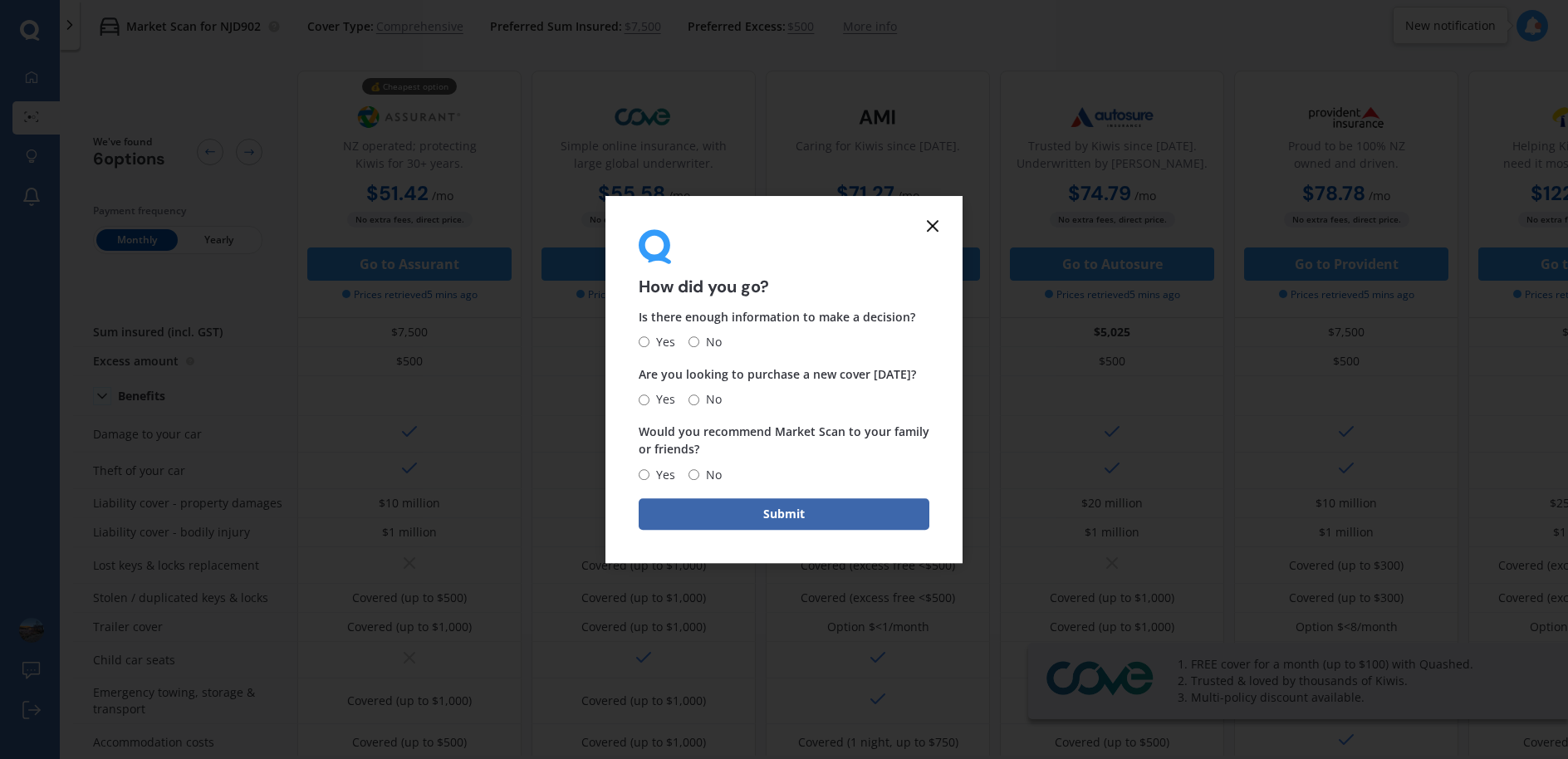
click at [936, 223] on line at bounding box center [932, 226] width 10 height 10
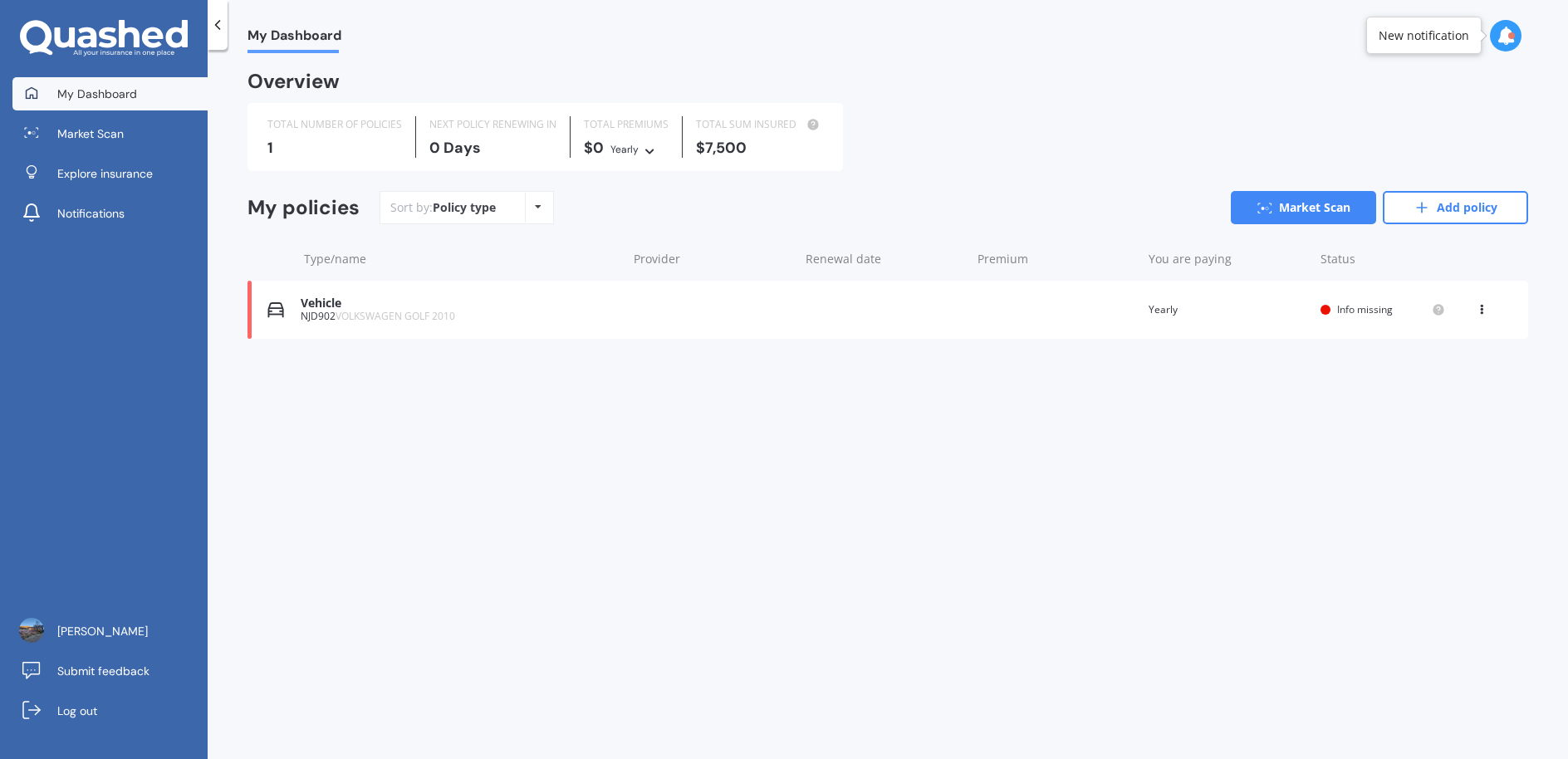
click at [367, 315] on span "VOLKSWAGEN GOLF 2010" at bounding box center [395, 315] width 119 height 14
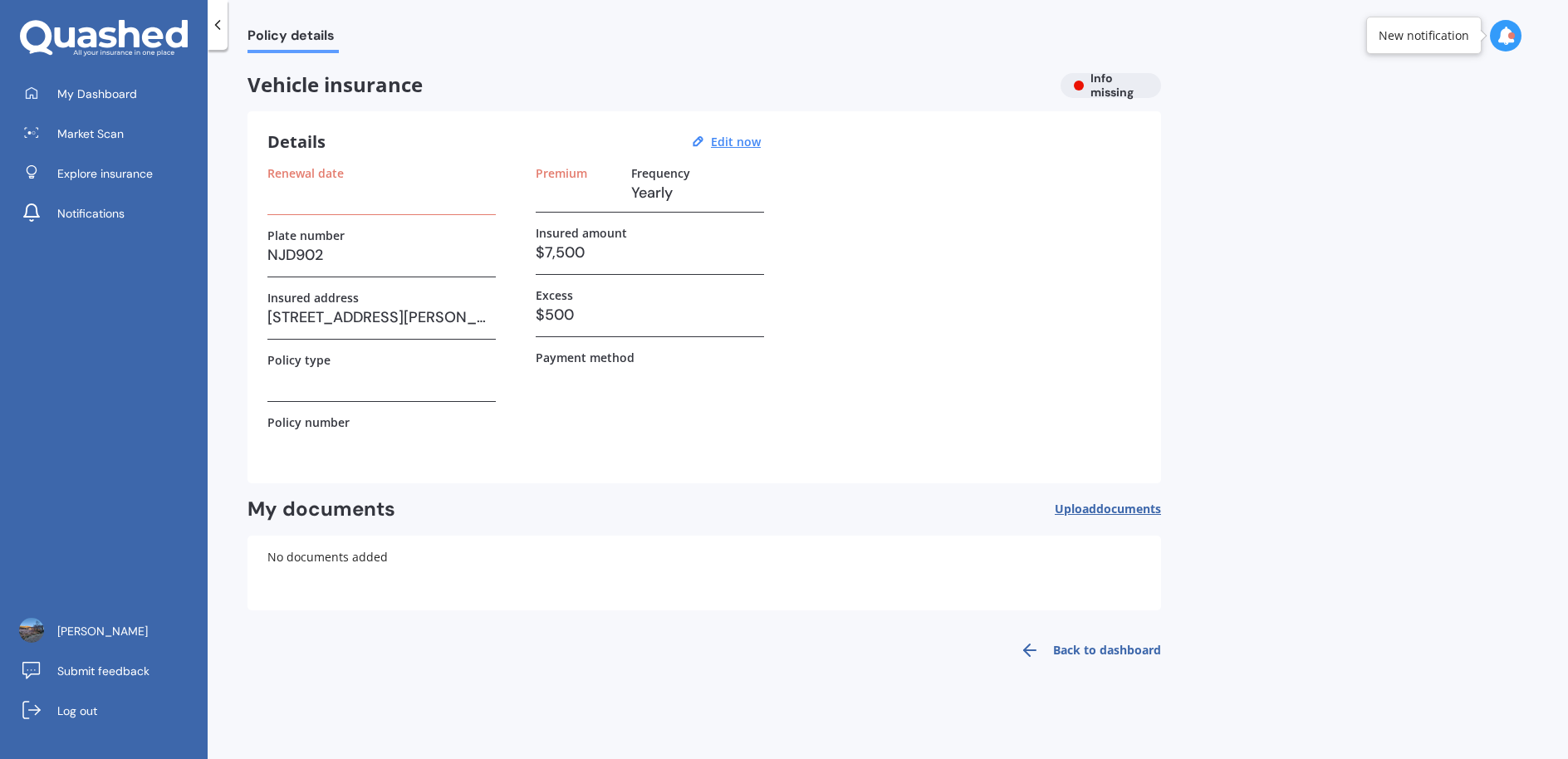
click at [332, 260] on h3 "NJD902" at bounding box center [381, 255] width 228 height 25
click at [323, 234] on label "Plate number" at bounding box center [306, 235] width 77 height 14
click at [616, 242] on h3 "$7,500" at bounding box center [650, 253] width 228 height 25
click at [731, 141] on u "Edit now" at bounding box center [736, 141] width 49 height 16
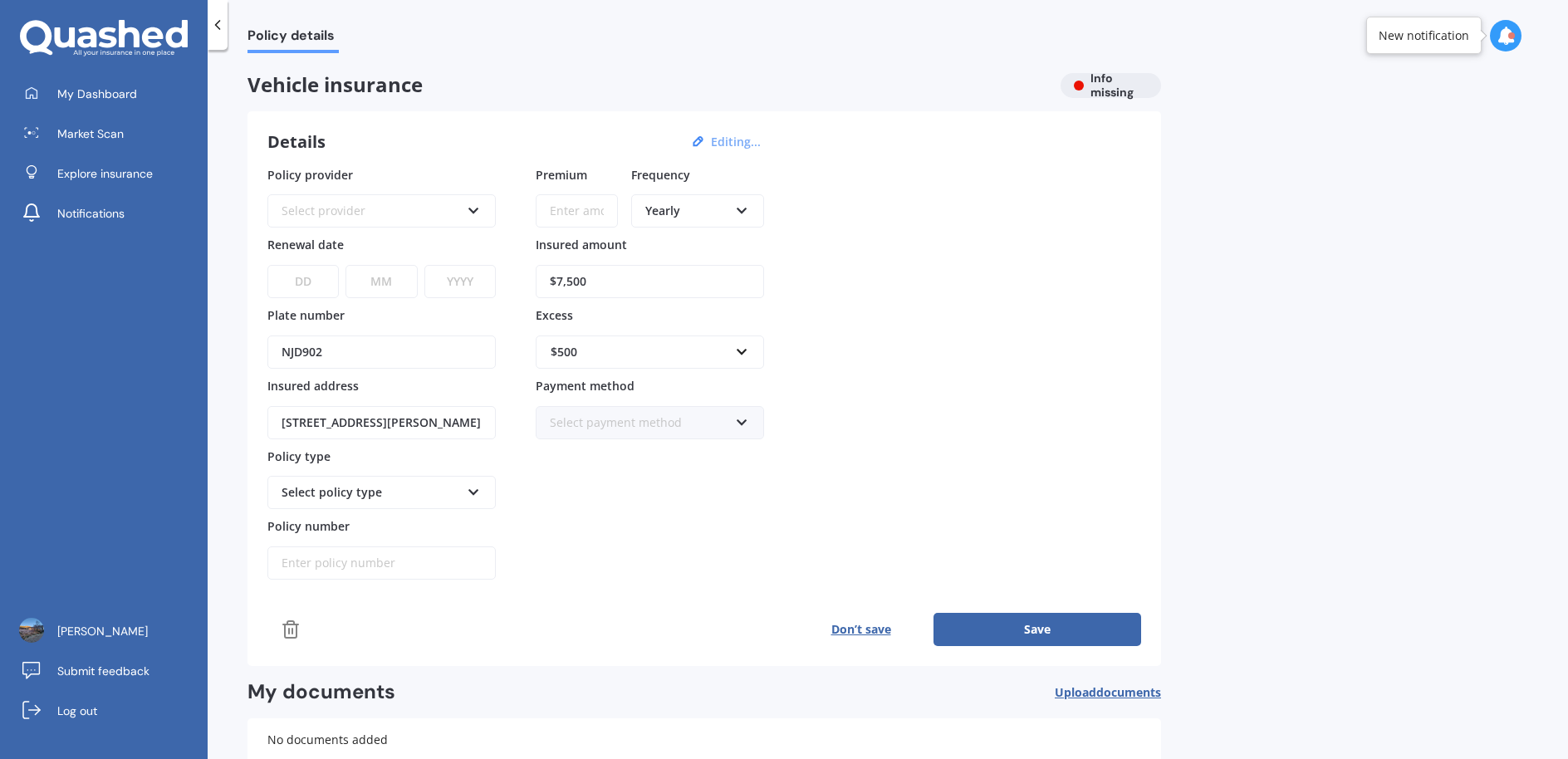
click at [342, 347] on input "NJD902" at bounding box center [381, 352] width 228 height 34
type input "0"
type input "HHF297"
click at [612, 293] on input "$7,500" at bounding box center [650, 282] width 228 height 34
type input "$7"
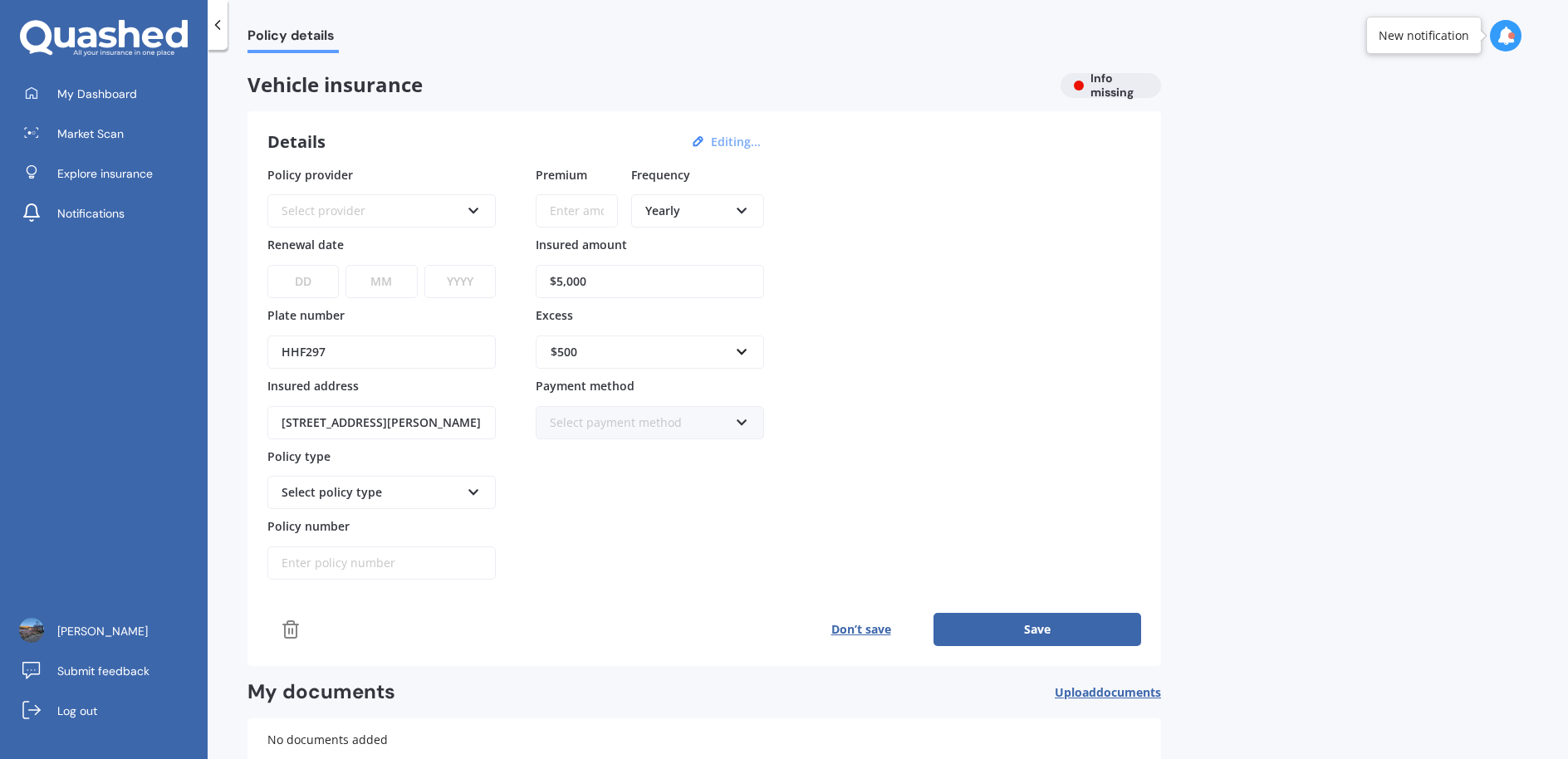
type input "$5,000"
click at [892, 631] on button "Don’t save" at bounding box center [861, 630] width 145 height 34
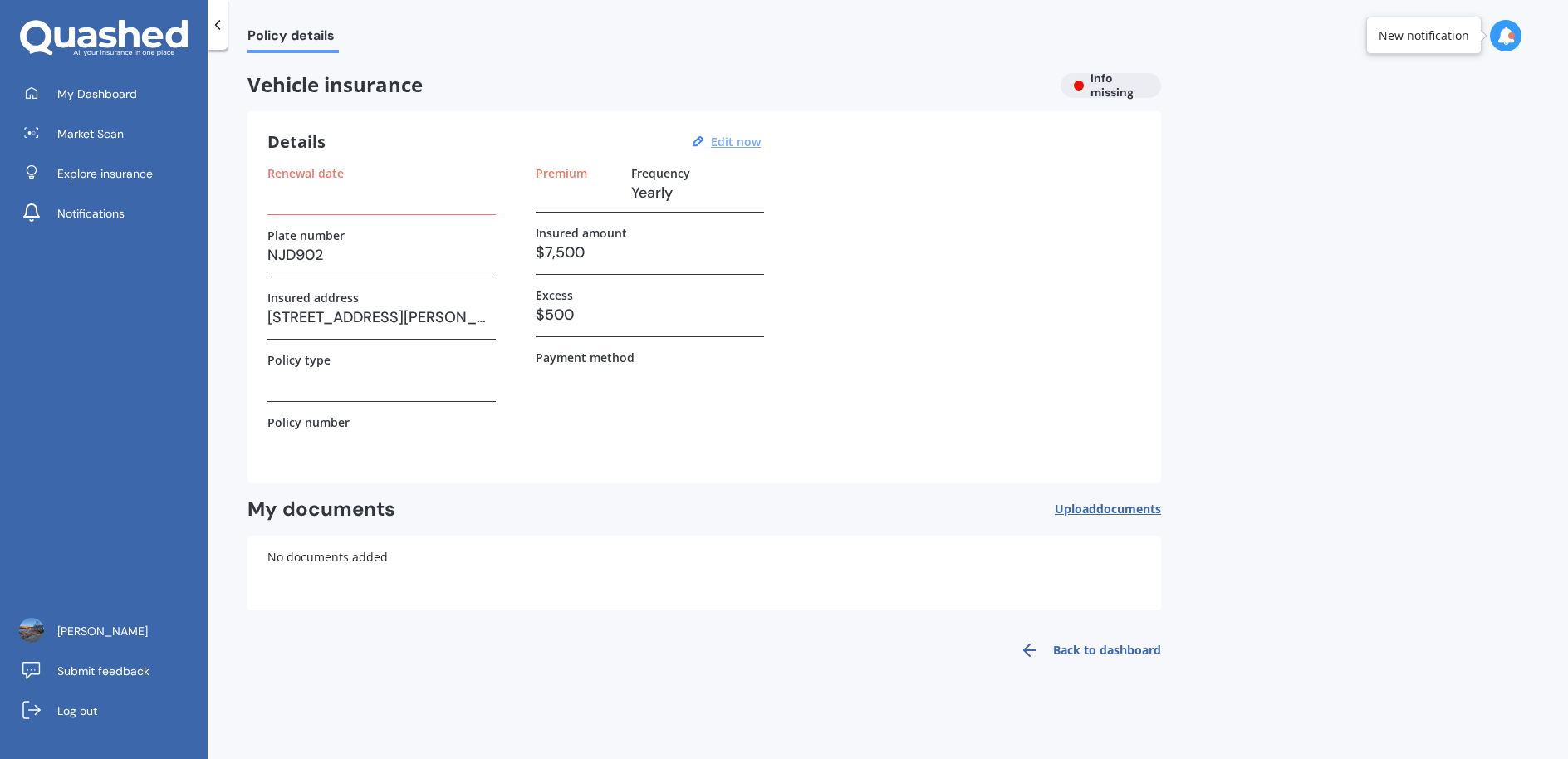
click at [1094, 651] on link "Back to dashboard" at bounding box center [1086, 650] width 151 height 40
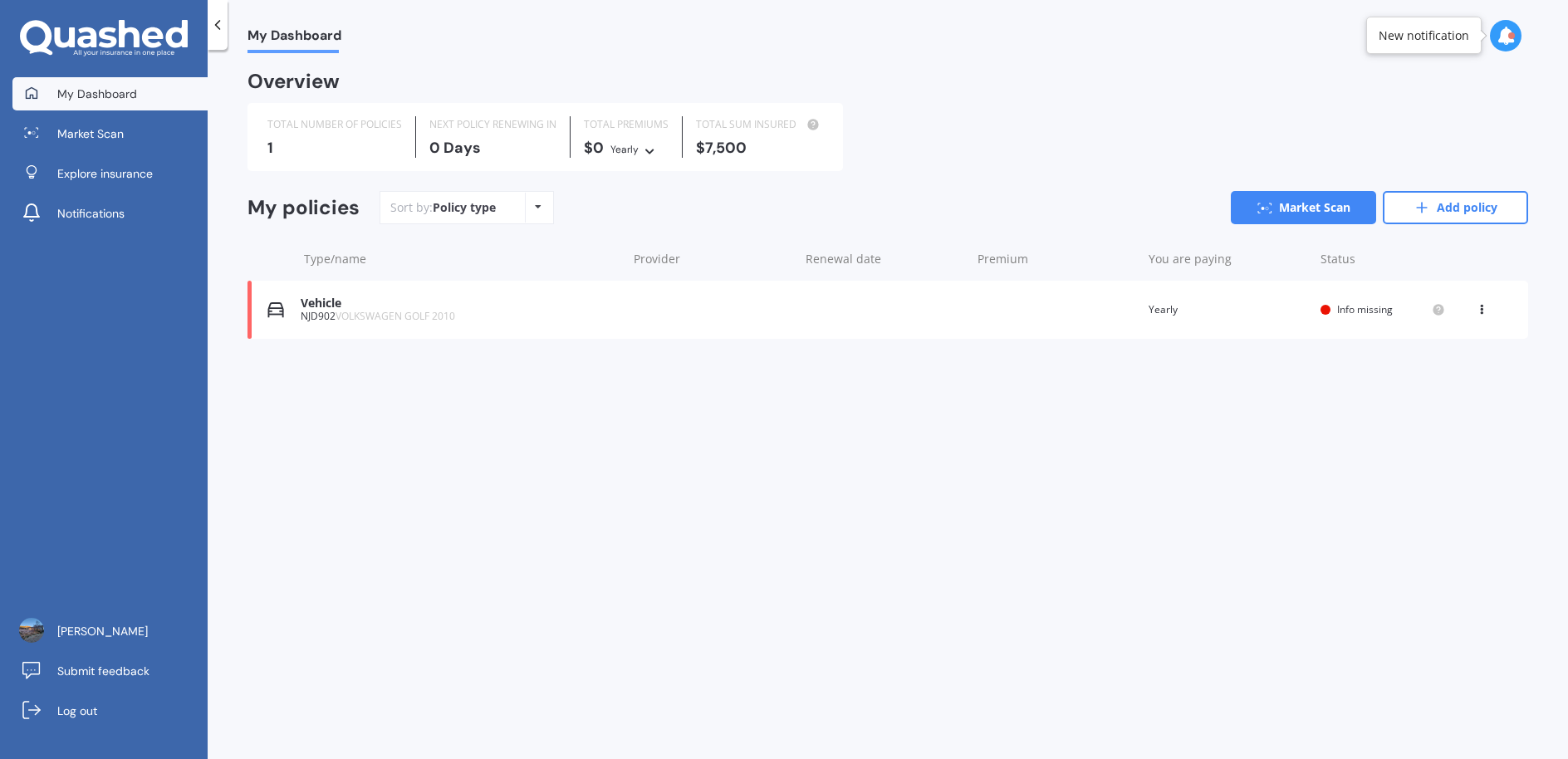
click at [249, 311] on div at bounding box center [250, 310] width 4 height 58
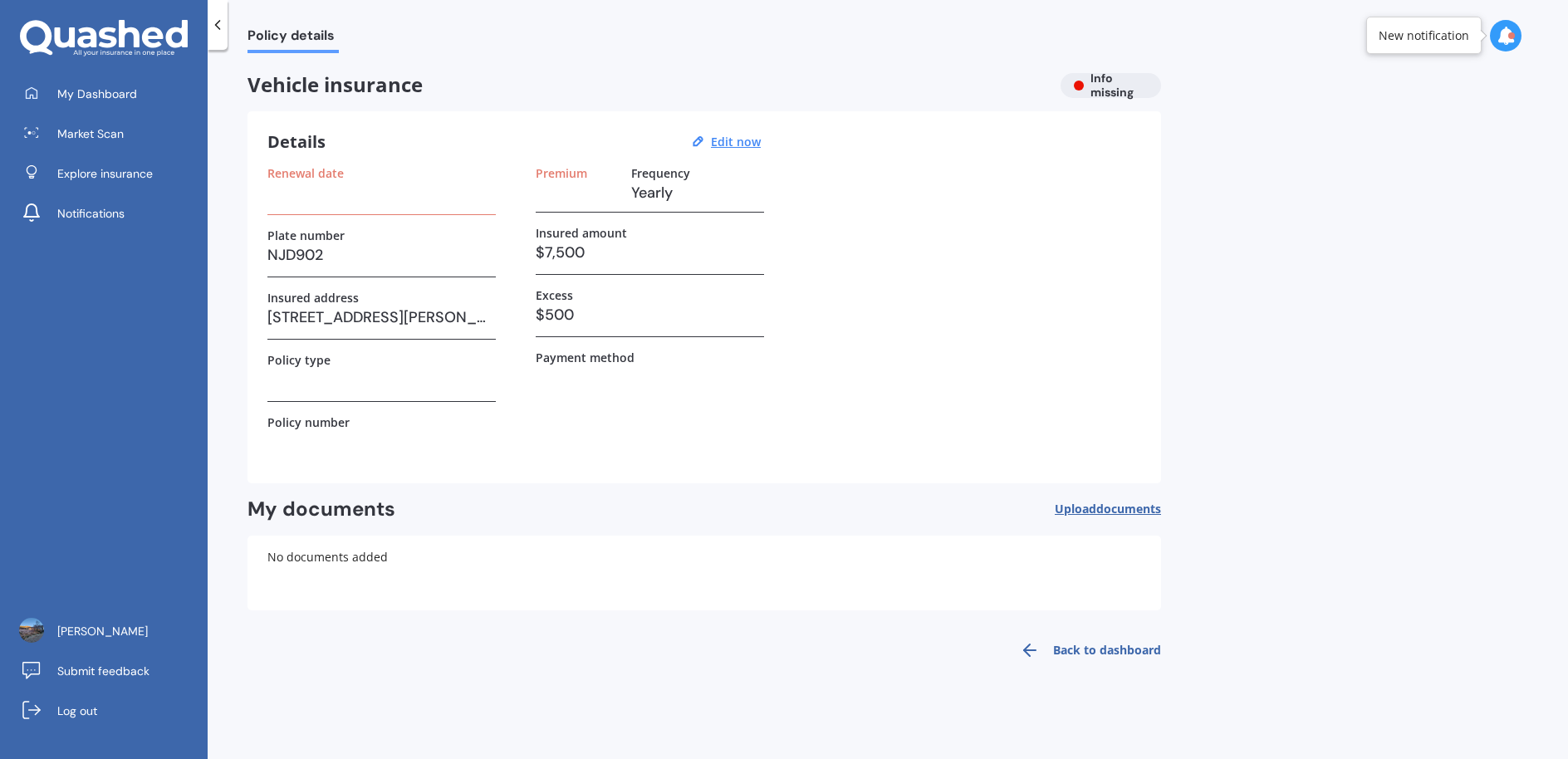
click at [1034, 647] on icon at bounding box center [1029, 650] width 20 height 20
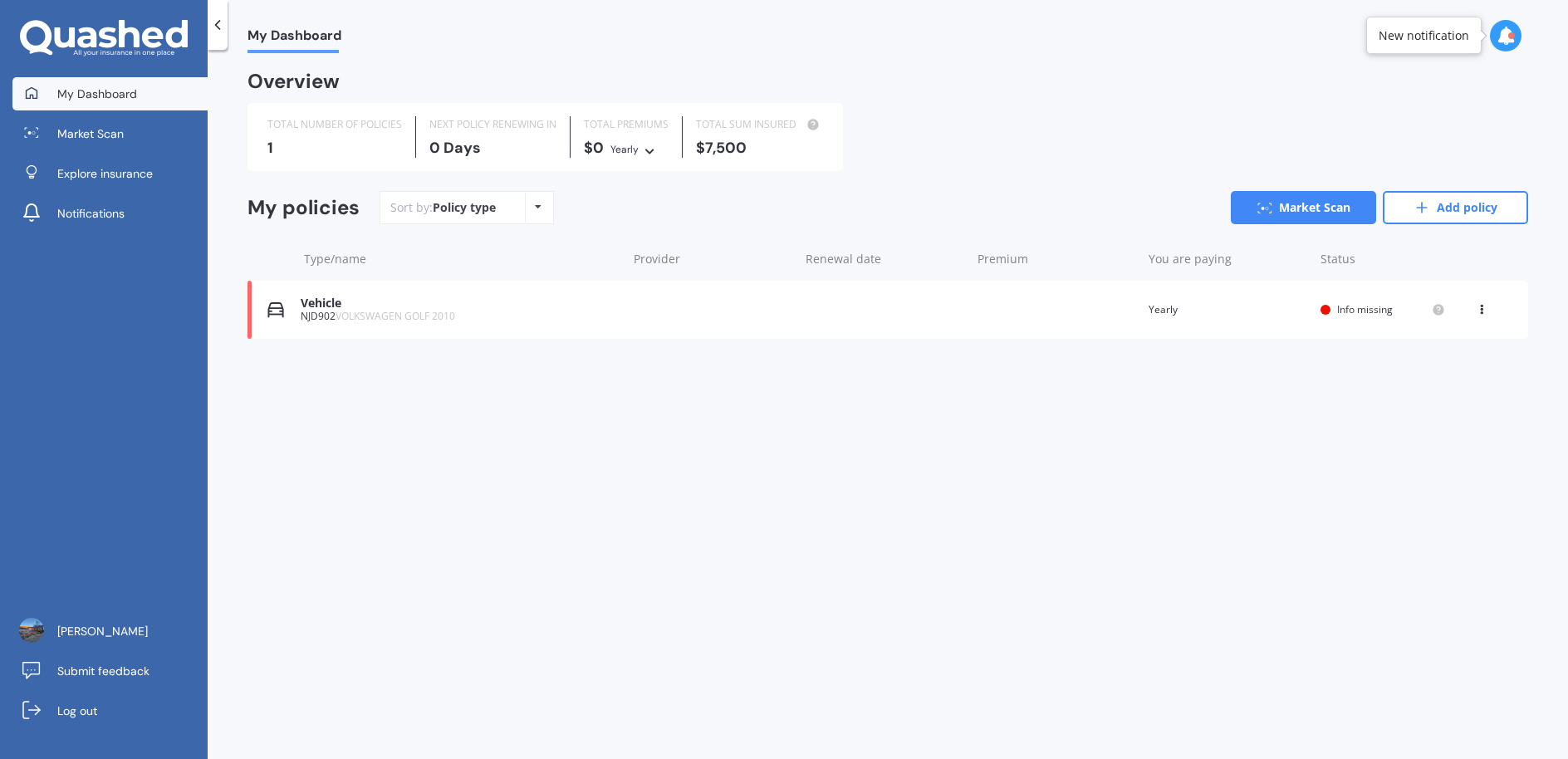
click at [303, 130] on div "TOTAL NUMBER OF POLICIES" at bounding box center [335, 125] width 134 height 17
click at [1425, 202] on icon at bounding box center [1423, 208] width 17 height 17
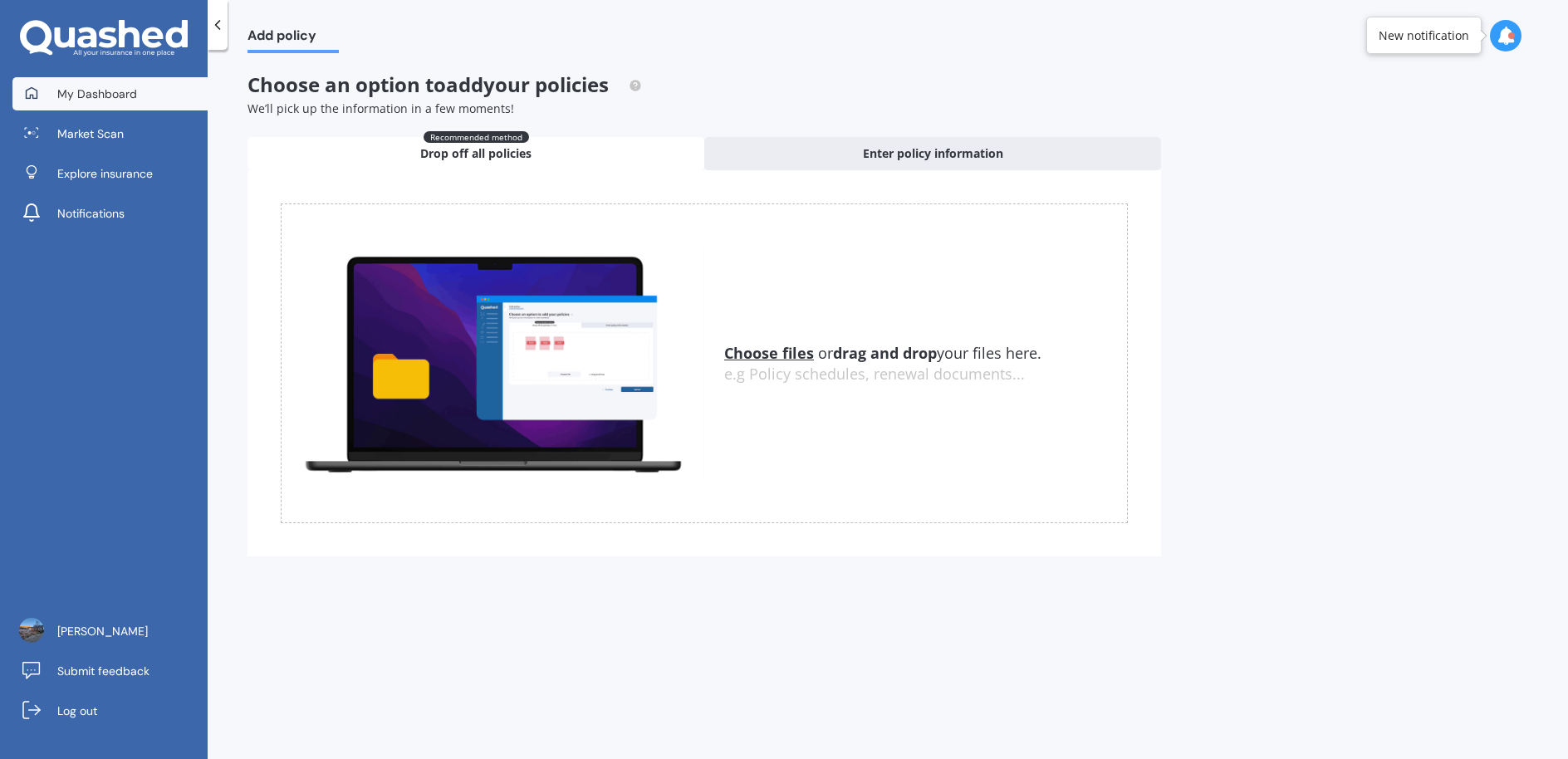
click at [83, 89] on span "My Dashboard" at bounding box center [97, 94] width 80 height 17
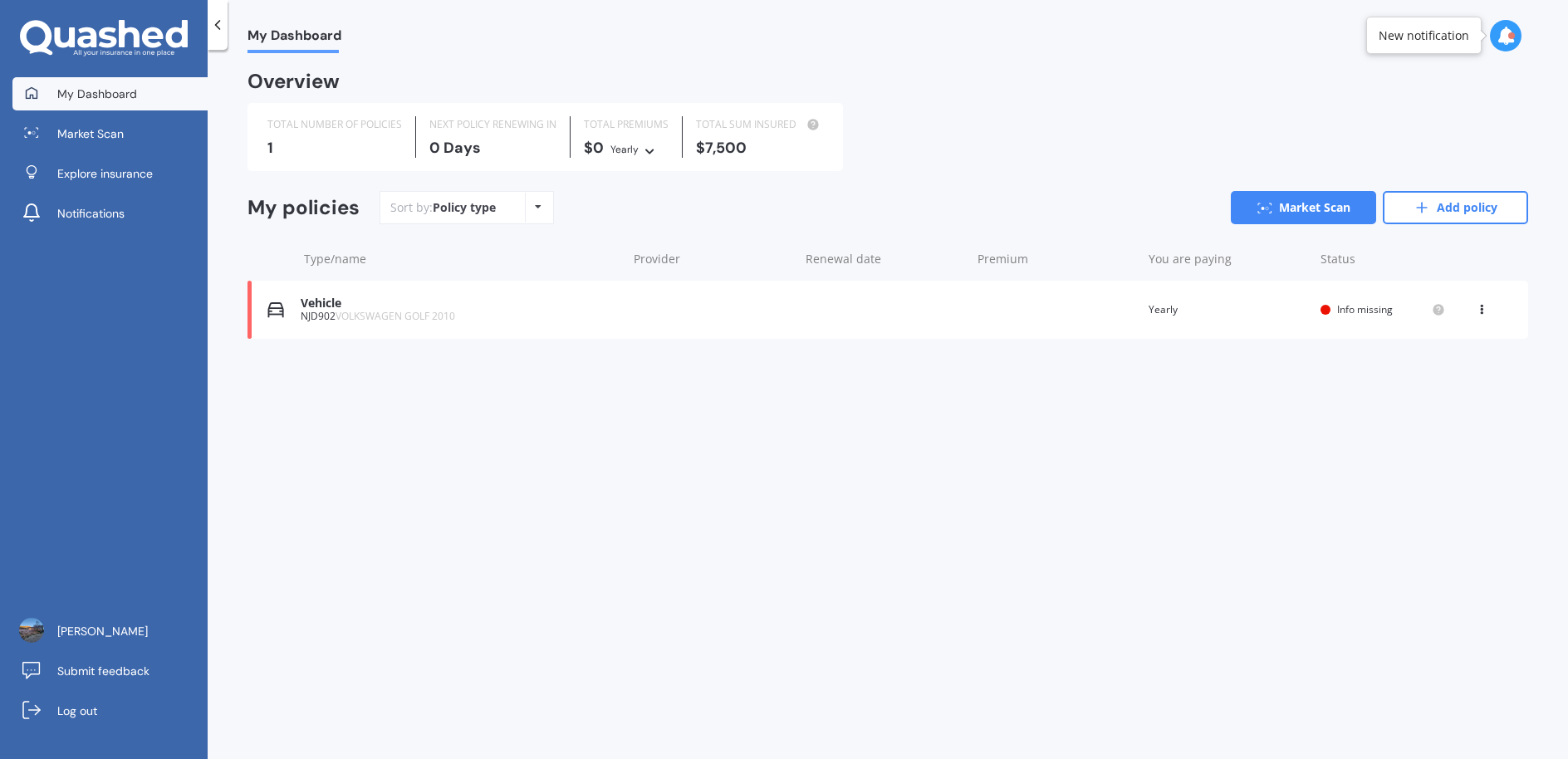
click at [297, 302] on div "Vehicle NJD902 VOLKSWAGEN GOLF 2010 Renewal date Premium You are paying Yearly …" at bounding box center [888, 310] width 1281 height 58
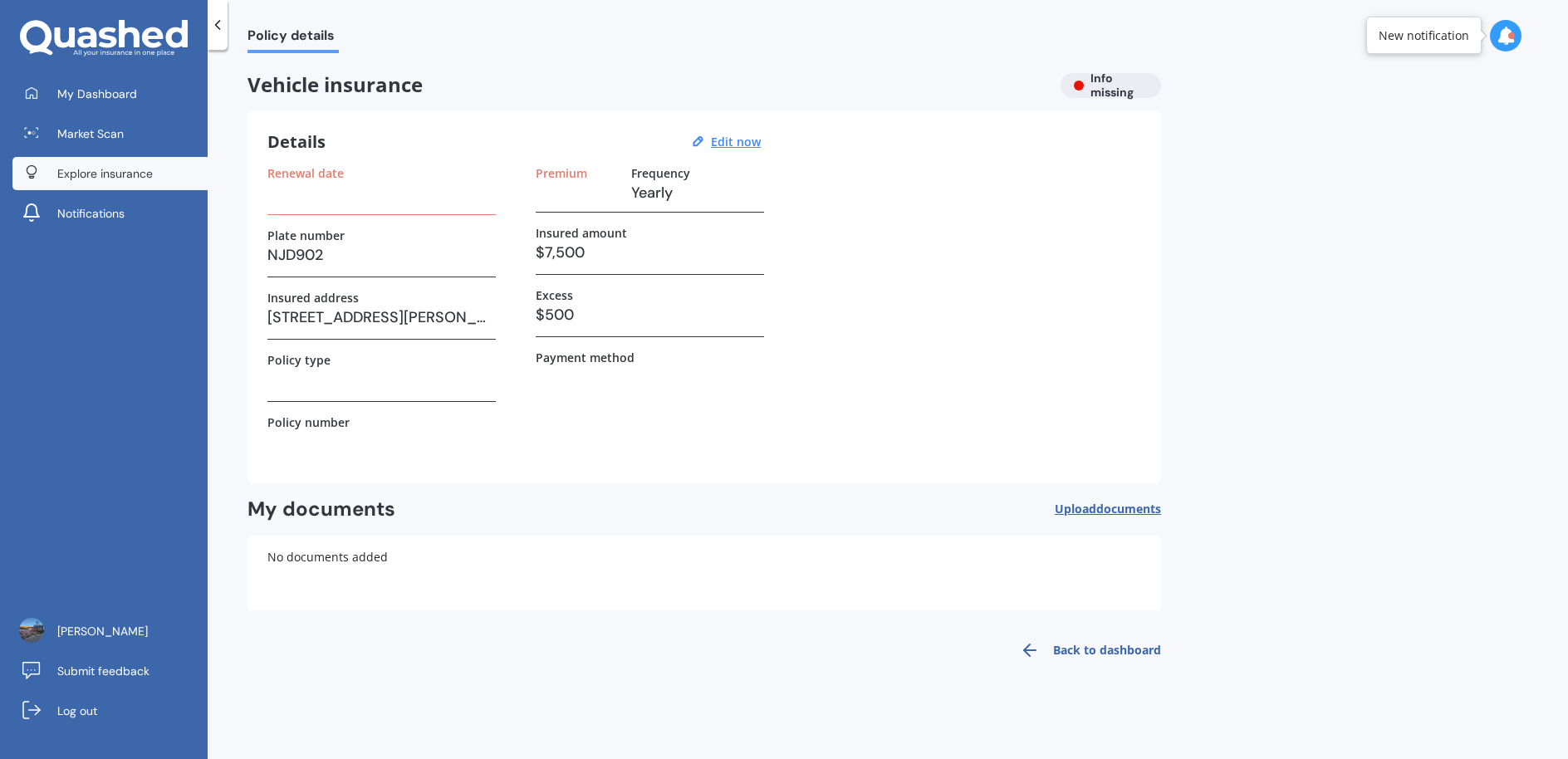
click at [74, 173] on span "Explore insurance" at bounding box center [104, 173] width 95 height 17
